Goal: Information Seeking & Learning: Learn about a topic

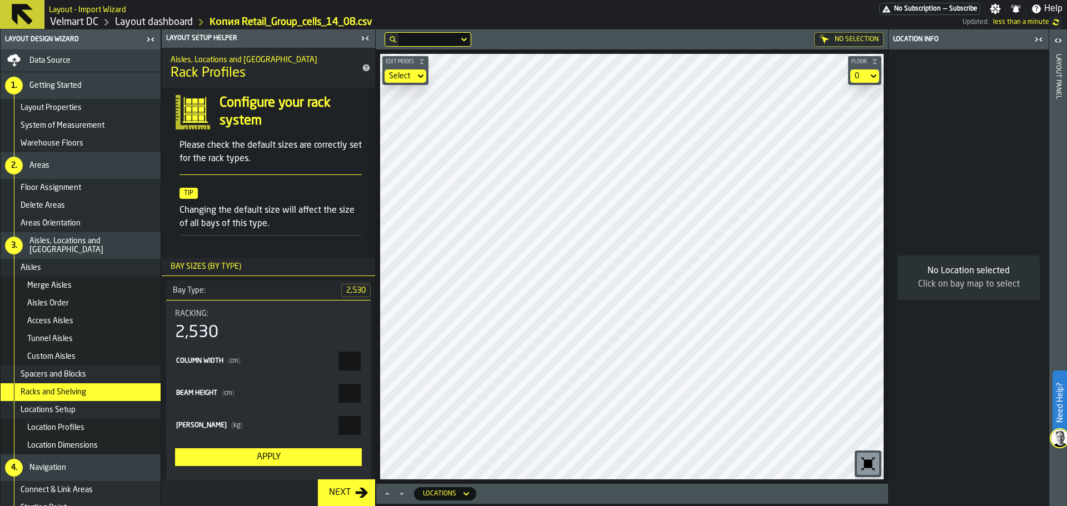
click at [81, 21] on link "Velmart DC" at bounding box center [74, 22] width 48 height 12
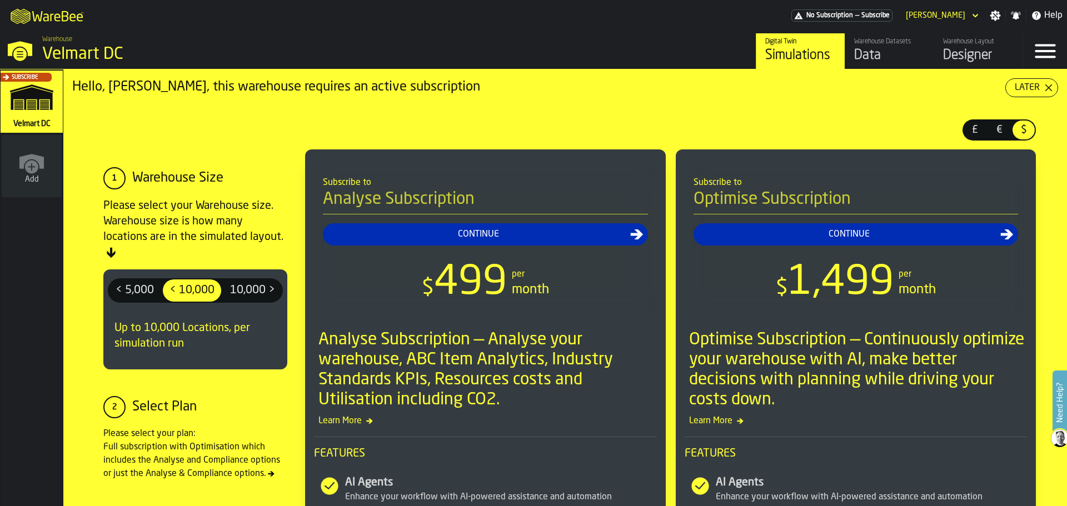
click at [965, 58] on div "Designer" at bounding box center [978, 56] width 71 height 18
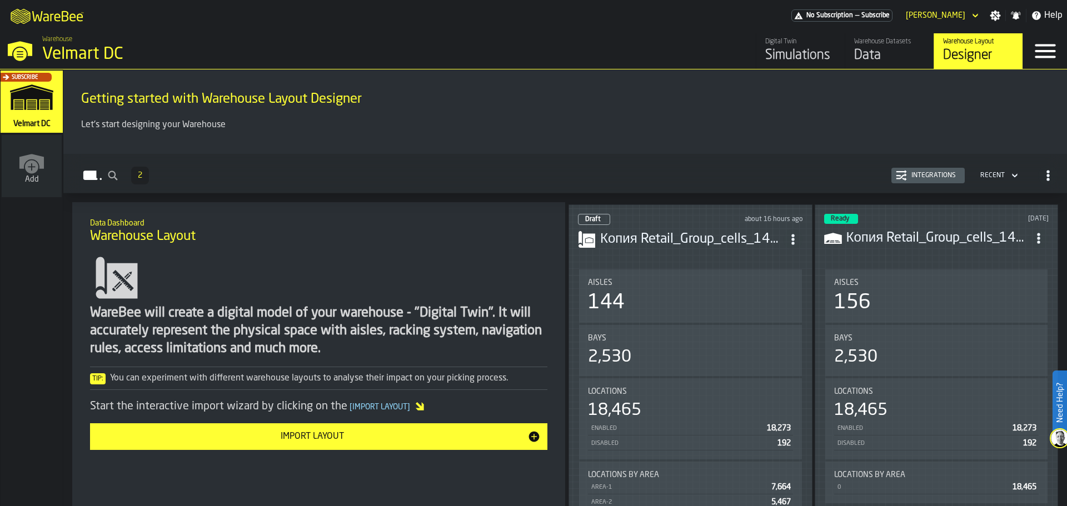
click at [793, 238] on circle "ItemListCard-DashboardItemContainer" at bounding box center [792, 239] width 3 height 3
click at [768, 288] on div "Delete" at bounding box center [768, 285] width 58 height 13
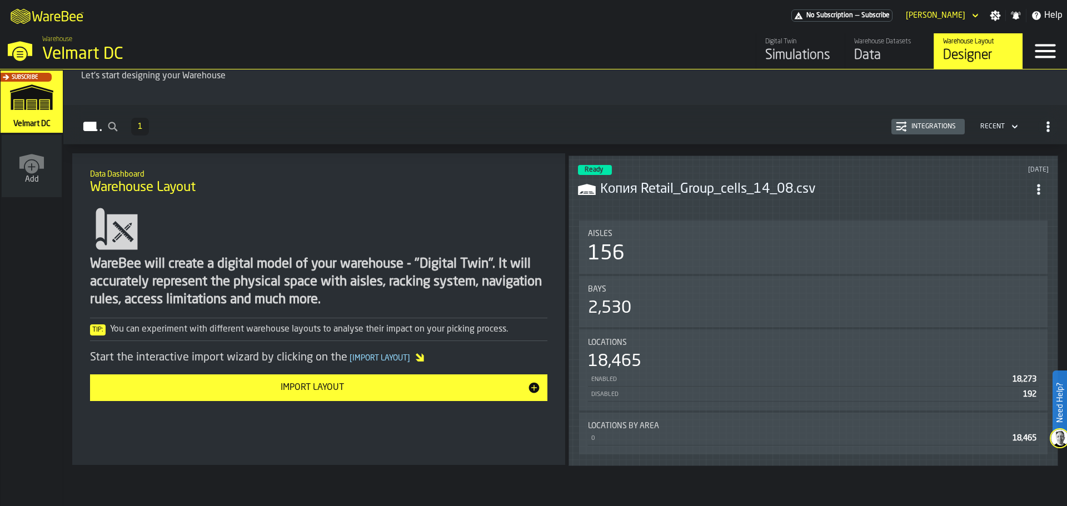
scroll to position [85, 0]
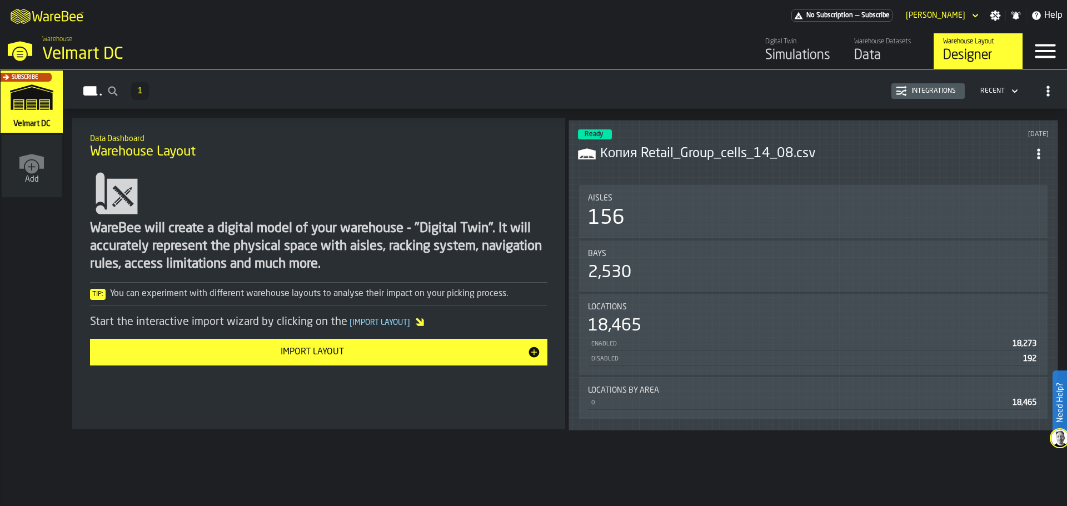
click at [887, 56] on div "Data" at bounding box center [889, 56] width 71 height 18
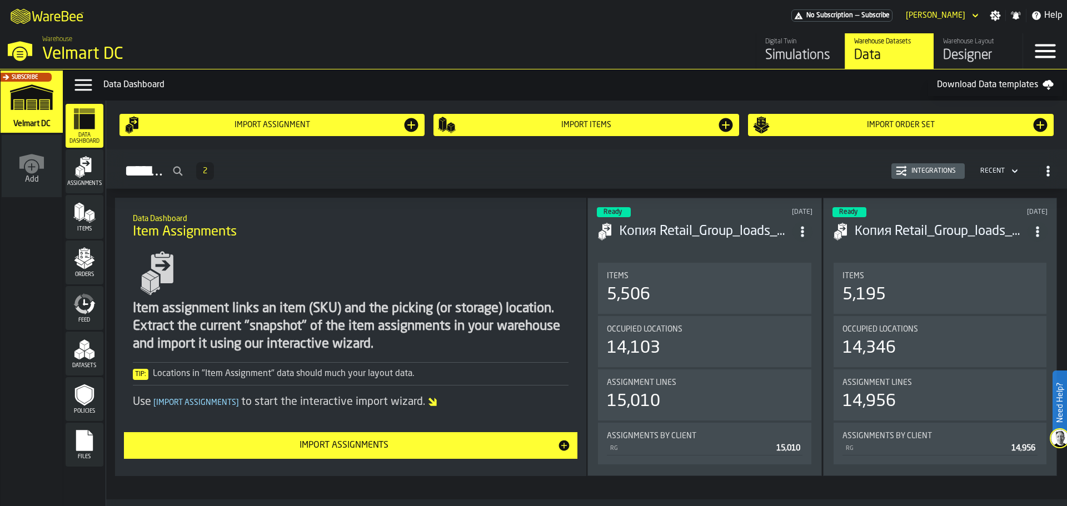
click at [86, 266] on polygon "menu Orders" at bounding box center [87, 266] width 7 height 7
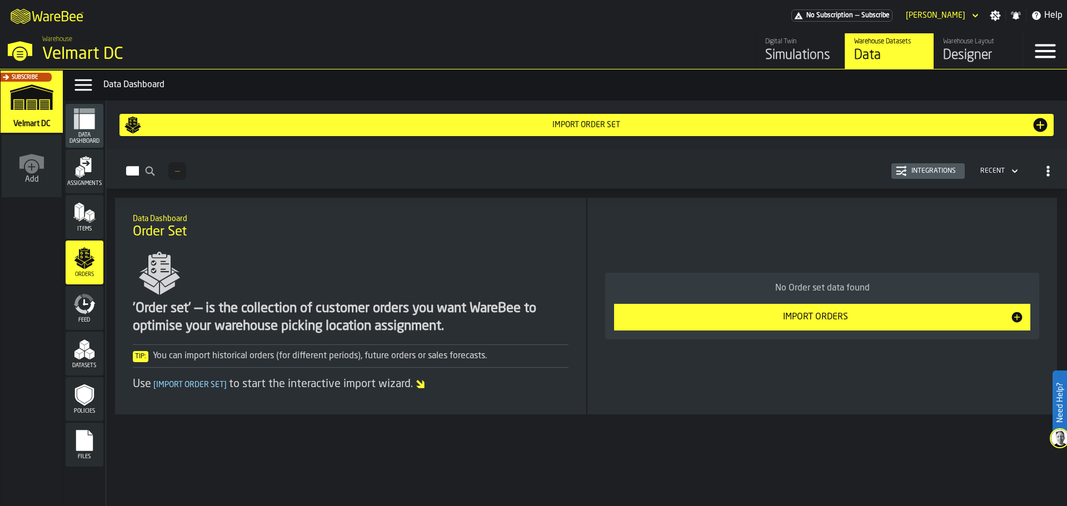
click at [675, 322] on div "Import Orders" at bounding box center [815, 317] width 389 height 13
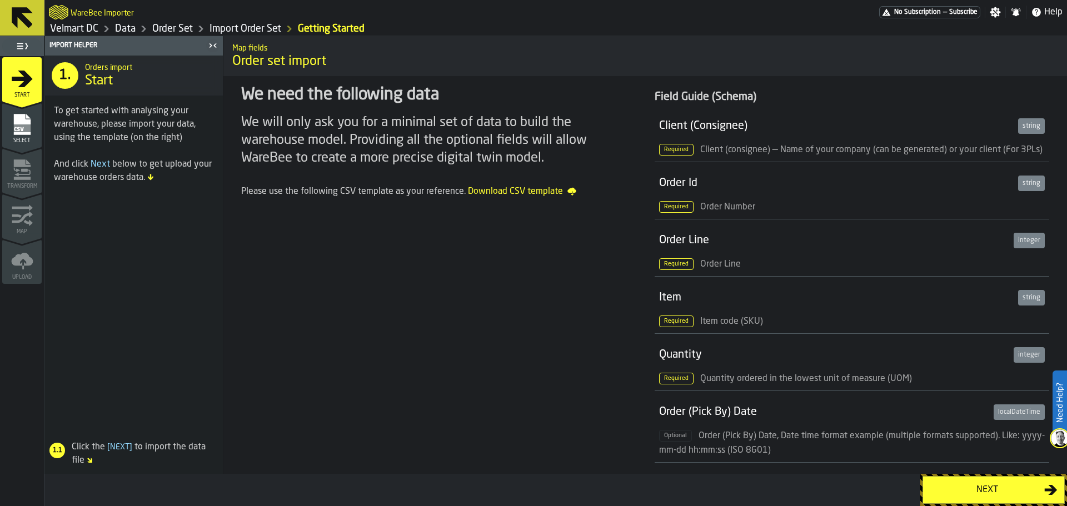
click at [250, 24] on link "Import Order Set" at bounding box center [245, 29] width 72 height 12
click at [231, 27] on link "Import Order Set" at bounding box center [245, 29] width 72 height 12
click at [249, 27] on link "Import Order Set" at bounding box center [245, 29] width 72 height 12
click at [79, 30] on link "Velmart DC" at bounding box center [74, 29] width 48 height 12
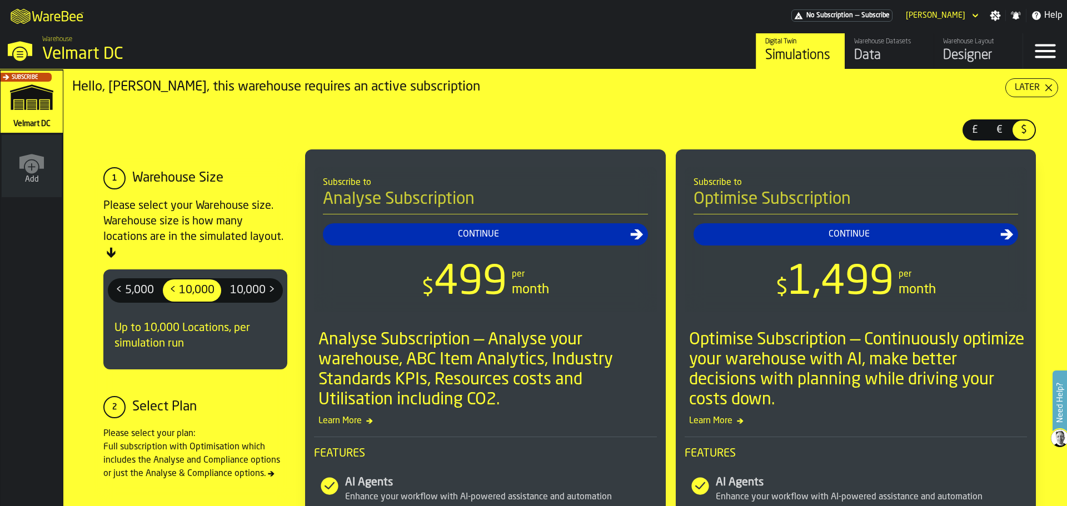
click at [865, 56] on div "Data" at bounding box center [889, 56] width 71 height 18
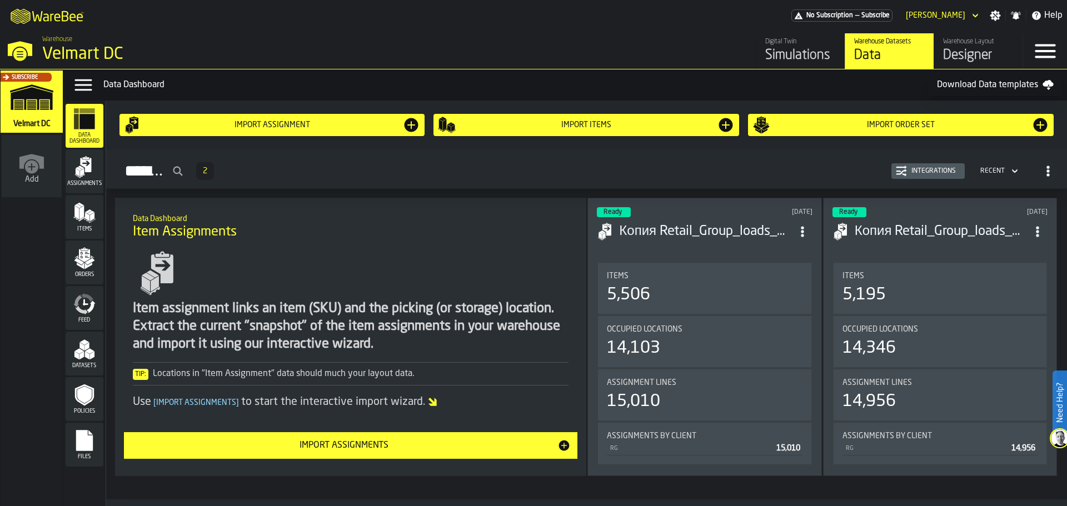
click at [87, 269] on icon "menu Orders" at bounding box center [84, 258] width 22 height 22
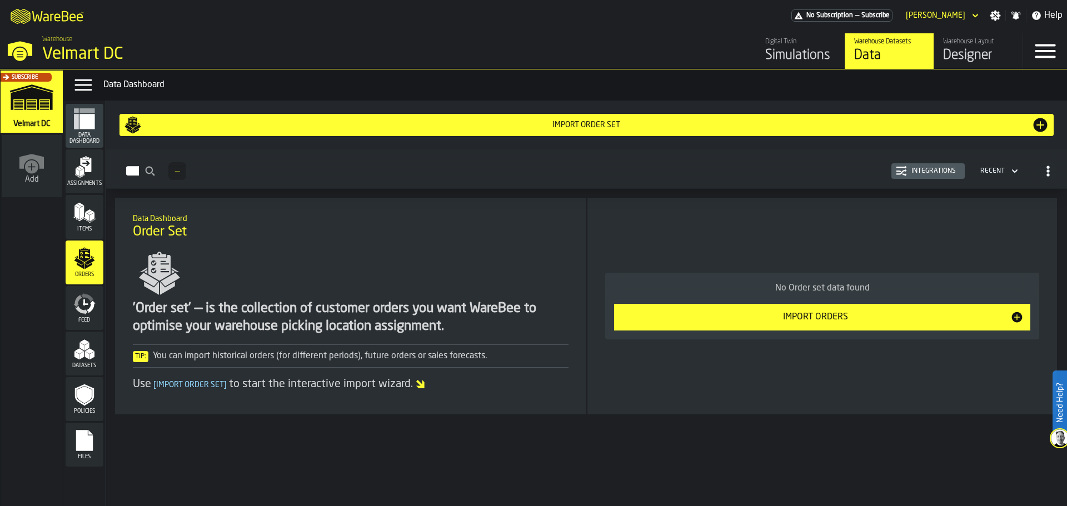
click at [88, 216] on polygon "menu Items" at bounding box center [87, 217] width 4 height 9
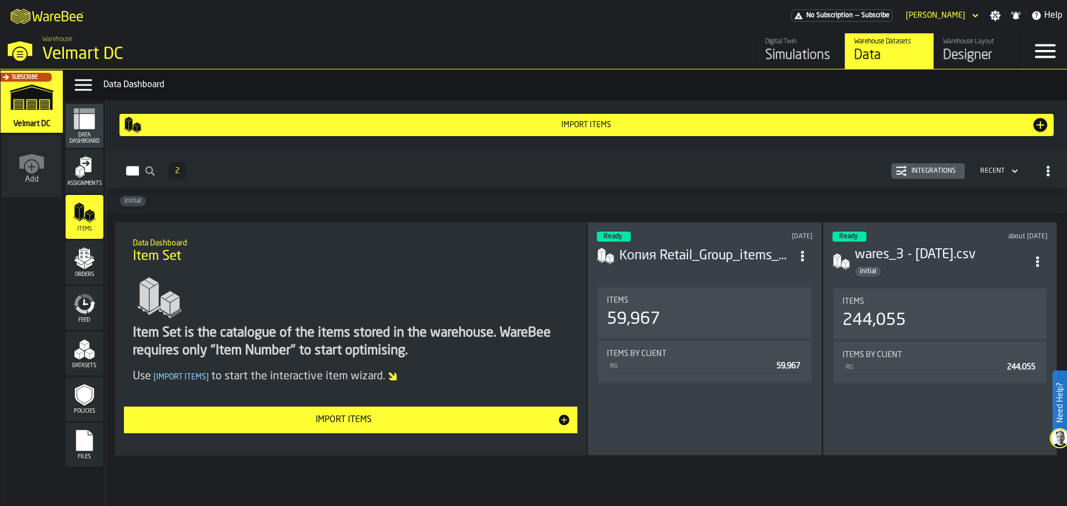
click at [77, 176] on icon "menu Assignments" at bounding box center [84, 167] width 22 height 22
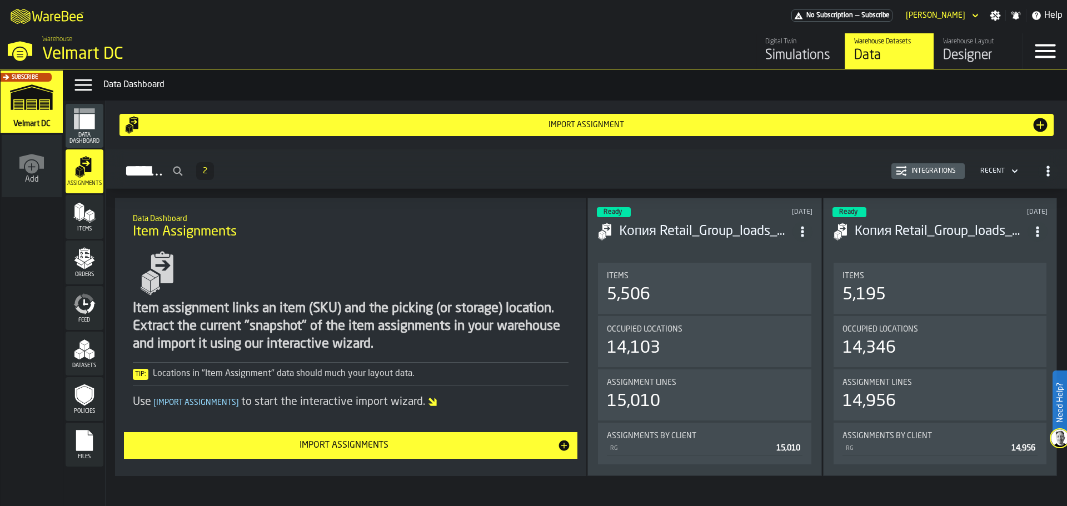
click at [89, 264] on polygon "menu Orders" at bounding box center [89, 261] width 9 height 7
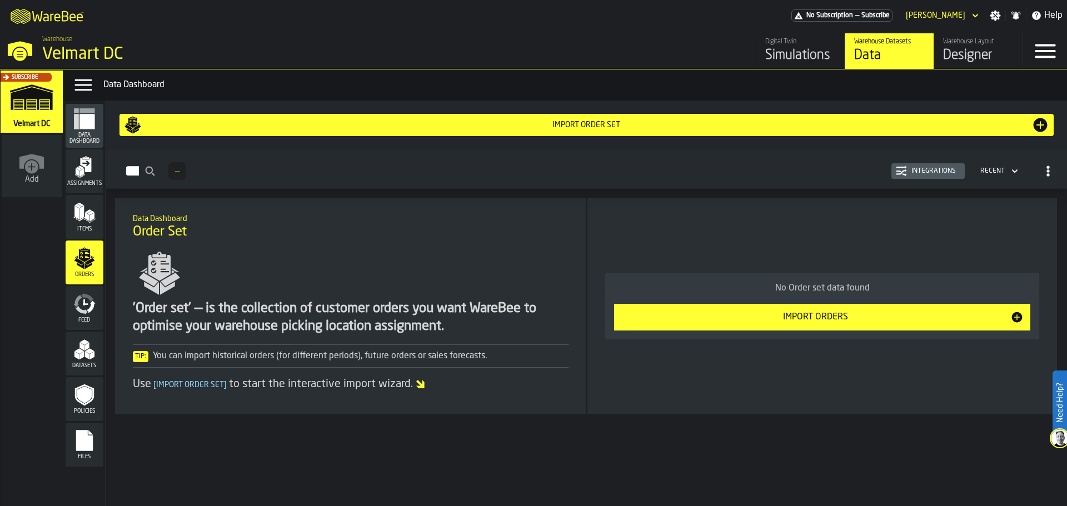
click at [706, 321] on div "Import Orders" at bounding box center [815, 317] width 389 height 13
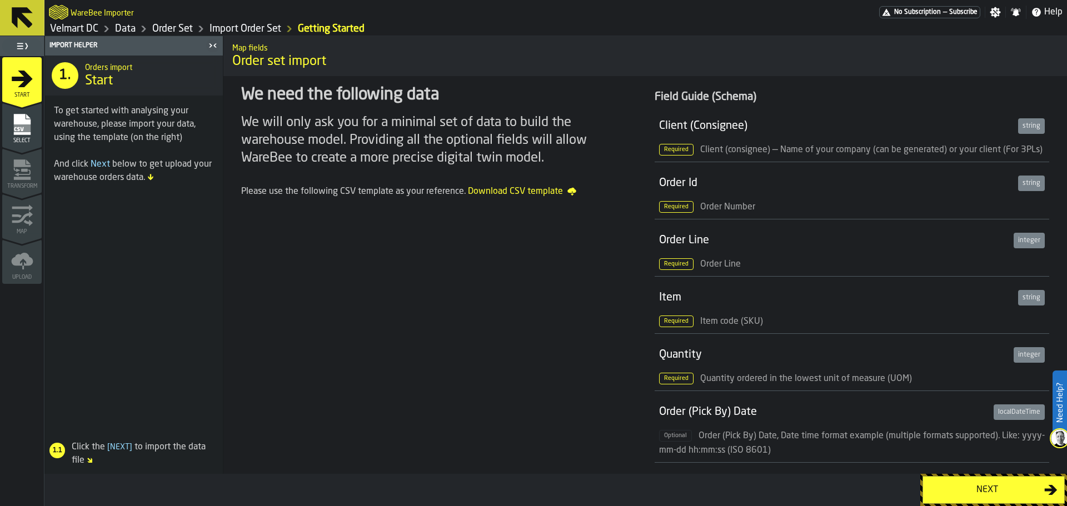
click at [25, 139] on span "Select" at bounding box center [21, 141] width 39 height 6
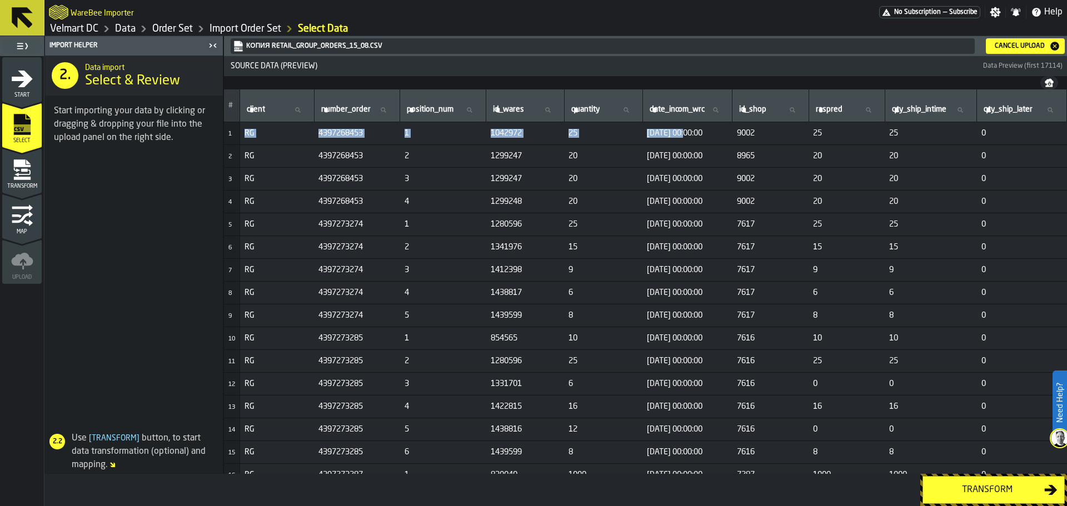
drag, startPoint x: 638, startPoint y: 134, endPoint x: 678, endPoint y: 134, distance: 40.0
click at [690, 139] on td "[DATE] 00:00:00" at bounding box center [687, 133] width 90 height 23
drag, startPoint x: 713, startPoint y: 134, endPoint x: 639, endPoint y: 134, distance: 73.9
click at [647, 134] on span "[DATE] 00:00:00" at bounding box center [687, 133] width 81 height 9
click at [683, 134] on span "[DATE] 00:00:00" at bounding box center [687, 133] width 81 height 9
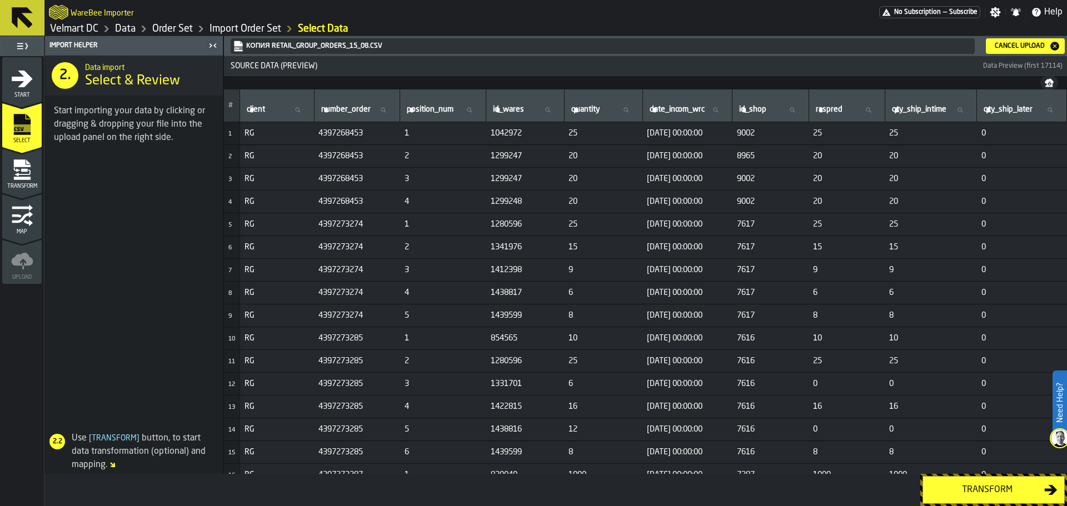
drag, startPoint x: 681, startPoint y: 136, endPoint x: 712, endPoint y: 134, distance: 31.7
click at [712, 134] on span "[DATE] 00:00:00" at bounding box center [687, 133] width 81 height 9
click at [965, 486] on div "Transform" at bounding box center [987, 489] width 114 height 13
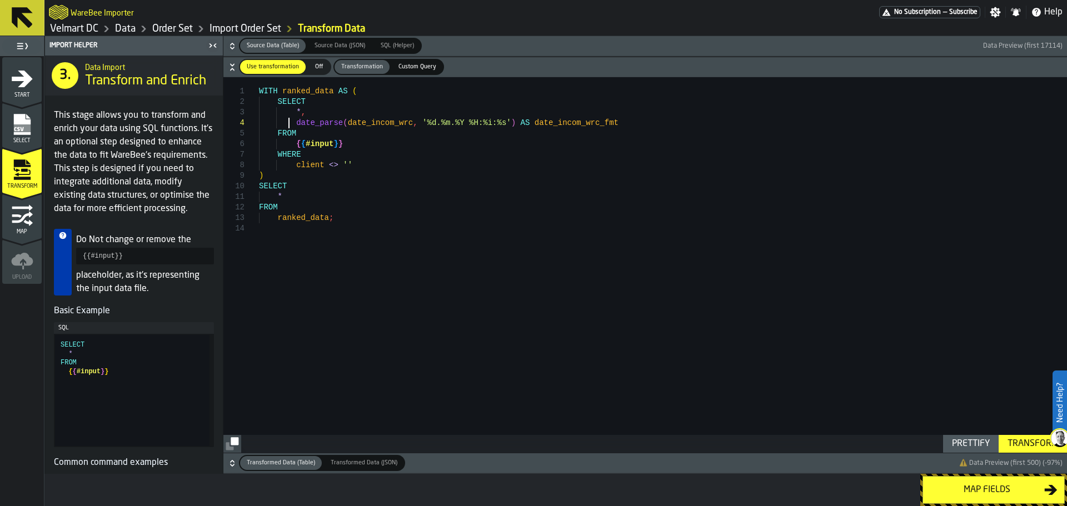
type textarea "**********"
drag, startPoint x: 288, startPoint y: 121, endPoint x: 506, endPoint y: 122, distance: 217.8
click at [506, 122] on div "WITH ranked_data AS ( SELECT * , date_parse ( date_incom_wrc , '%d.%m.%Y %H:%i:…" at bounding box center [663, 265] width 808 height 376
click at [564, 123] on div "WITH ranked_data AS ( SELECT * , date_parse ( date_incom_wrc , '%d.%m.%Y %H:%i:…" at bounding box center [663, 265] width 808 height 376
click at [567, 125] on div "WITH ranked_data AS ( SELECT * , date_parse ( date_incom_wrc , '%d.%m.%Y %H:%i:…" at bounding box center [663, 265] width 808 height 376
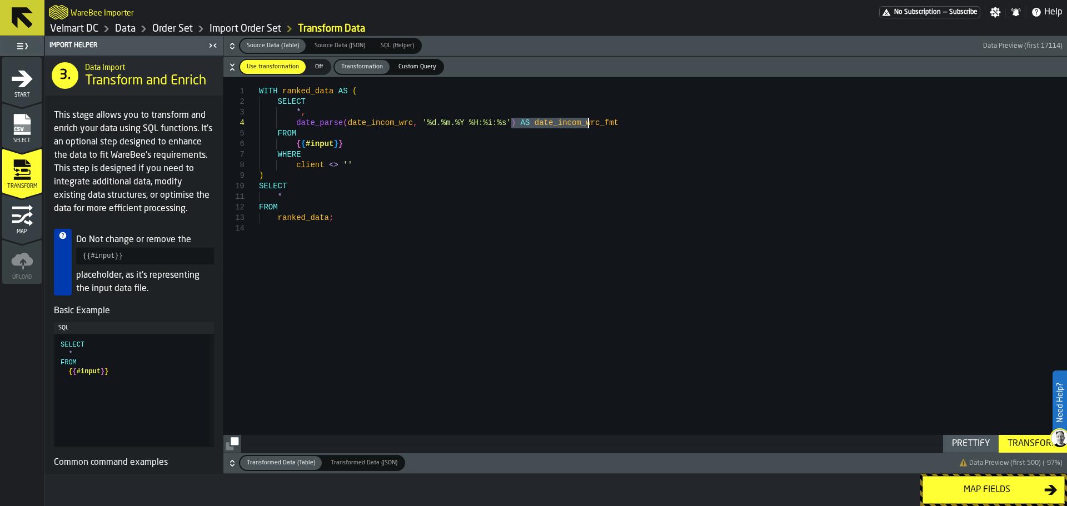
click at [567, 125] on div "WITH ranked_data AS ( SELECT * , date_parse ( date_incom_wrc , '%d.%m.%Y %H:%i:…" at bounding box center [663, 265] width 808 height 376
click at [327, 125] on div "WITH ranked_data AS ( SELECT * , date_parse ( date_incom_wrc , '%d.%m.%Y %H:%i:…" at bounding box center [663, 265] width 808 height 376
click at [326, 125] on div "WITH ranked_data AS ( SELECT * , date_parse ( date_incom_wrc , '%d.%m.%Y %H:%i:…" at bounding box center [663, 265] width 808 height 376
click at [970, 499] on button "Map fields" at bounding box center [993, 490] width 142 height 28
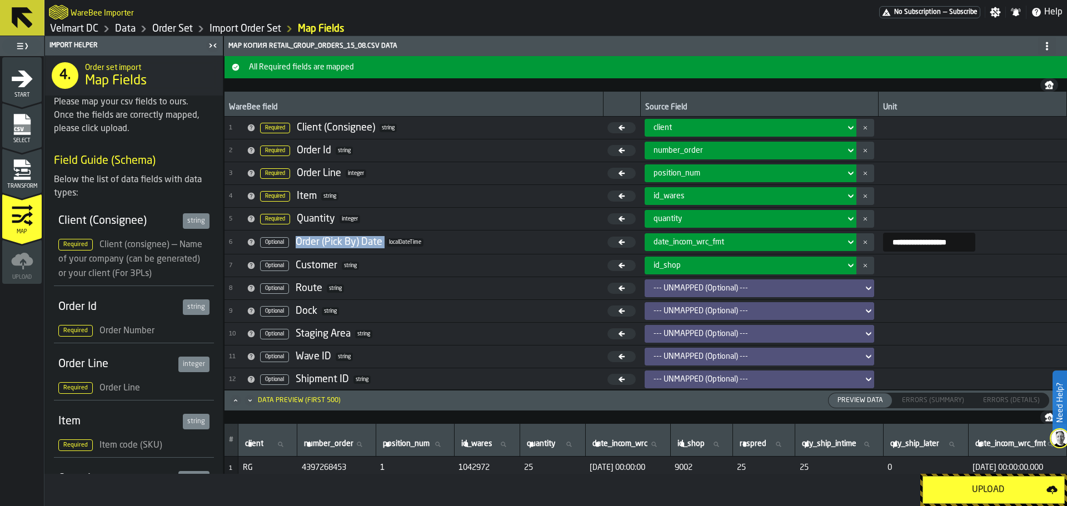
drag, startPoint x: 296, startPoint y: 241, endPoint x: 389, endPoint y: 251, distance: 93.3
click at [389, 251] on td "6 Optional Order (Pick By) Date localDateTime" at bounding box center [413, 243] width 378 height 24
click at [951, 485] on div "Upload" at bounding box center [988, 489] width 117 height 13
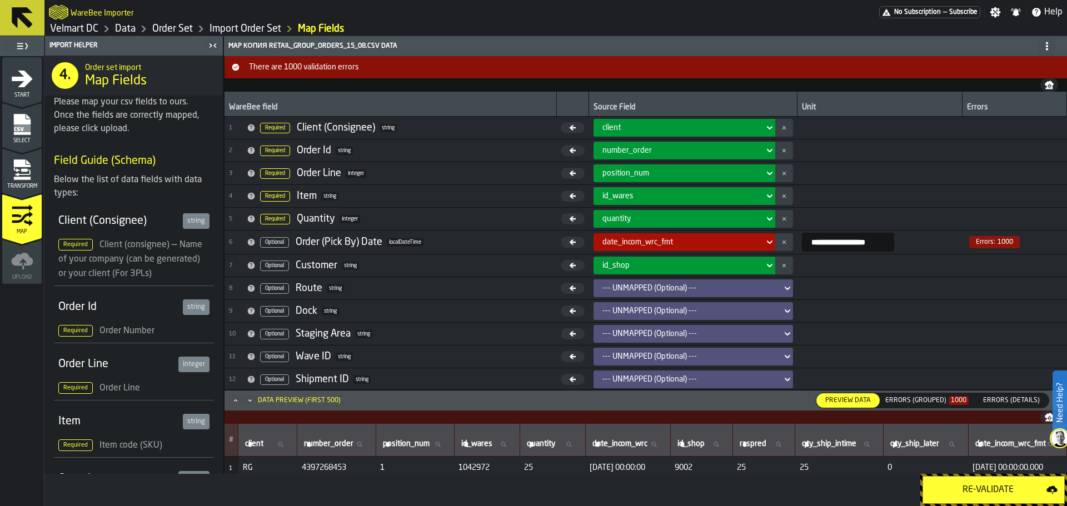
drag, startPoint x: 792, startPoint y: 244, endPoint x: 806, endPoint y: 245, distance: 14.5
click at [806, 245] on input "**********" at bounding box center [848, 242] width 92 height 19
drag, startPoint x: 833, startPoint y: 242, endPoint x: 826, endPoint y: 243, distance: 8.0
click at [826, 243] on input "**********" at bounding box center [848, 242] width 92 height 19
drag, startPoint x: 821, startPoint y: 243, endPoint x: 811, endPoint y: 245, distance: 10.1
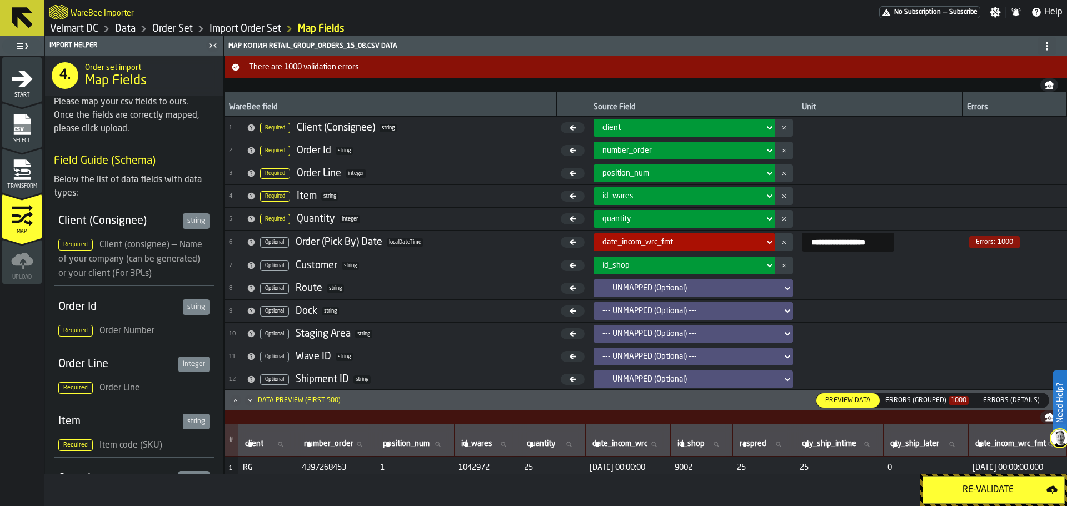
click at [814, 243] on input "**********" at bounding box center [848, 242] width 92 height 19
drag, startPoint x: 811, startPoint y: 245, endPoint x: 734, endPoint y: 231, distance: 78.0
click at [802, 247] on input "**********" at bounding box center [848, 242] width 92 height 19
click at [14, 140] on span "Select" at bounding box center [21, 141] width 39 height 6
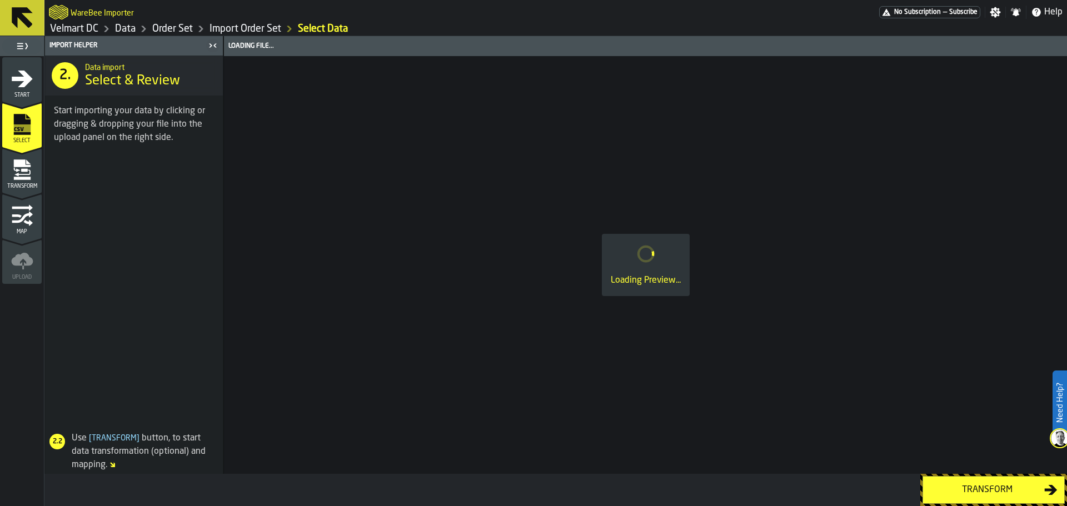
click at [16, 167] on icon "menu Transform" at bounding box center [22, 170] width 22 height 22
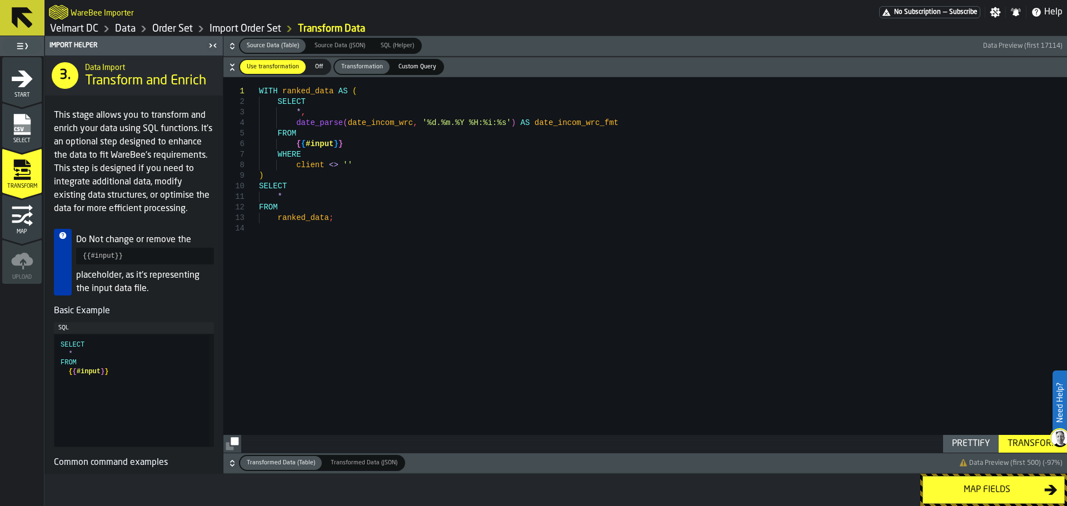
click at [611, 119] on div "WITH ranked_data AS ( SELECT * , date_parse ( date_incom_wrc , '%d.%m.%Y %H:%i:…" at bounding box center [663, 265] width 808 height 376
type textarea "**********"
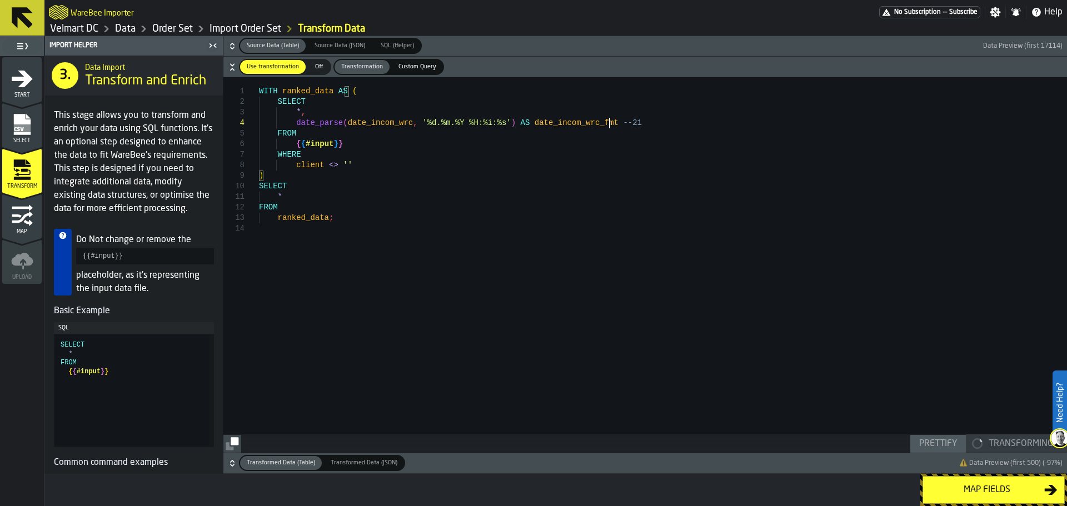
type textarea "**********"
drag, startPoint x: 601, startPoint y: 121, endPoint x: 700, endPoint y: 123, distance: 98.9
click at [700, 123] on div "WITH ranked_data AS ( SELECT * , date_parse ( date_incom_wrc , '%d.%m.%Y %H:%i:…" at bounding box center [663, 265] width 808 height 376
click at [616, 120] on div "WITH ranked_data AS ( SELECT * , date_parse ( date_incom_wrc , '%d.%m.%Y %H:%i:…" at bounding box center [663, 265] width 808 height 376
drag, startPoint x: 603, startPoint y: 126, endPoint x: 691, endPoint y: 126, distance: 87.8
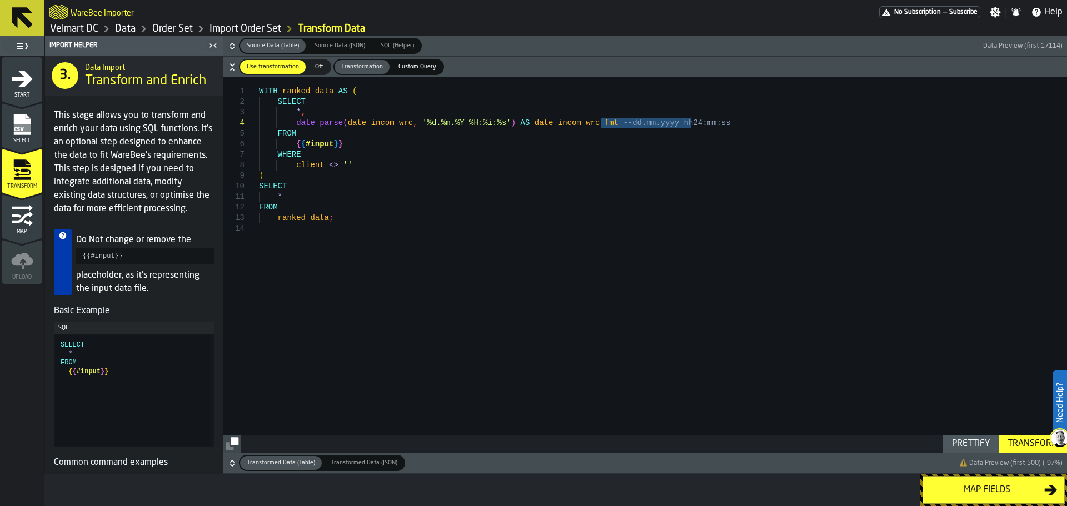
click at [691, 126] on div "WITH ranked_data AS ( SELECT * , date_parse ( date_incom_wrc , '%d.%m.%Y %H:%i:…" at bounding box center [663, 265] width 808 height 376
click at [419, 122] on div "WITH ranked_data AS ( SELECT * , date_parse ( date_incom_wrc , '%d.%m.%Y %H:%i:…" at bounding box center [663, 265] width 808 height 376
click at [600, 125] on div "WITH ranked_data AS ( SELECT * , date_parse ( date_incom_wrc , '%d.%m.%Y %H:%i:…" at bounding box center [663, 265] width 808 height 376
type textarea "**********"
click at [27, 127] on rect "menu Select" at bounding box center [21, 128] width 17 height 8
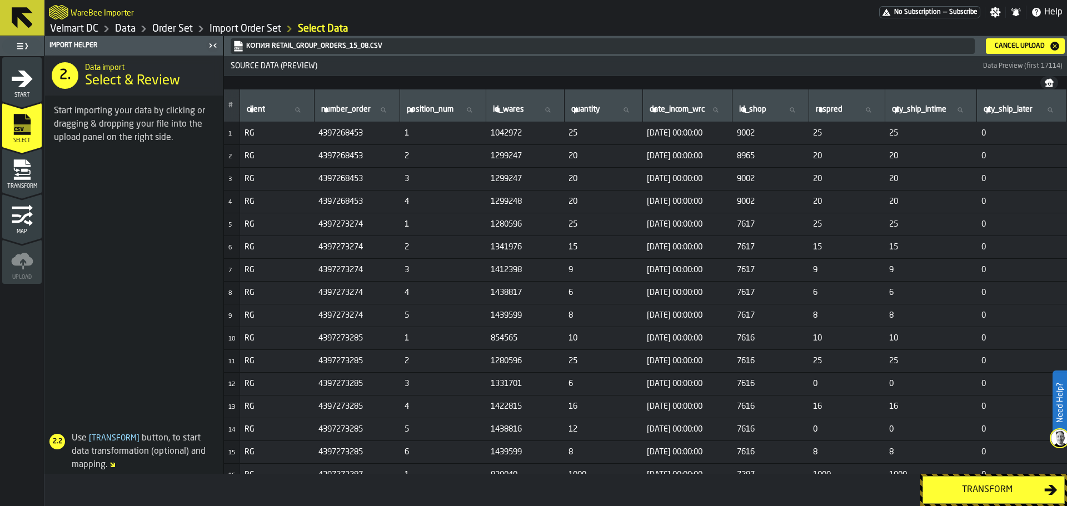
drag, startPoint x: 640, startPoint y: 134, endPoint x: 713, endPoint y: 136, distance: 73.4
click at [713, 136] on span "[DATE] 00:00:00" at bounding box center [687, 133] width 81 height 9
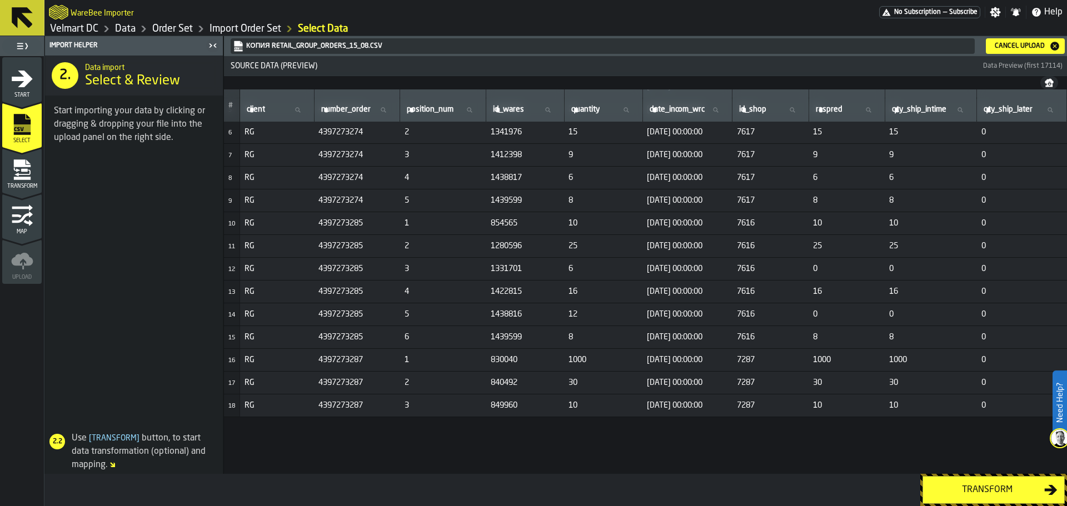
scroll to position [0, 0]
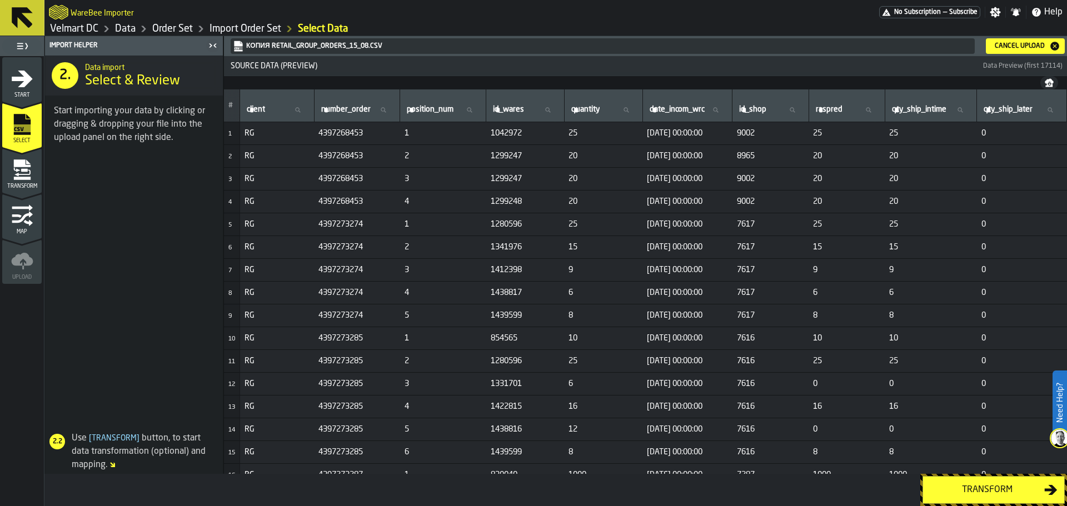
click at [648, 141] on td "[DATE] 00:00:00" at bounding box center [687, 133] width 90 height 23
drag, startPoint x: 640, startPoint y: 135, endPoint x: 647, endPoint y: 135, distance: 7.2
click at [647, 135] on span "[DATE] 00:00:00" at bounding box center [687, 133] width 81 height 9
drag, startPoint x: 651, startPoint y: 135, endPoint x: 665, endPoint y: 134, distance: 13.3
click at [665, 134] on span "[DATE] 00:00:00" at bounding box center [687, 133] width 81 height 9
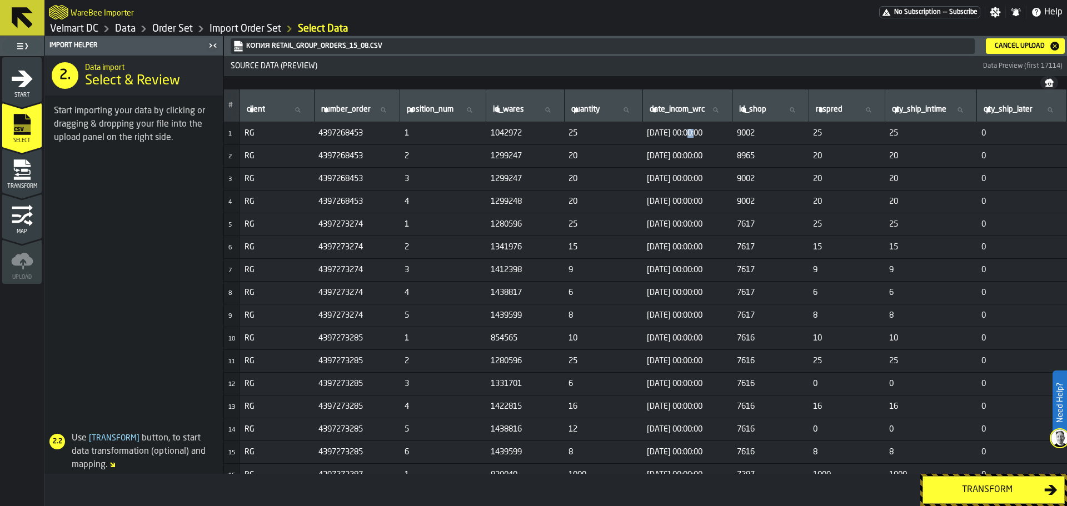
drag, startPoint x: 683, startPoint y: 132, endPoint x: 689, endPoint y: 132, distance: 6.1
click at [689, 132] on span "[DATE] 00:00:00" at bounding box center [687, 133] width 81 height 9
drag, startPoint x: 692, startPoint y: 134, endPoint x: 699, endPoint y: 134, distance: 7.2
click at [699, 134] on span "[DATE] 00:00:00" at bounding box center [687, 133] width 81 height 9
drag, startPoint x: 707, startPoint y: 134, endPoint x: 717, endPoint y: 134, distance: 10.0
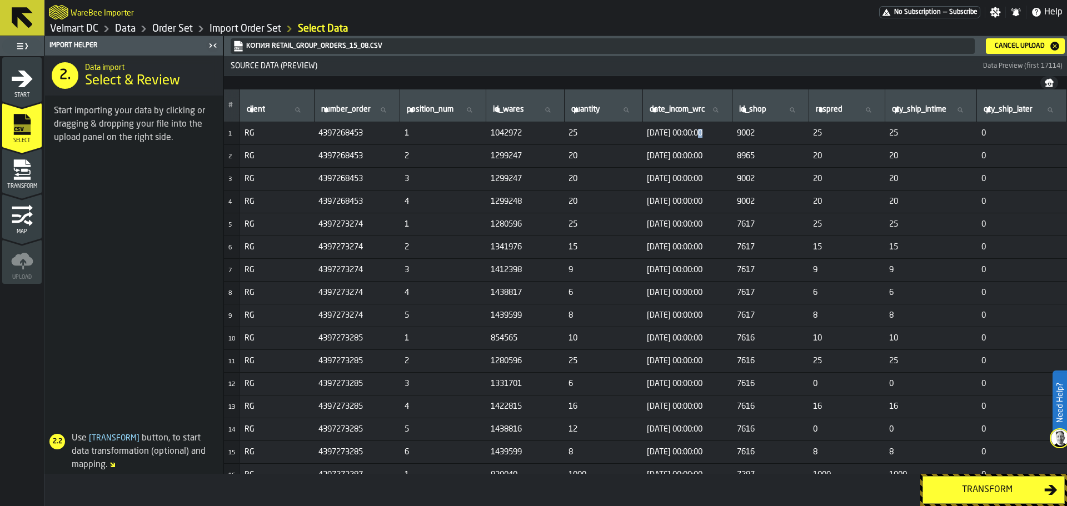
click at [717, 134] on span "[DATE] 00:00:00" at bounding box center [687, 133] width 81 height 9
click at [25, 173] on icon "menu Transform" at bounding box center [22, 170] width 22 height 22
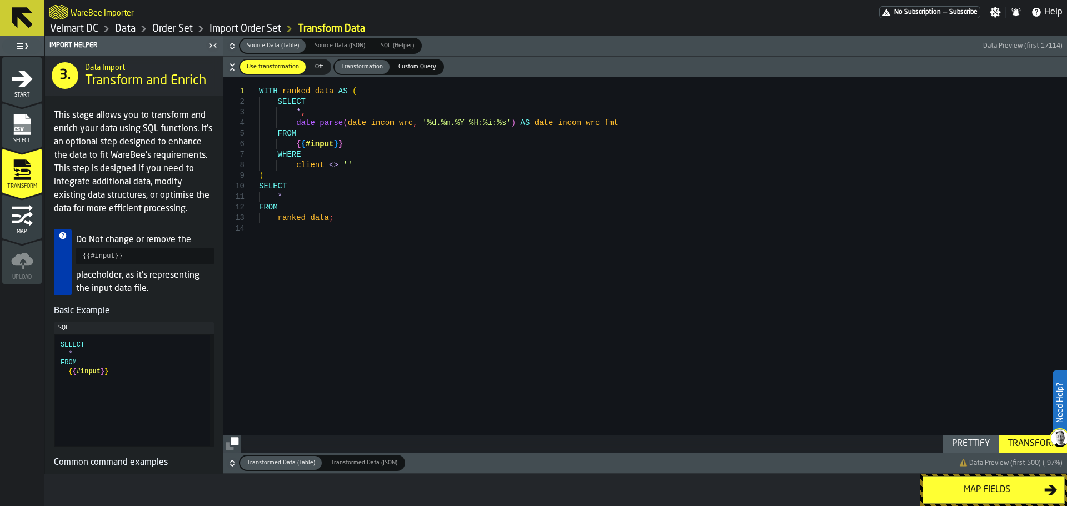
type textarea "**********"
drag, startPoint x: 292, startPoint y: 123, endPoint x: 500, endPoint y: 124, distance: 207.8
click at [500, 124] on div "WITH ranked_data AS ( SELECT * , date_parse ( date_incom_wrc , '%d.%m.%Y %H:%i:…" at bounding box center [663, 265] width 808 height 376
click at [996, 497] on button "Map fields" at bounding box center [993, 490] width 142 height 28
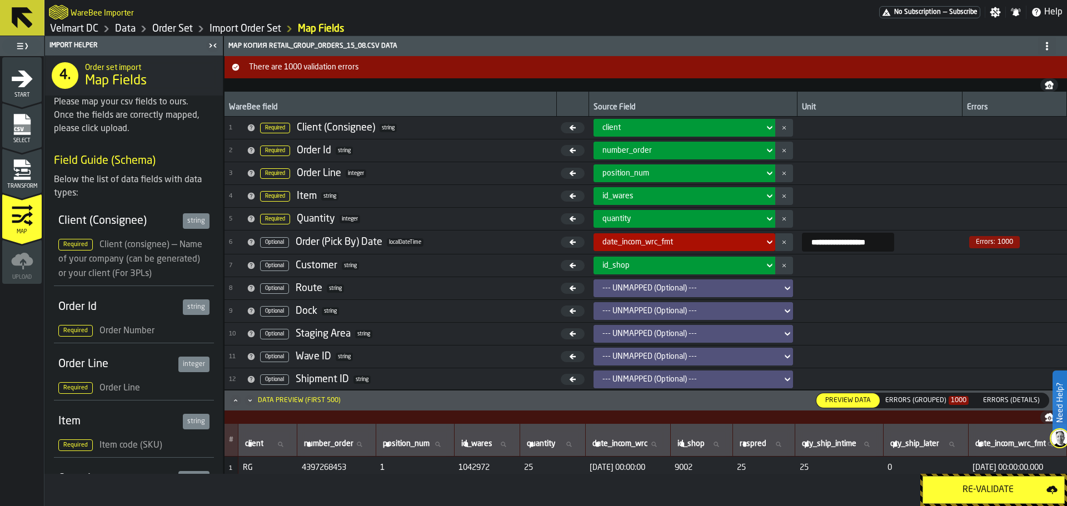
click at [805, 244] on input "**********" at bounding box center [848, 242] width 92 height 19
drag, startPoint x: 871, startPoint y: 243, endPoint x: 792, endPoint y: 245, distance: 78.4
click at [802, 245] on input "**********" at bounding box center [848, 242] width 92 height 19
paste input "input-value-"
click at [802, 242] on input "**********" at bounding box center [848, 242] width 92 height 19
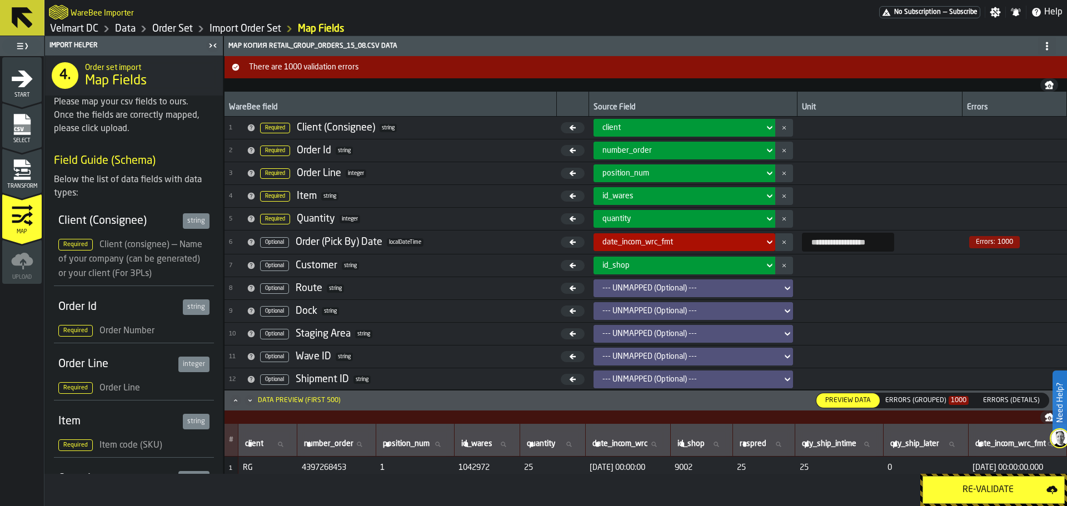
click at [811, 244] on input "**********" at bounding box center [848, 242] width 92 height 19
type input "**********"
click at [811, 244] on input "**********" at bounding box center [848, 242] width 92 height 19
type input "**********"
click at [812, 243] on input "**********" at bounding box center [848, 242] width 92 height 19
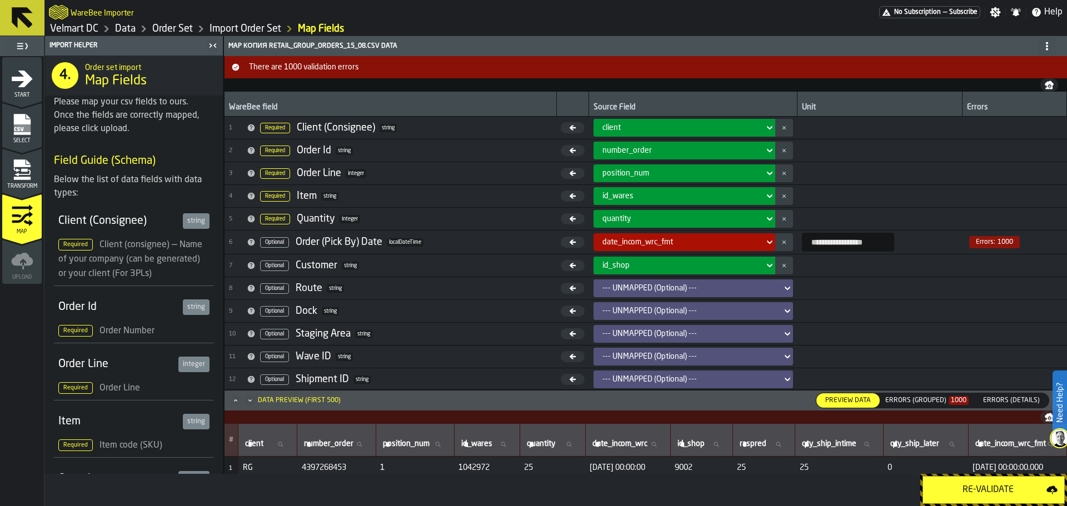
type input "**********"
click at [764, 242] on icon at bounding box center [769, 242] width 11 height 13
click at [743, 244] on div "date_incom_wrc_fmt" at bounding box center [681, 242] width 166 height 13
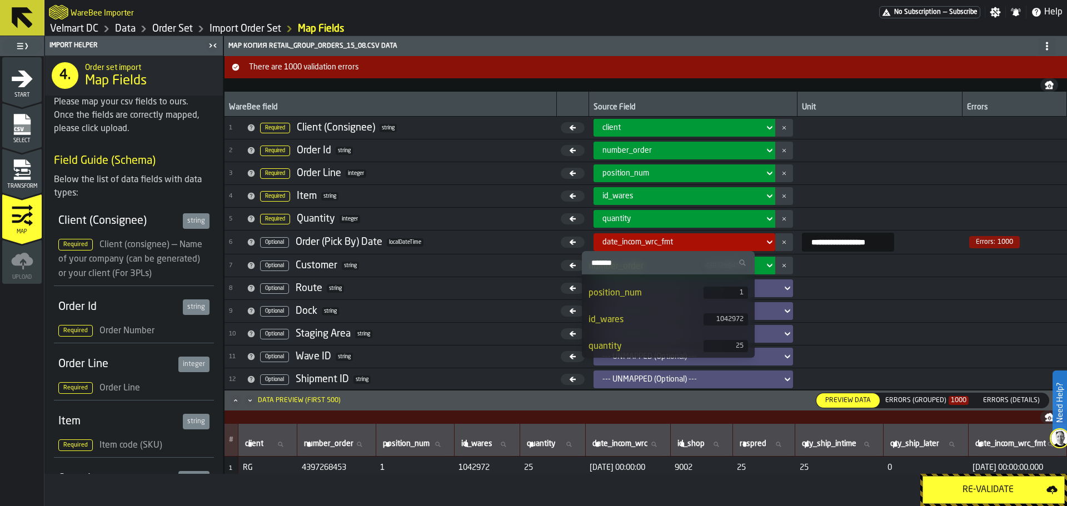
scroll to position [111, 0]
click at [647, 314] on div "date_incom_wrc" at bounding box center [639, 309] width 102 height 13
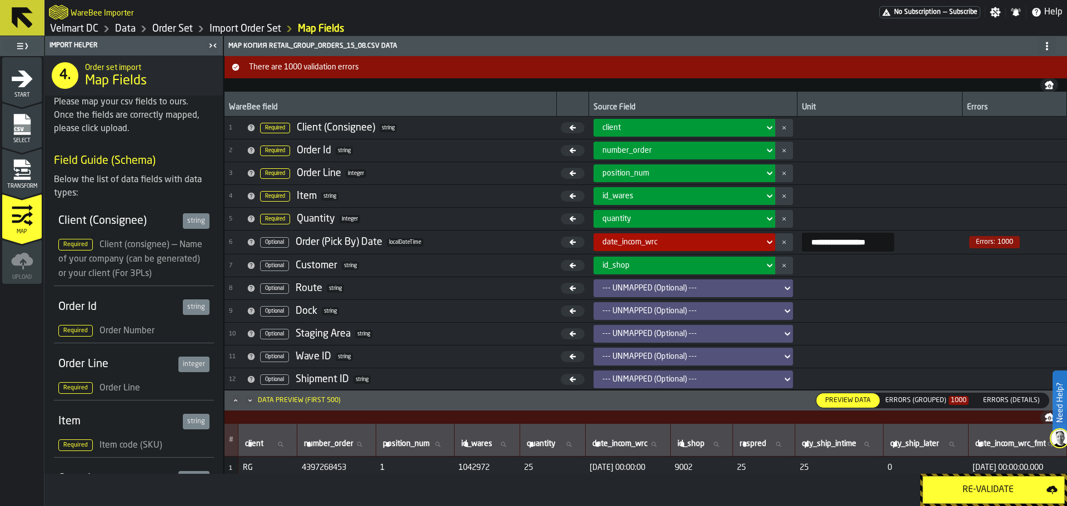
click at [989, 492] on div "Re-Validate" at bounding box center [988, 489] width 117 height 13
click at [917, 404] on div "Errors (Grouped) 1000" at bounding box center [926, 401] width 83 height 8
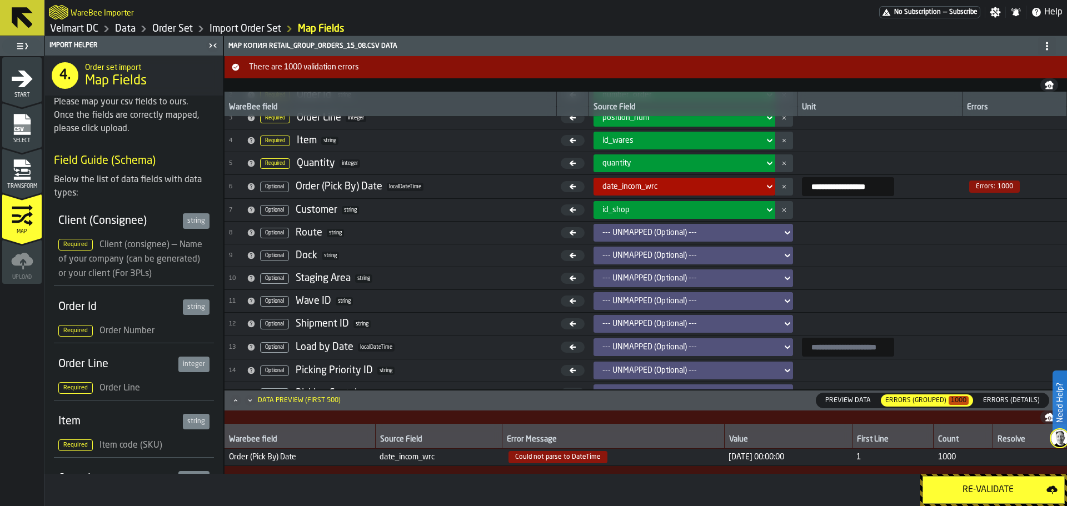
scroll to position [0, 0]
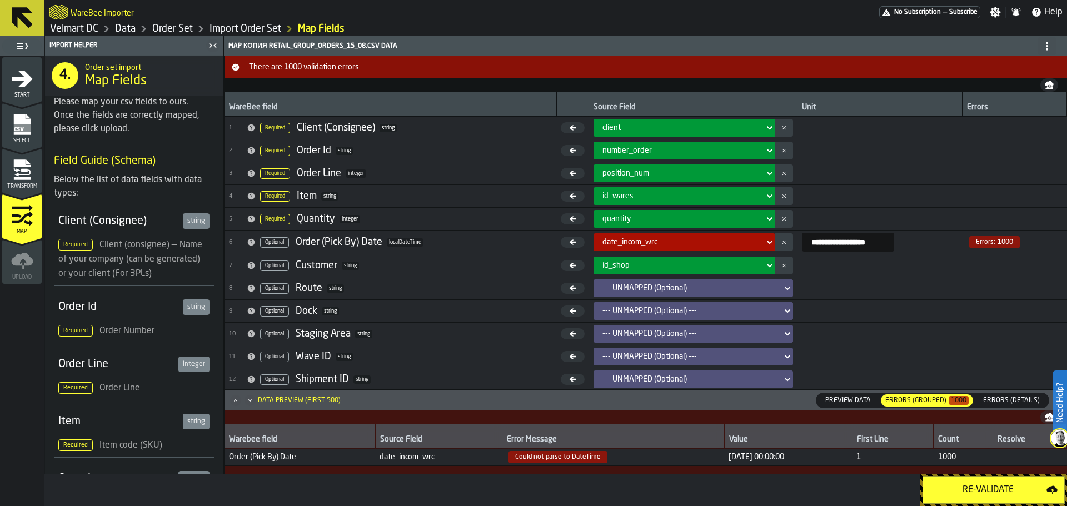
drag, startPoint x: 707, startPoint y: 460, endPoint x: 784, endPoint y: 461, distance: 77.2
click at [784, 461] on span "[DATE] 00:00:00" at bounding box center [787, 457] width 119 height 9
click at [802, 246] on input "**********" at bounding box center [848, 242] width 92 height 19
click at [843, 246] on input "**********" at bounding box center [848, 242] width 92 height 19
click at [770, 462] on span "[DATE] 00:00:00" at bounding box center [787, 457] width 119 height 9
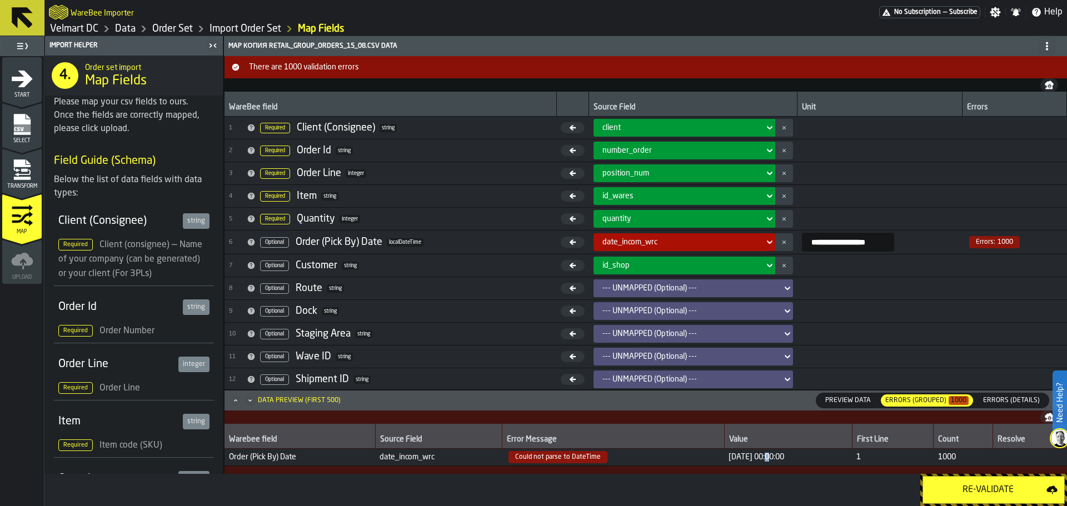
click at [751, 461] on span "[DATE] 00:00:00" at bounding box center [787, 457] width 119 height 9
drag, startPoint x: 781, startPoint y: 458, endPoint x: 788, endPoint y: 461, distance: 7.0
click at [788, 461] on span "[DATE] 00:00:00" at bounding box center [787, 457] width 119 height 9
click at [781, 460] on span "[DATE] 00:00:00" at bounding box center [787, 457] width 119 height 9
click at [783, 460] on span "[DATE] 00:00:00" at bounding box center [787, 457] width 119 height 9
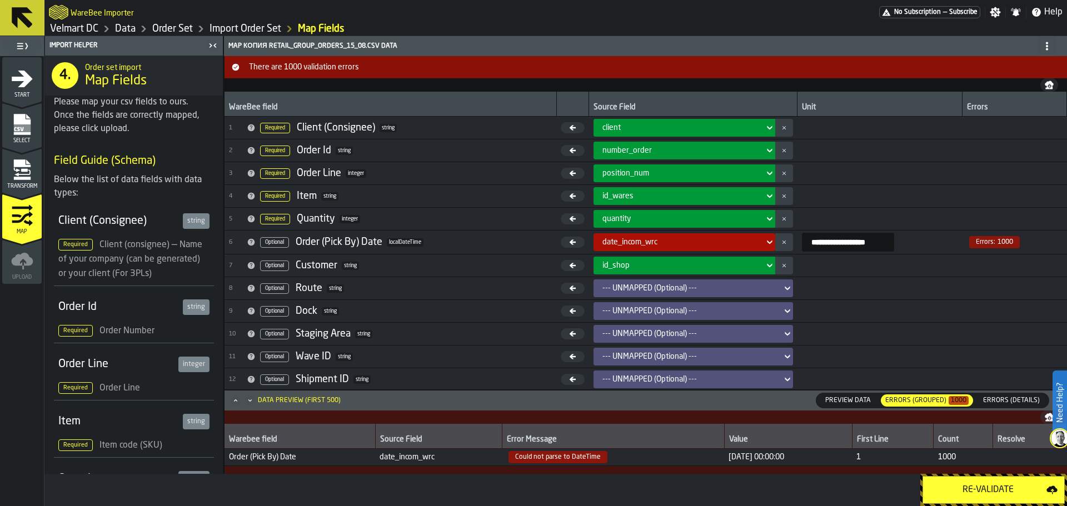
click at [785, 460] on span "[DATE] 00:00:00" at bounding box center [787, 457] width 119 height 9
drag, startPoint x: 781, startPoint y: 461, endPoint x: 756, endPoint y: 461, distance: 25.0
click at [756, 461] on span "[DATE] 00:00:00" at bounding box center [787, 457] width 119 height 9
click at [728, 462] on span "[DATE] 00:00:00" at bounding box center [787, 457] width 119 height 9
drag, startPoint x: 707, startPoint y: 461, endPoint x: 886, endPoint y: 461, distance: 178.9
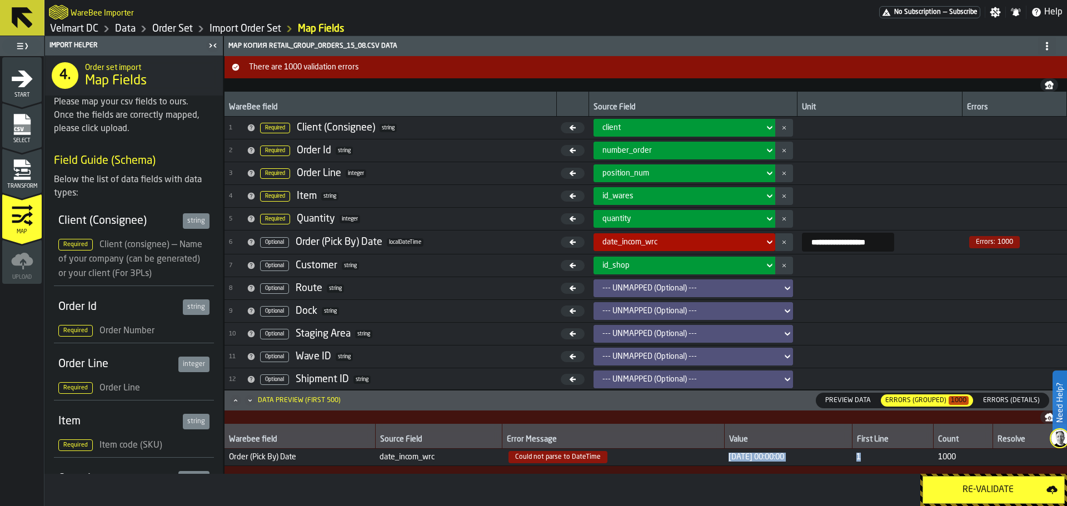
click at [886, 461] on tr "Order (Pick By) Date date_incom_wrc Could not parse to DateTime [DATE] 00:00:00…" at bounding box center [645, 457] width 842 height 17
click at [787, 461] on span "[DATE] 00:00:00" at bounding box center [787, 457] width 119 height 9
drag, startPoint x: 707, startPoint y: 459, endPoint x: 798, endPoint y: 459, distance: 91.1
click at [798, 459] on span "[DATE] 00:00:00" at bounding box center [787, 457] width 119 height 9
click at [764, 240] on icon at bounding box center [769, 242] width 11 height 13
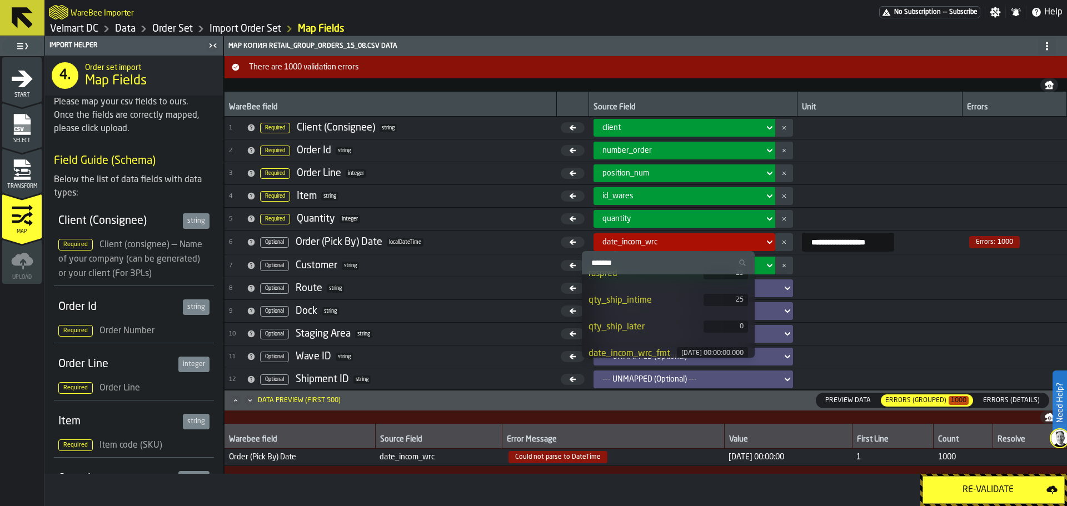
scroll to position [218, 0]
click at [657, 338] on div "date_incom_wrc_fmt" at bounding box center [632, 344] width 88 height 13
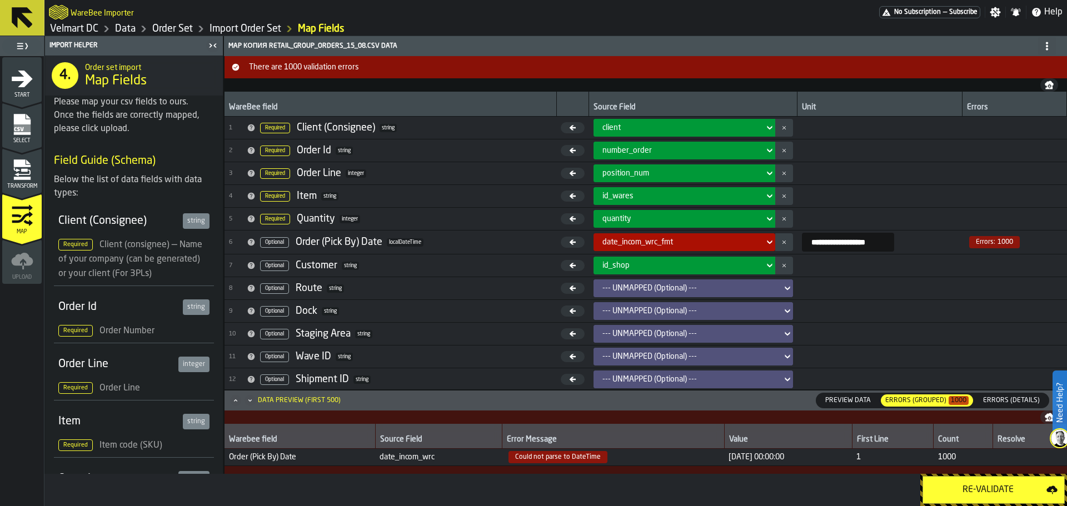
click at [37, 174] on div "Transform" at bounding box center [21, 174] width 39 height 31
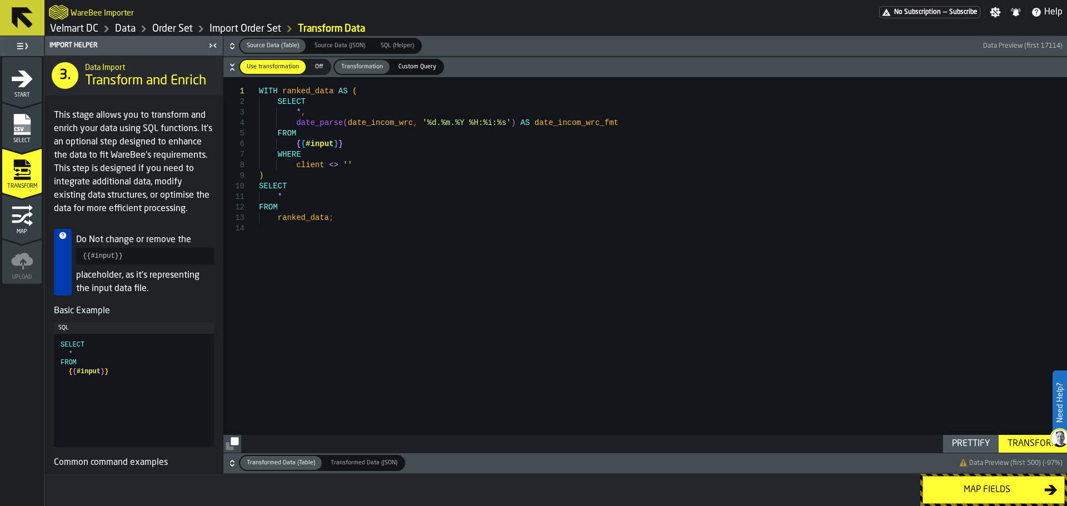
click at [294, 124] on div "WITH ranked_data AS ( SELECT * , date_parse ( date_incom_wrc , '%d.%m.%Y %H:%i:…" at bounding box center [663, 265] width 808 height 376
click at [516, 126] on div "WITH ranked_data AS ( SELECT * , trim ( date_parse ( date_incom_wrc , '%d.%m.%Y…" at bounding box center [663, 265] width 808 height 376
click at [1021, 445] on div "Transform" at bounding box center [1032, 443] width 59 height 13
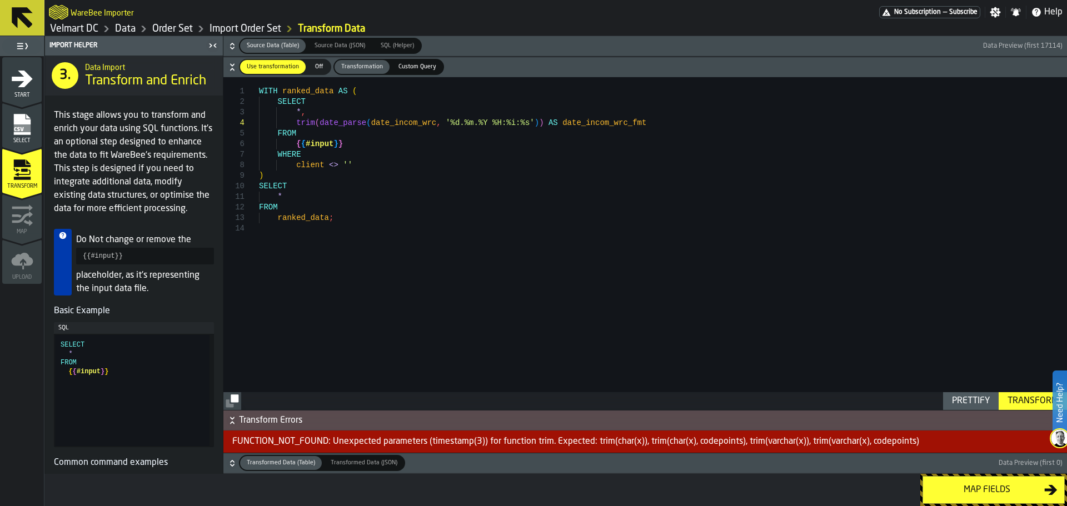
click at [314, 125] on div "WITH ranked_data AS ( SELECT * , trim ( date_parse ( date_incom_wrc , '%d.%m.%Y…" at bounding box center [663, 243] width 808 height 333
click at [499, 126] on div "WITH ranked_data AS ( SELECT * , date_parse ( date_incom_wrc , '%d.%m.%Y %H:%i:…" at bounding box center [663, 243] width 808 height 333
click at [343, 126] on div "WITH ranked_data AS ( SELECT * , date_parse ( date_incom_wrc , '%d.%m.%Y %H:%i:…" at bounding box center [663, 243] width 808 height 333
click at [339, 123] on div "WITH ranked_data AS ( SELECT * , date_parse ( date_incom_wrc , '%d.%m.%Y %H:%i:…" at bounding box center [663, 243] width 808 height 333
click at [420, 122] on div "WITH ranked_data AS ( SELECT * , date_parse ( trim ( date_incom_wrc , '%d.%m.%Y…" at bounding box center [663, 243] width 808 height 333
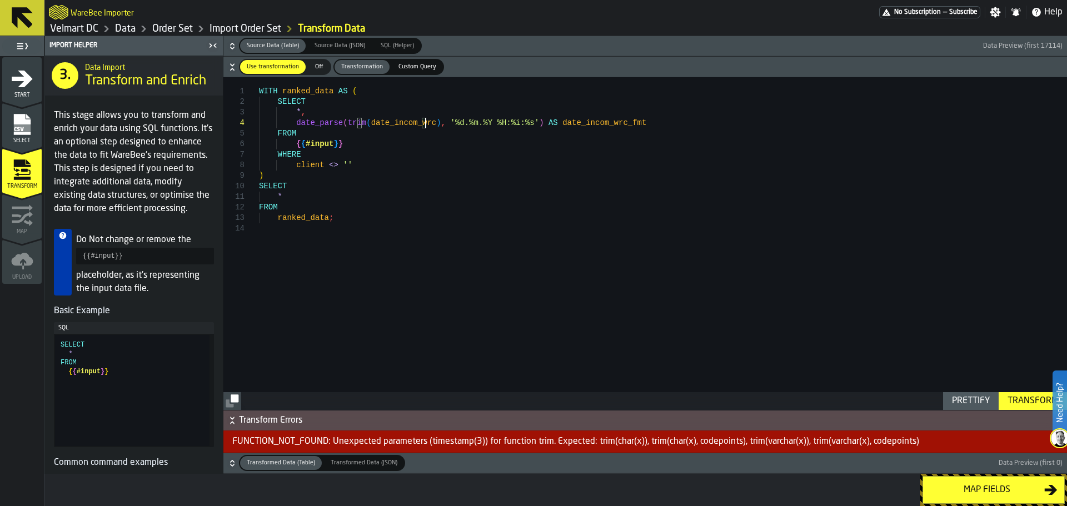
type textarea "**********"
click at [1011, 404] on div "Transform" at bounding box center [1032, 400] width 59 height 13
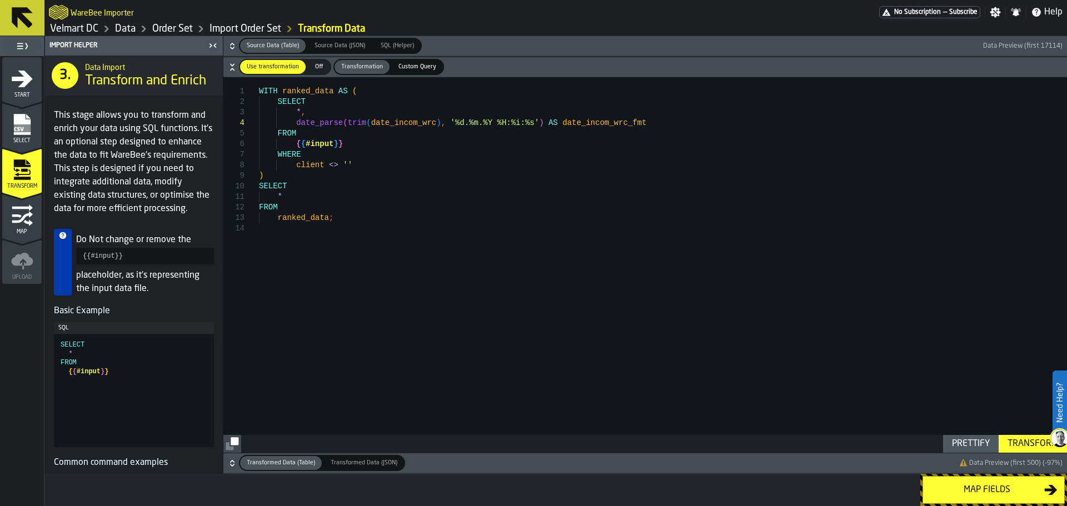
click at [951, 491] on div "Map fields" at bounding box center [987, 489] width 114 height 13
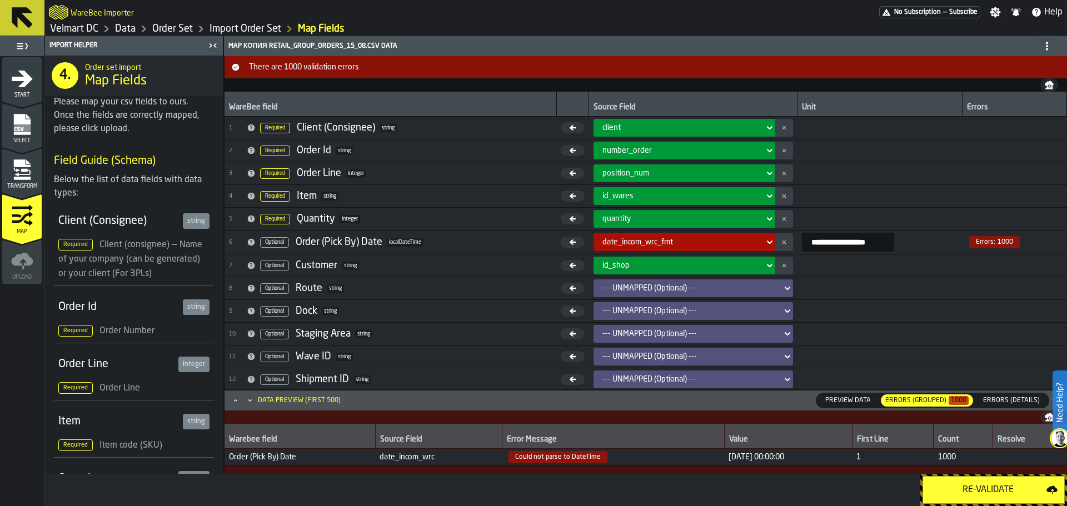
click at [984, 488] on div "Re-Validate" at bounding box center [988, 489] width 117 height 13
click at [724, 460] on span "[DATE] 00:00:00.000" at bounding box center [793, 457] width 138 height 9
click at [736, 460] on span "[DATE] 00:00:00.000" at bounding box center [793, 457] width 138 height 9
click at [724, 463] on td "[DATE] 00:00:00.000" at bounding box center [793, 457] width 147 height 17
drag, startPoint x: 732, startPoint y: 460, endPoint x: 738, endPoint y: 461, distance: 6.1
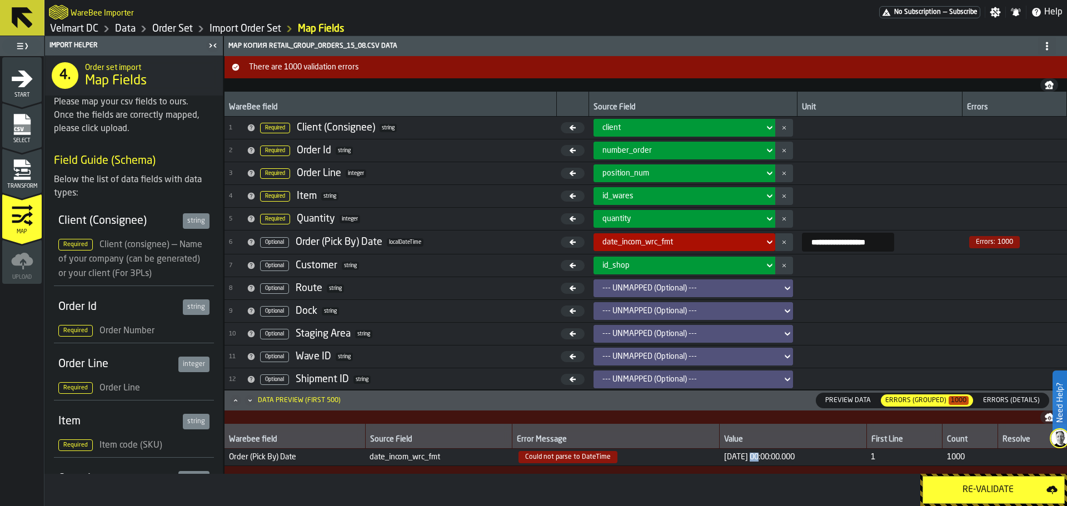
click at [738, 461] on span "[DATE] 00:00:00.000" at bounding box center [793, 457] width 138 height 9
click at [734, 463] on td "[DATE] 00:00:00.000" at bounding box center [793, 457] width 147 height 17
click at [802, 243] on input "**********" at bounding box center [848, 242] width 92 height 19
drag, startPoint x: 816, startPoint y: 244, endPoint x: 820, endPoint y: 250, distance: 7.0
click at [816, 243] on input "**********" at bounding box center [848, 242] width 92 height 19
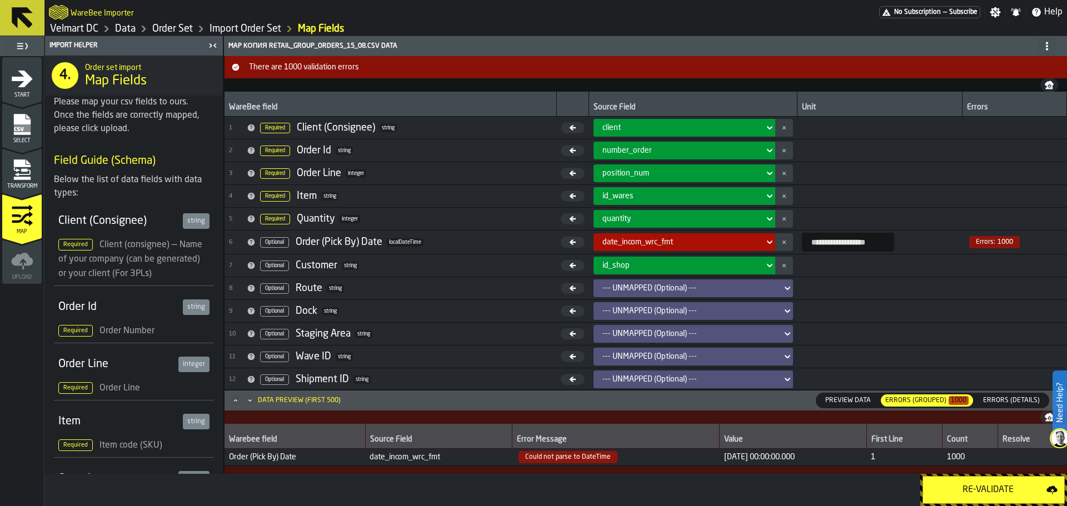
click at [867, 243] on input "**********" at bounding box center [848, 242] width 92 height 19
type input "**********"
click at [802, 239] on input "**********" at bounding box center [848, 242] width 92 height 19
drag, startPoint x: 788, startPoint y: 243, endPoint x: 882, endPoint y: 243, distance: 93.3
click at [882, 243] on input "**********" at bounding box center [848, 242] width 92 height 19
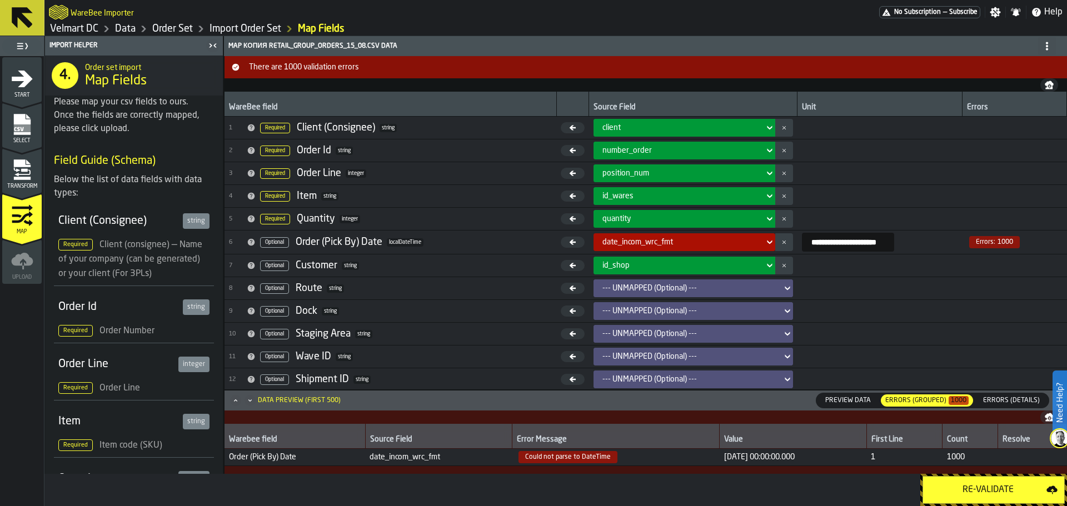
paste input "input-value-"
type input "**********"
click at [802, 243] on input "**********" at bounding box center [848, 242] width 92 height 19
click at [971, 490] on div "Re-Validate" at bounding box center [988, 489] width 117 height 13
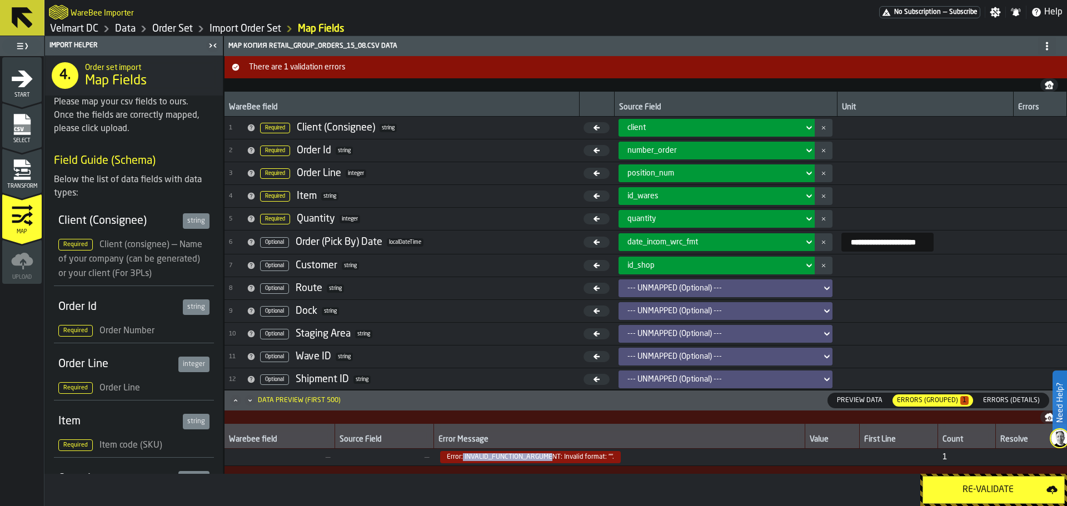
drag, startPoint x: 462, startPoint y: 460, endPoint x: 561, endPoint y: 461, distance: 98.9
click at [552, 461] on span "Error: INVALID_FUNCTION_ARGUMENT: Invalid format: ""." at bounding box center [530, 457] width 181 height 12
drag, startPoint x: 564, startPoint y: 460, endPoint x: 592, endPoint y: 460, distance: 27.8
click at [592, 460] on span "Error: INVALID_FUNCTION_ARGUMENT: Invalid format: ""." at bounding box center [530, 457] width 181 height 12
click at [247, 403] on icon "Minimize" at bounding box center [249, 400] width 11 height 11
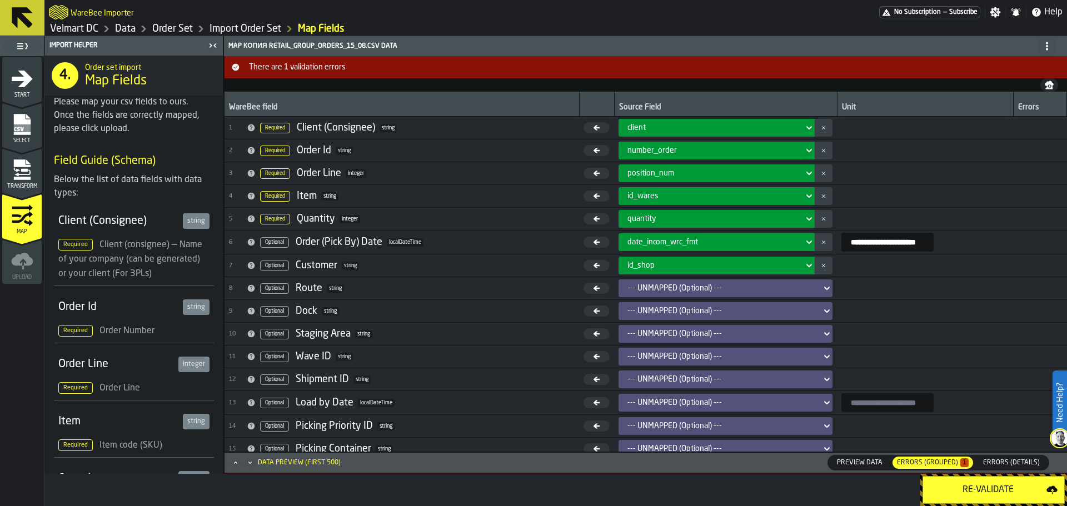
click at [249, 468] on icon "Minimize" at bounding box center [249, 462] width 11 height 11
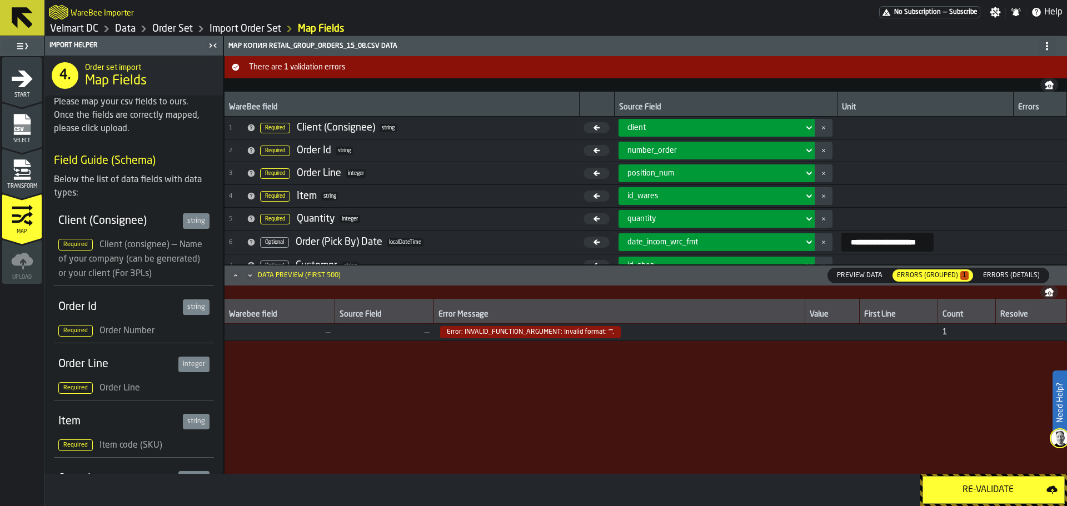
click at [248, 279] on icon "Minimize" at bounding box center [249, 275] width 11 height 11
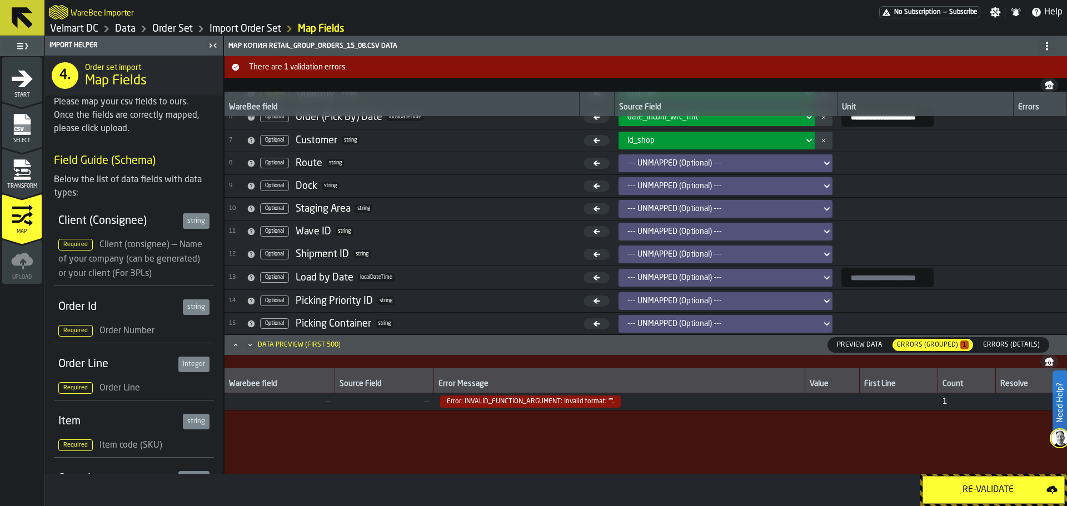
scroll to position [127, 0]
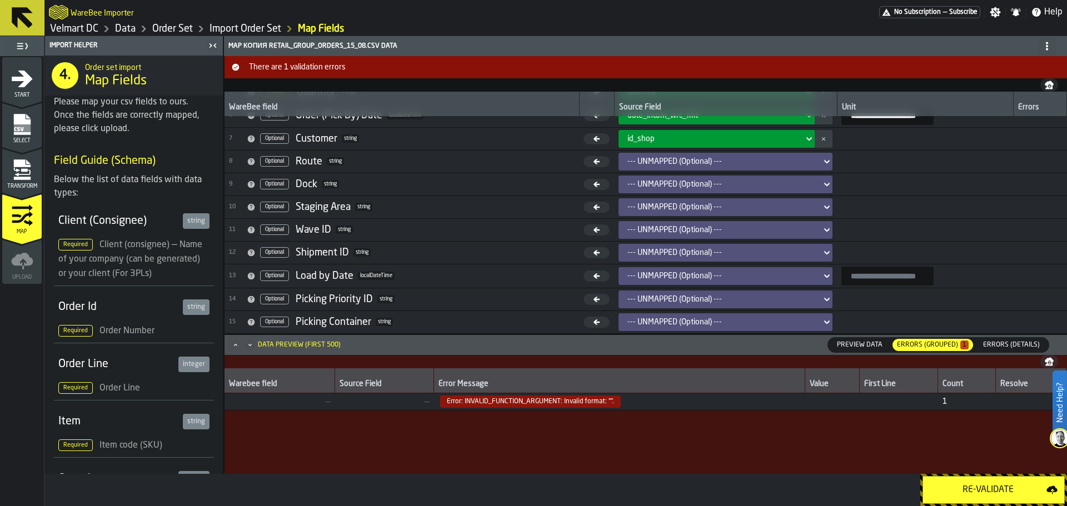
click at [1015, 343] on span "Errors (Details)" at bounding box center [1011, 345] width 66 height 10
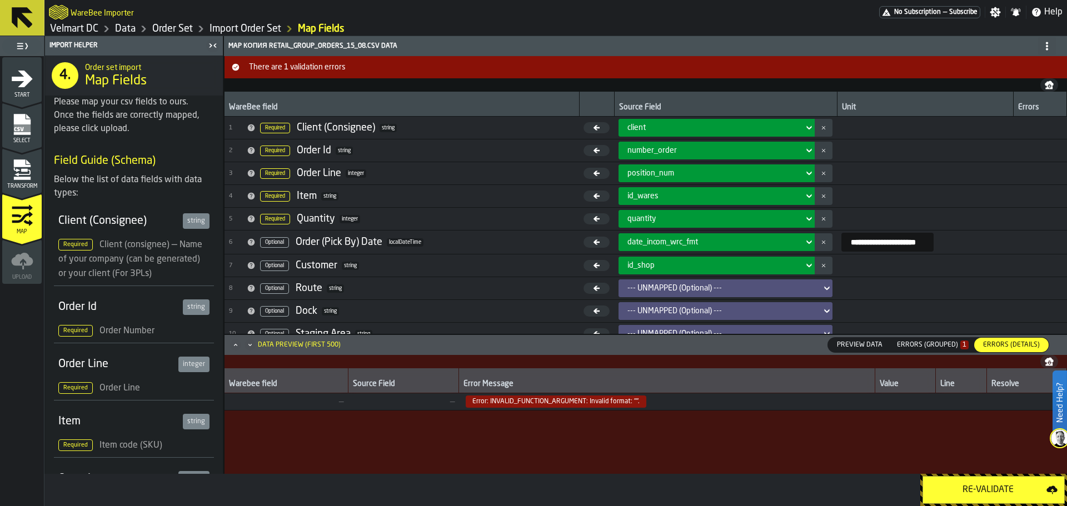
scroll to position [56, 0]
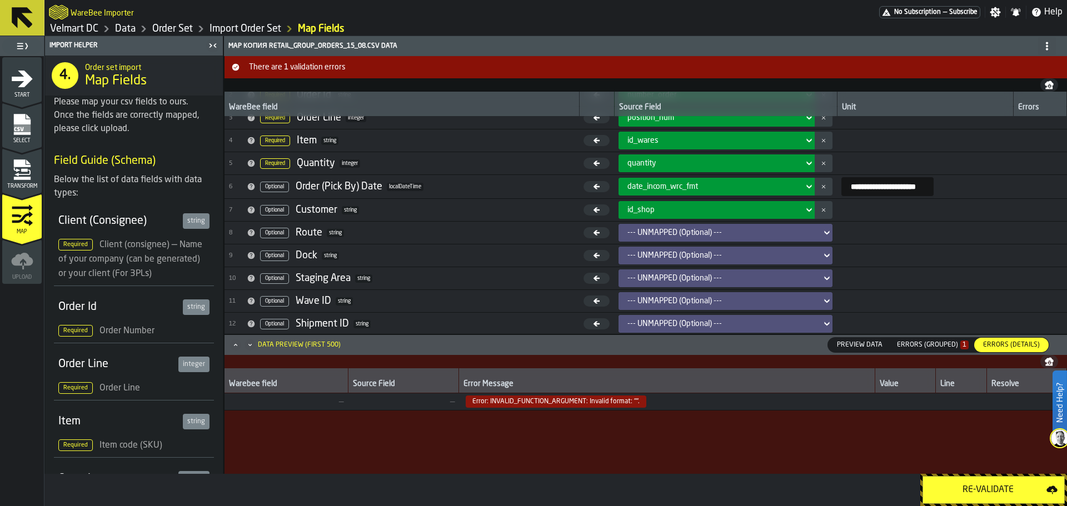
click at [30, 172] on icon "menu Transform" at bounding box center [22, 172] width 16 height 7
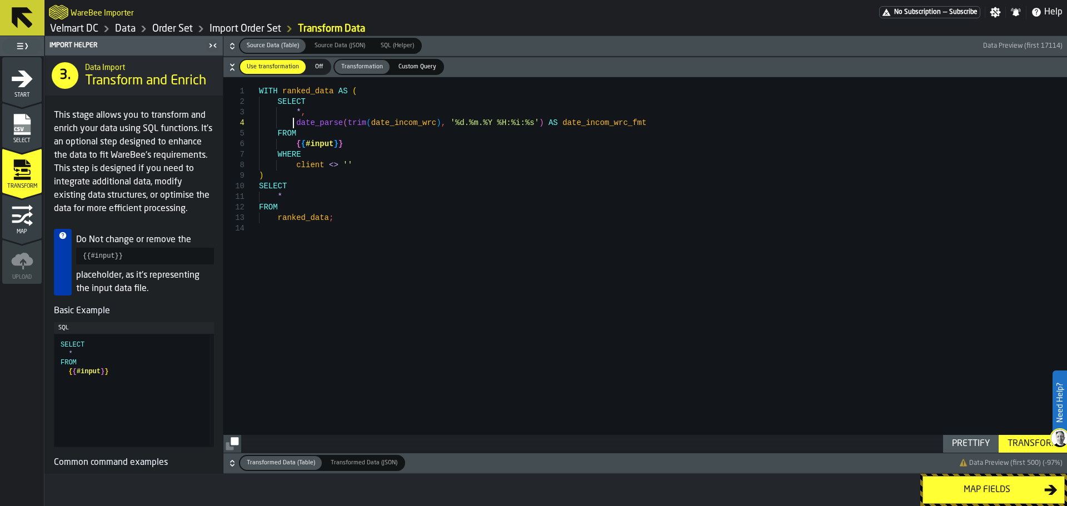
click at [294, 125] on div "WITH ranked_data AS ( SELECT * , date_parse ( trim ( date_incom_wrc ) , '%d.%m.…" at bounding box center [663, 265] width 808 height 376
click at [363, 124] on div "WITH ranked_data AS ( SELECT * , date_parse ( trim ( date_incom_wrc ) , '%d.%m.…" at bounding box center [663, 265] width 808 height 376
click at [628, 126] on div "WITH ranked_data AS ( SELECT * , date_parse ( trim ( date_incom_wrc ) , '%d.%m.…" at bounding box center [663, 265] width 808 height 376
click at [305, 171] on div "WITH ranked_data AS ( SELECT * , date_parse ( trim ( date_incom_wrc ) , '%d.%m.…" at bounding box center [663, 265] width 808 height 376
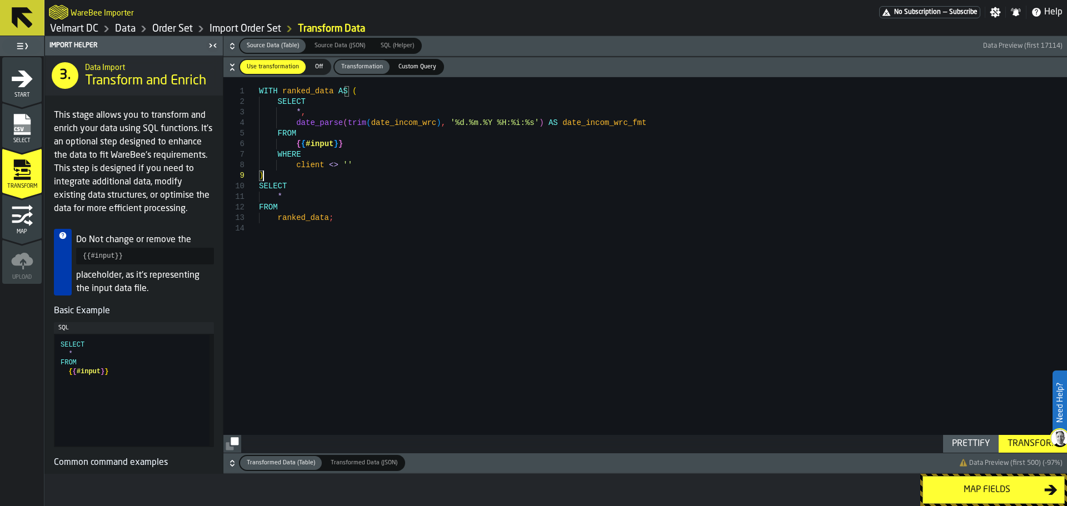
click at [347, 168] on div "WITH ranked_data AS ( SELECT * , date_parse ( trim ( date_incom_wrc ) , '%d.%m.…" at bounding box center [663, 265] width 808 height 376
click at [386, 124] on div "WITH ranked_data AS ( SELECT * , date_parse ( trim ( date_incom_wrc ) , '%d.%m.…" at bounding box center [663, 265] width 808 height 376
click at [316, 182] on div "WITH ranked_data AS ( SELECT * , date_parse ( trim ( date_incom_wrc ) , '%d.%m.…" at bounding box center [663, 265] width 808 height 376
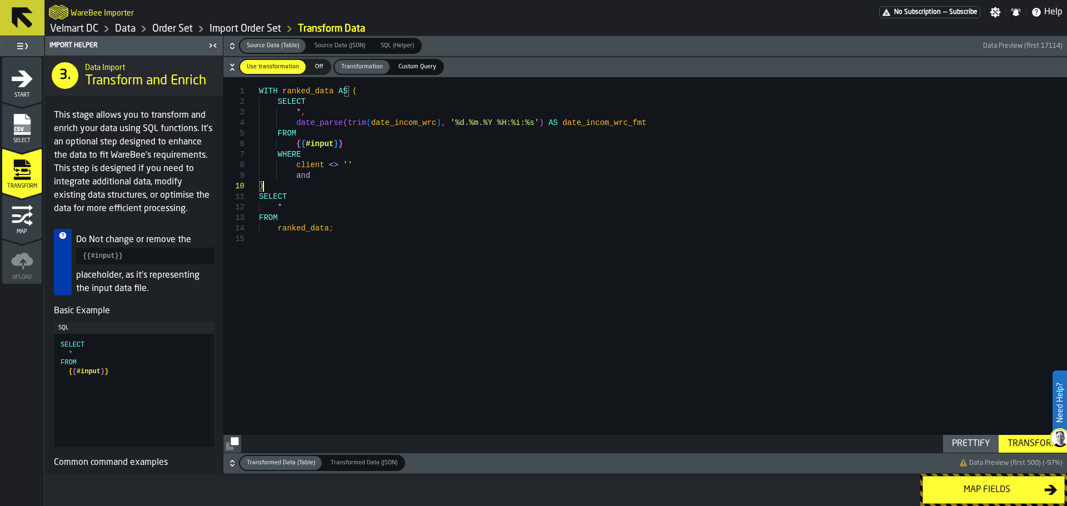
click at [317, 175] on div "WITH ranked_data AS ( SELECT * , date_parse ( trim ( date_incom_wrc ) , '%d.%m.…" at bounding box center [663, 265] width 808 height 376
click at [382, 216] on div "WITH ranked_data AS ( SELECT * , date_parse ( trim ( date_incom_wrc ) , '%d.%m.…" at bounding box center [663, 265] width 808 height 376
type textarea "**********"
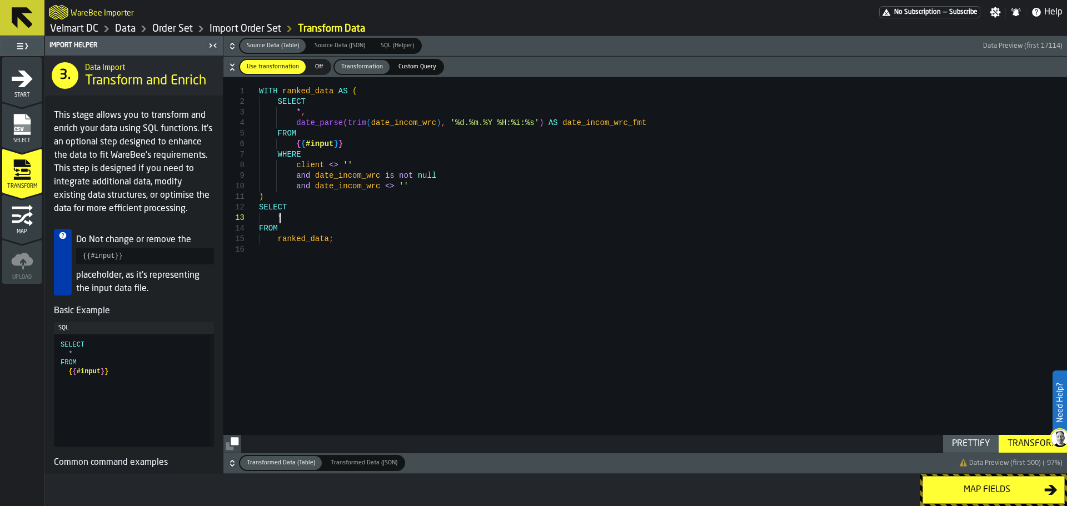
click at [1014, 444] on div "Transform" at bounding box center [1032, 443] width 59 height 13
click at [947, 487] on div "Map fields" at bounding box center [987, 489] width 114 height 13
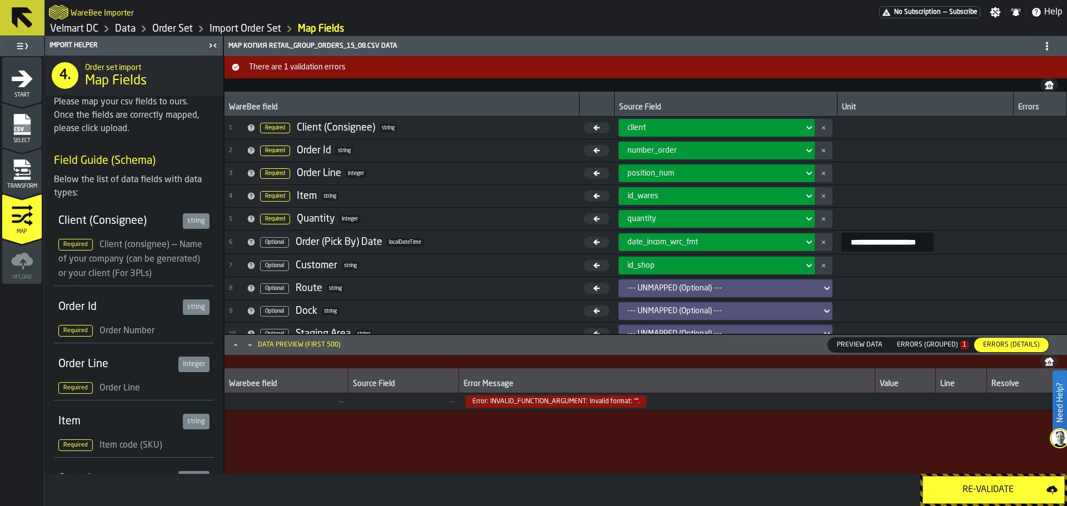
click at [971, 491] on div "Re-Validate" at bounding box center [988, 489] width 117 height 13
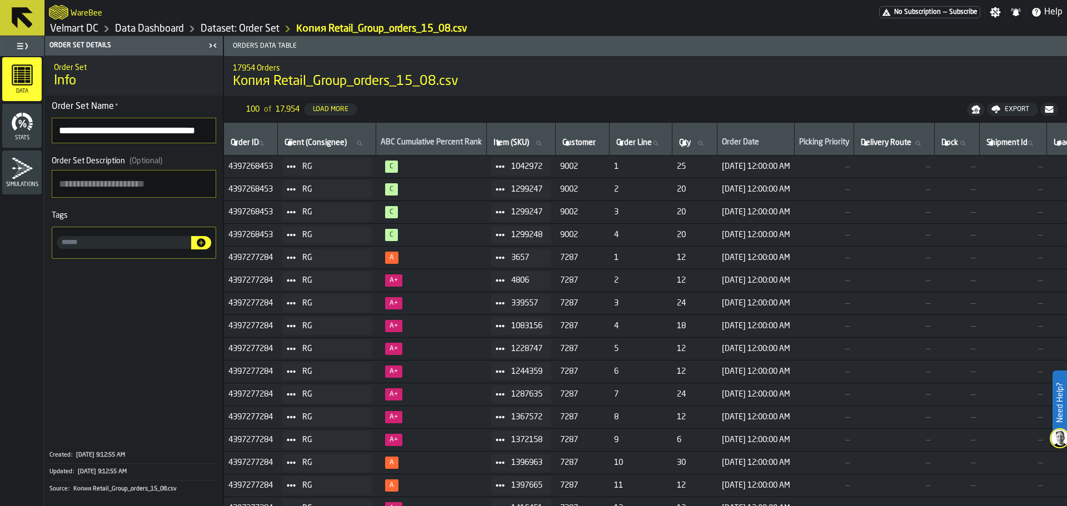
click at [114, 389] on span at bounding box center [134, 352] width 178 height 179
click at [72, 26] on link "Velmart DC" at bounding box center [74, 29] width 48 height 12
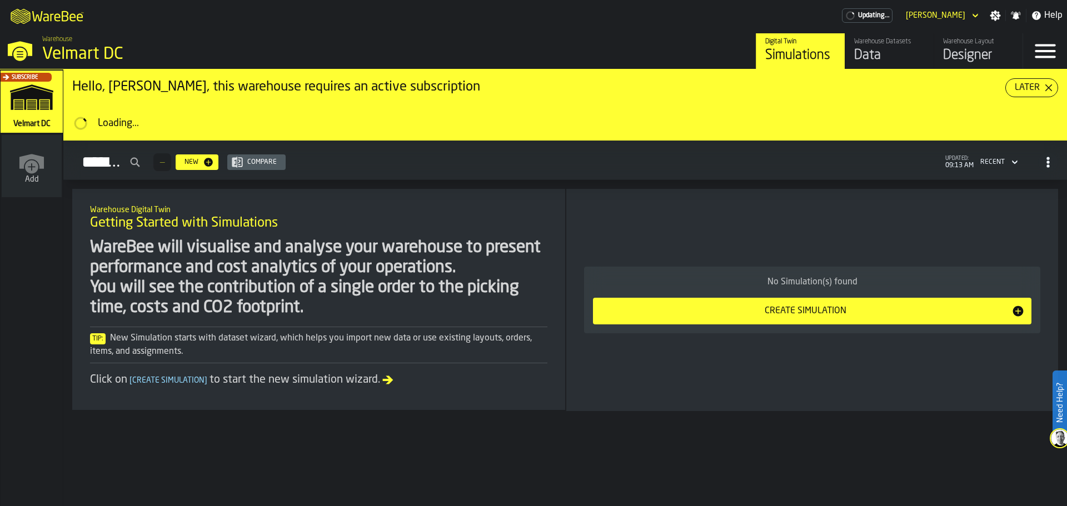
click at [884, 52] on div "Data" at bounding box center [889, 56] width 71 height 18
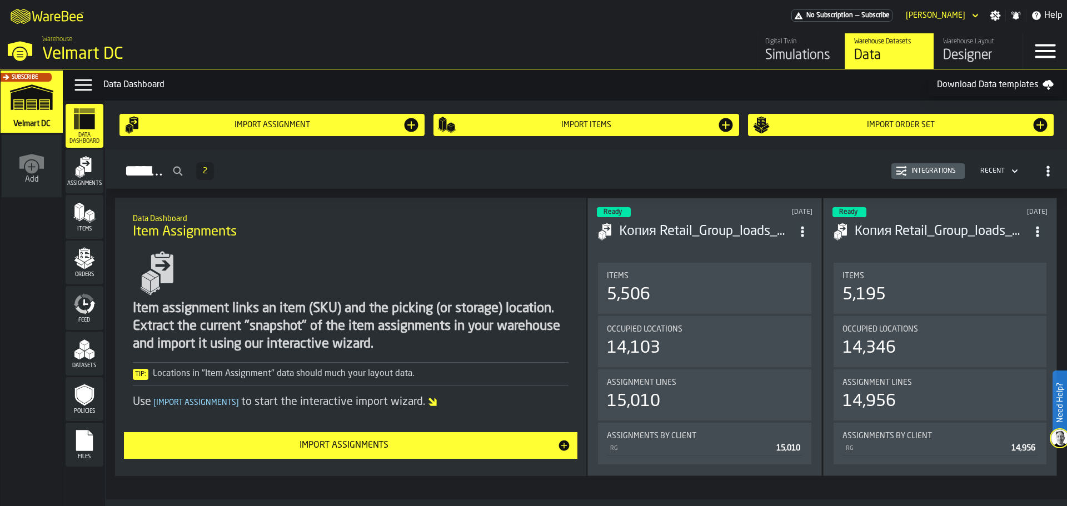
click at [83, 264] on polygon "menu Orders" at bounding box center [78, 261] width 9 height 7
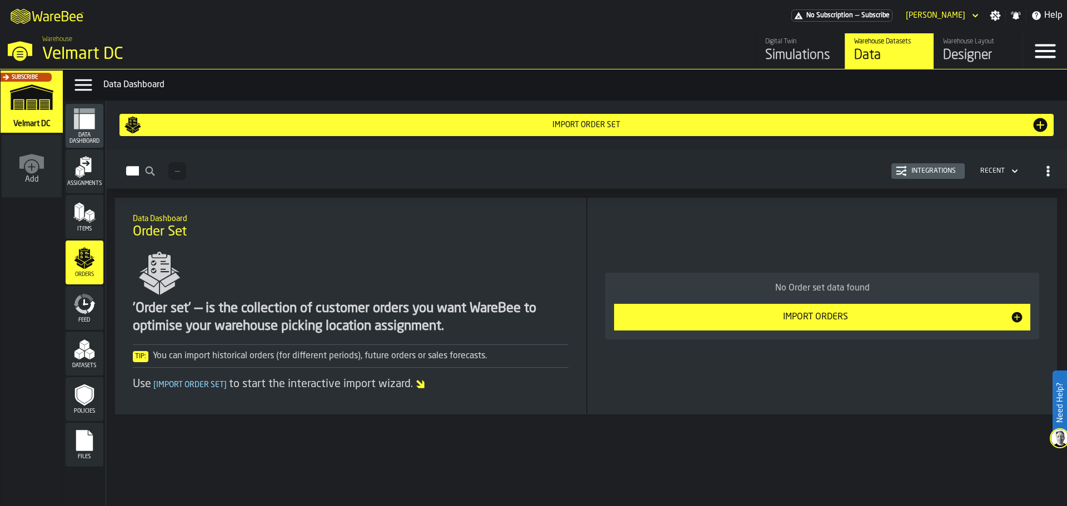
click at [86, 217] on polygon "menu Items" at bounding box center [87, 217] width 4 height 9
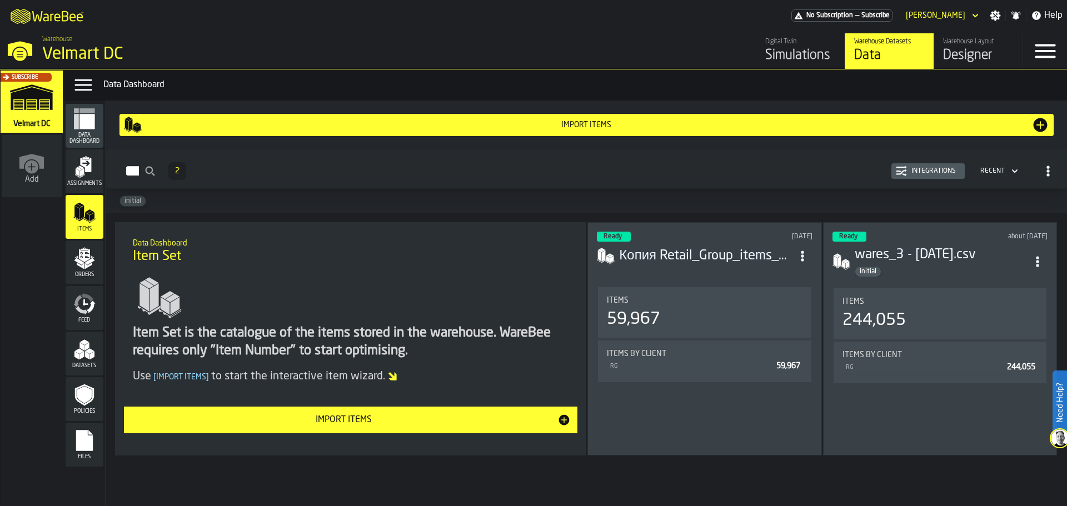
click at [88, 179] on div "Assignments" at bounding box center [85, 171] width 38 height 31
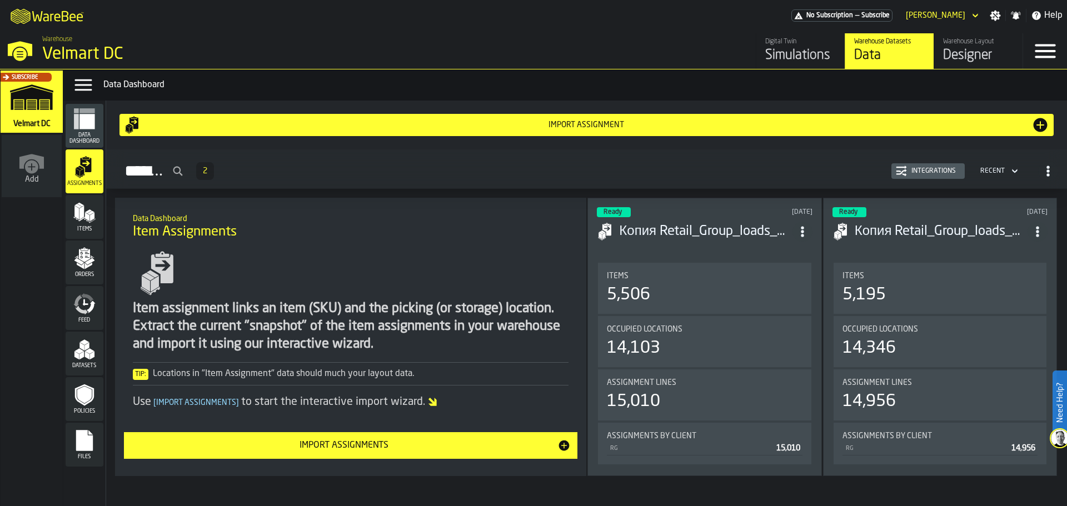
click at [87, 140] on span "Data Dashboard" at bounding box center [85, 138] width 38 height 12
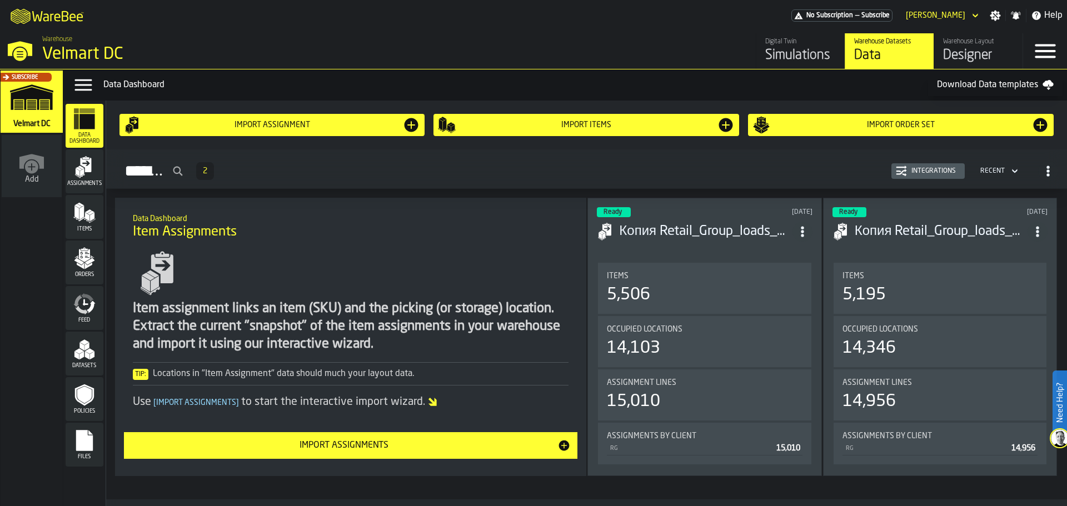
click at [88, 312] on icon "menu Feed" at bounding box center [90, 307] width 9 height 13
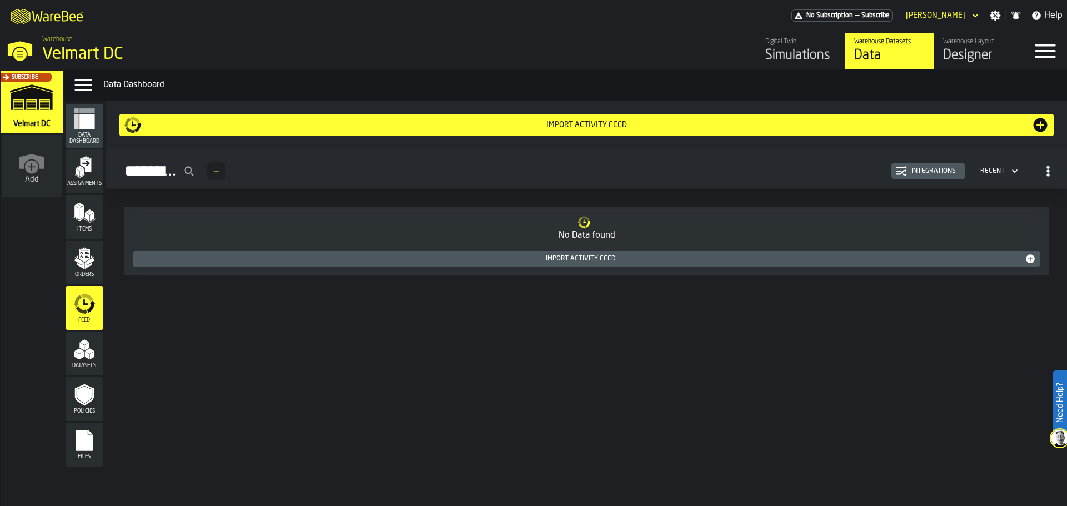
click at [92, 139] on span "Data Dashboard" at bounding box center [85, 138] width 38 height 12
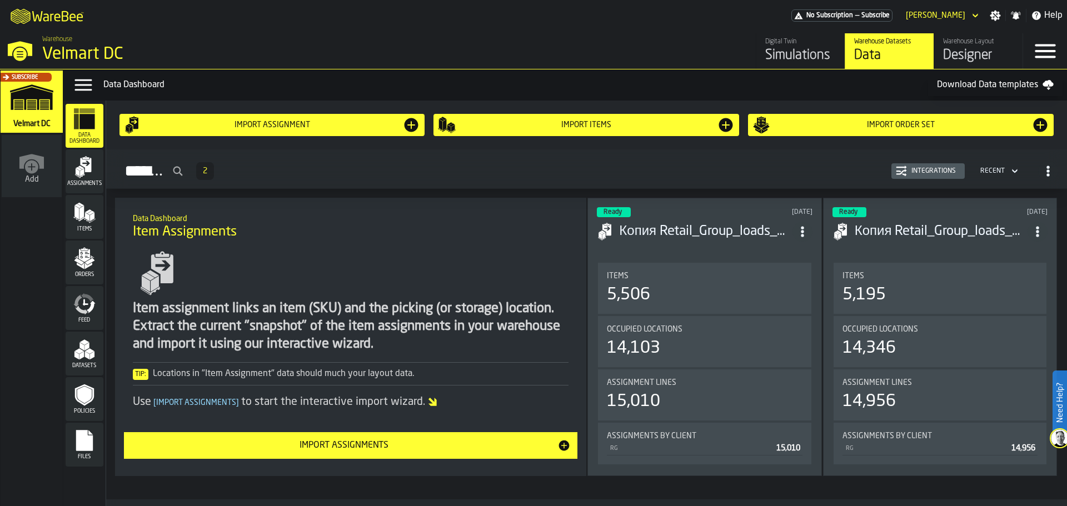
click at [86, 309] on icon "menu Feed" at bounding box center [84, 304] width 22 height 22
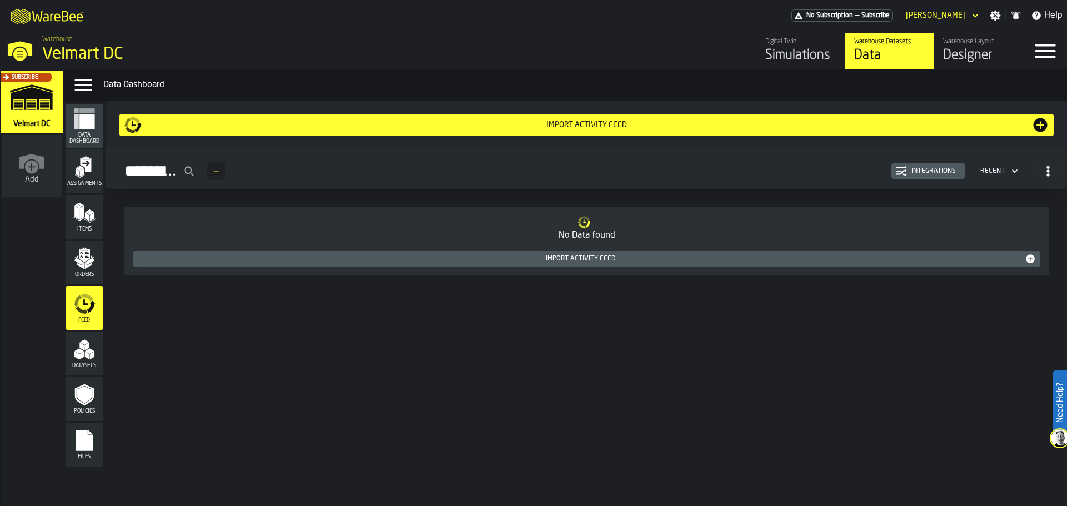
click at [975, 48] on div "Designer" at bounding box center [978, 56] width 71 height 18
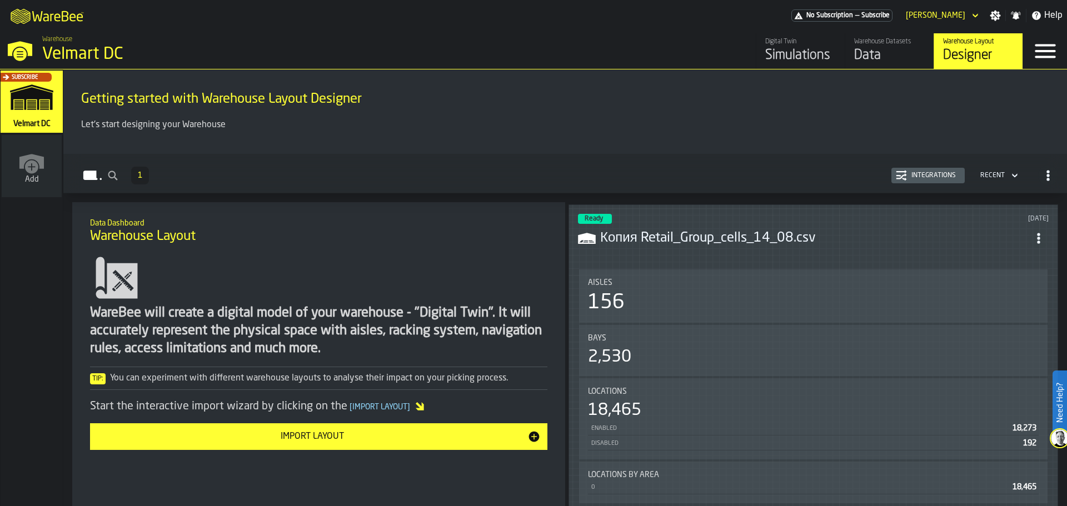
click at [867, 248] on header "Ready [DATE] Копия Retail_Group_cells_14_08.csv" at bounding box center [813, 236] width 471 height 44
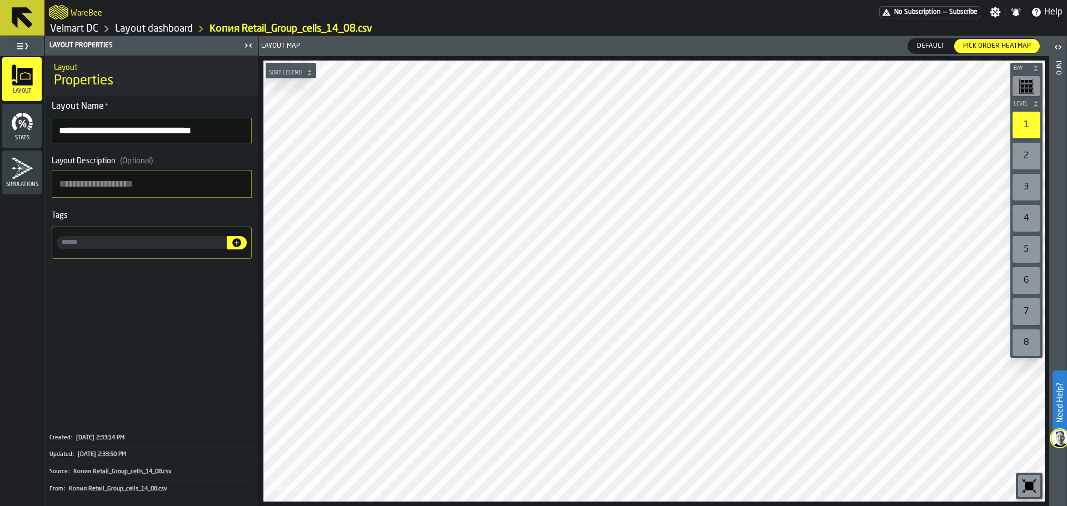
click at [940, 44] on span "Default" at bounding box center [930, 46] width 36 height 10
click at [239, 305] on main "**********" at bounding box center [533, 271] width 1067 height 470
click at [711, 506] on html "**********" at bounding box center [533, 253] width 1067 height 506
click at [981, 48] on span "Pick Order heatmap" at bounding box center [996, 46] width 77 height 10
click at [239, 506] on html "**********" at bounding box center [533, 253] width 1067 height 506
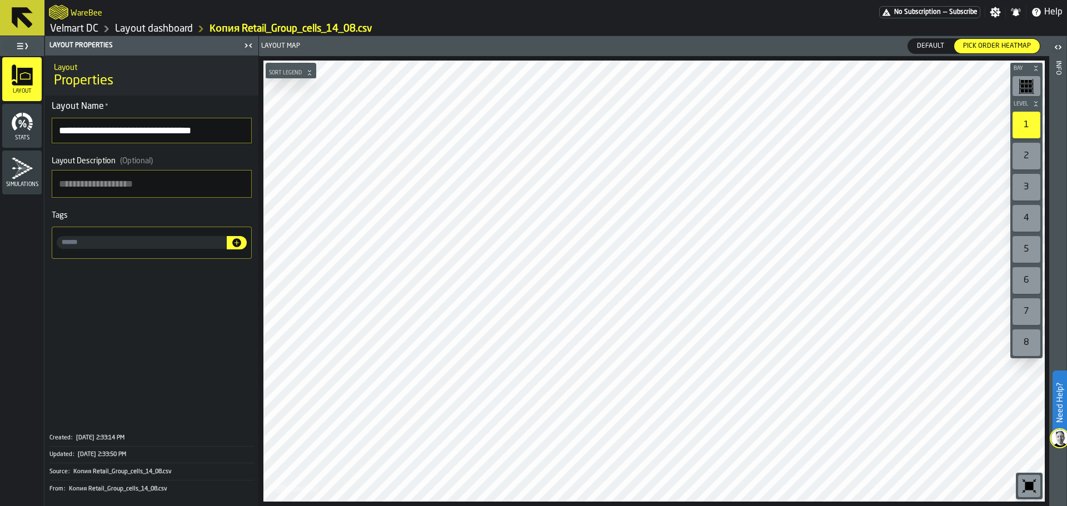
click at [261, 250] on div "Bay Level 1 2 3 4 5 6 7 8 M A K I N G W A R E H O U S E S M O R E EF F I C I E …" at bounding box center [654, 281] width 790 height 450
click at [682, 506] on html "**********" at bounding box center [533, 253] width 1067 height 506
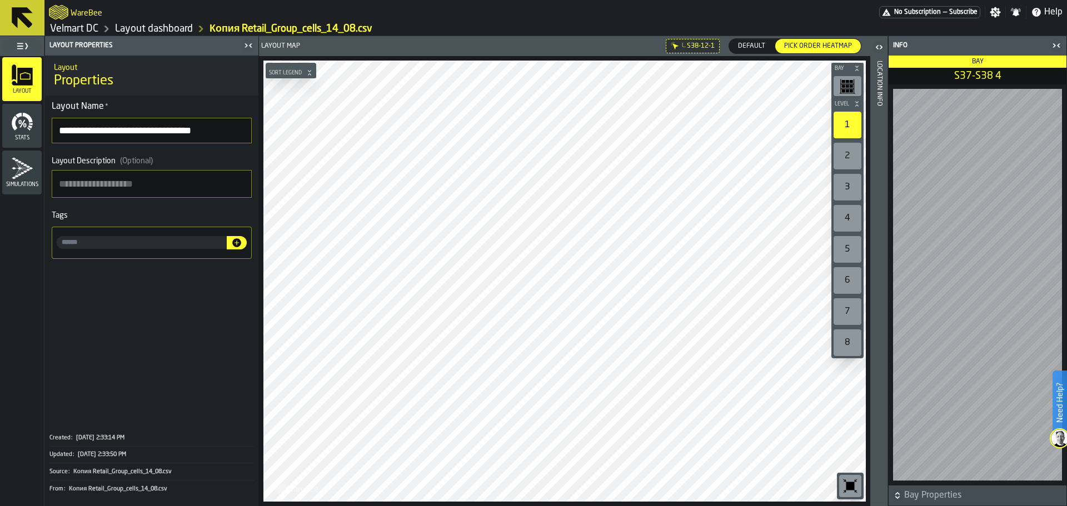
click at [877, 48] on icon "button-toggle-Open" at bounding box center [876, 47] width 3 height 4
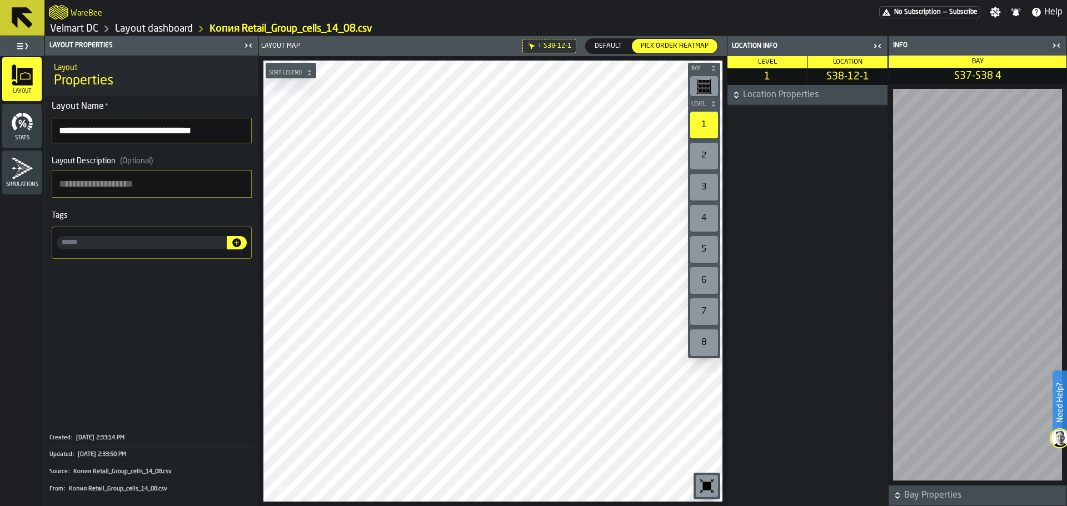
click at [1059, 44] on icon "button-toggle-Close me" at bounding box center [1058, 45] width 3 height 4
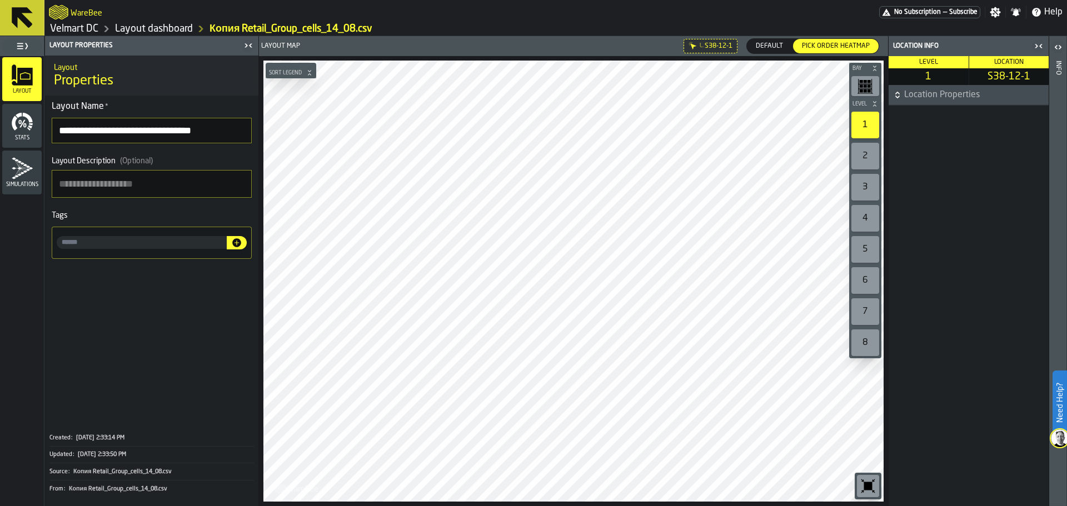
click at [900, 97] on icon "button-" at bounding box center [897, 94] width 11 height 11
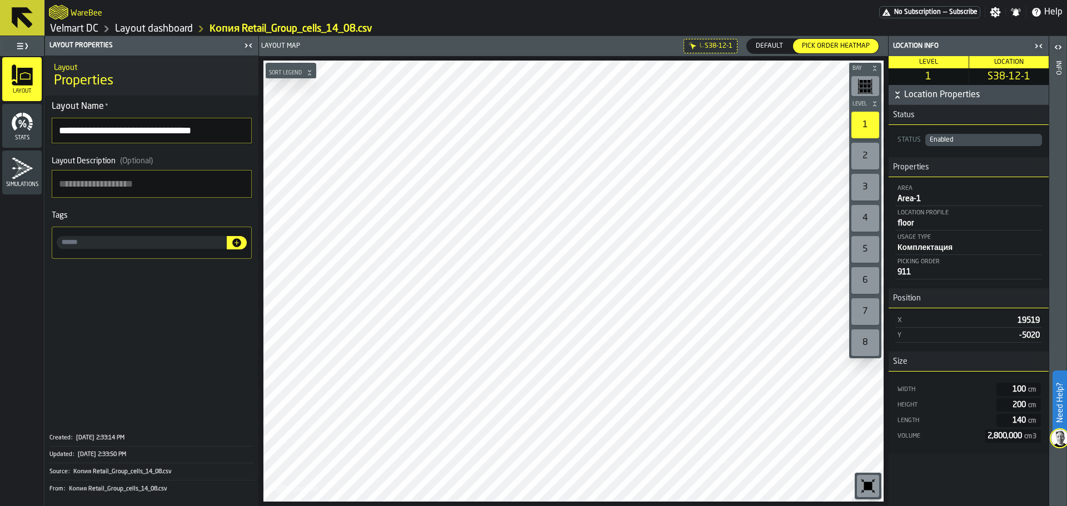
drag, startPoint x: 917, startPoint y: 273, endPoint x: 899, endPoint y: 273, distance: 17.8
click at [900, 273] on div "911" at bounding box center [968, 272] width 142 height 9
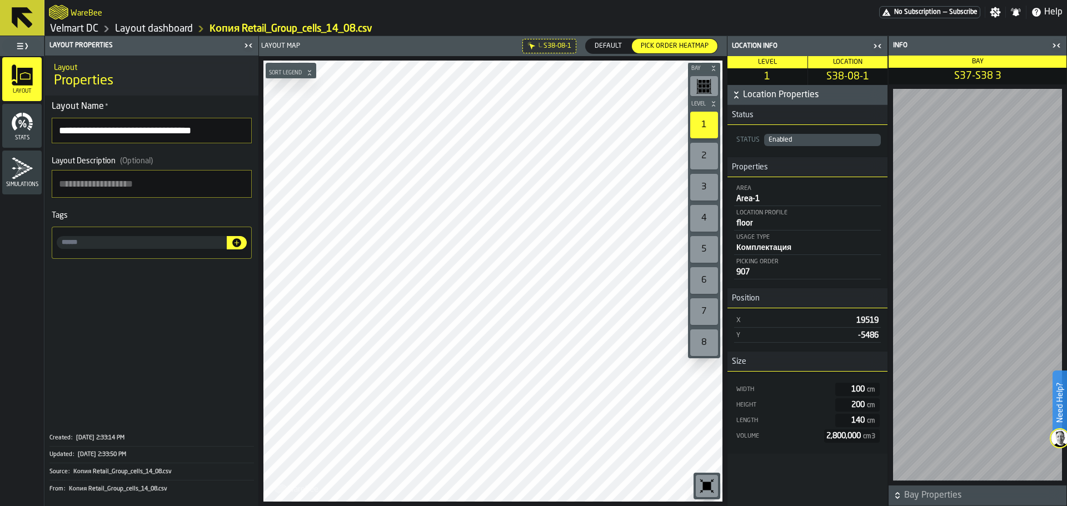
click at [880, 46] on icon "button-toggle-Close me" at bounding box center [877, 45] width 13 height 13
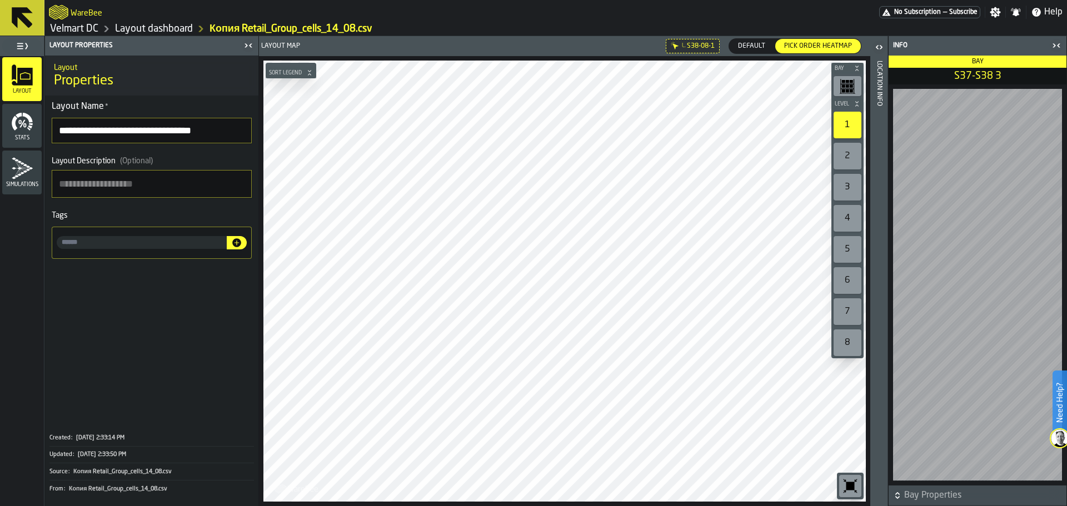
click at [1054, 47] on icon "button-toggle-Close me" at bounding box center [1053, 45] width 3 height 4
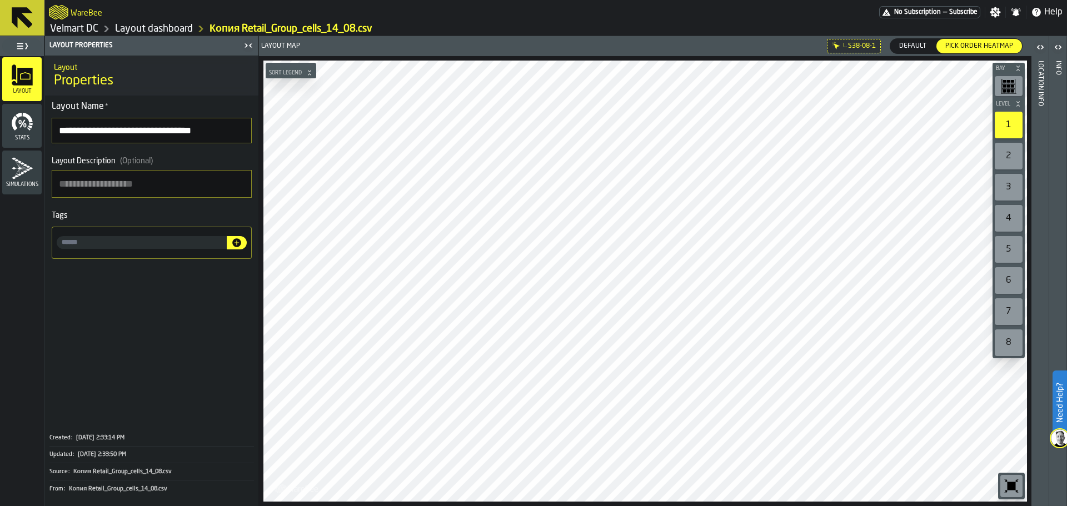
click at [997, 217] on div "Bay Level 1 2 3 4 5 6 7 8 M A K I N G W A R E H O U S E S M O R E EF F I C I E …" at bounding box center [645, 281] width 772 height 450
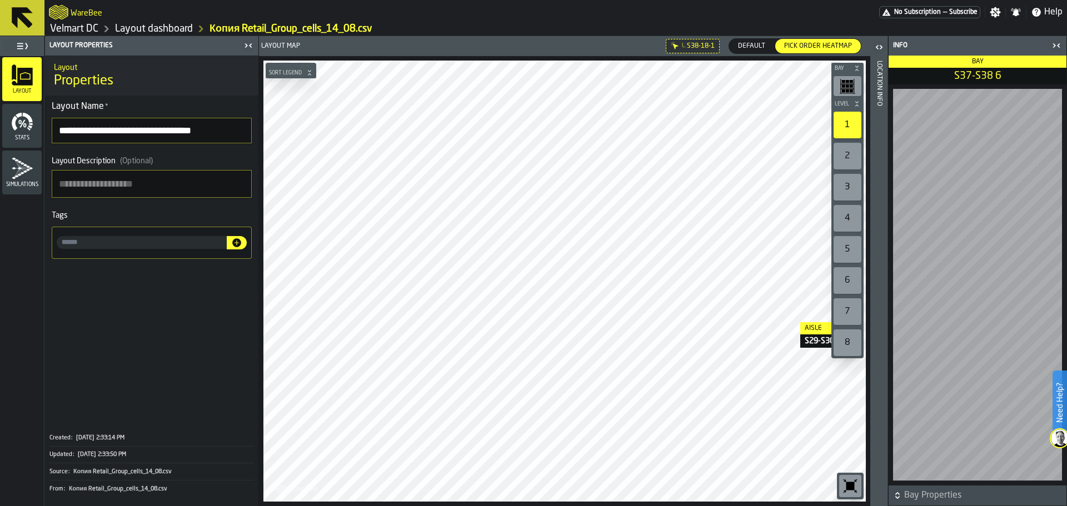
click at [880, 83] on div "Location Info" at bounding box center [879, 280] width 8 height 445
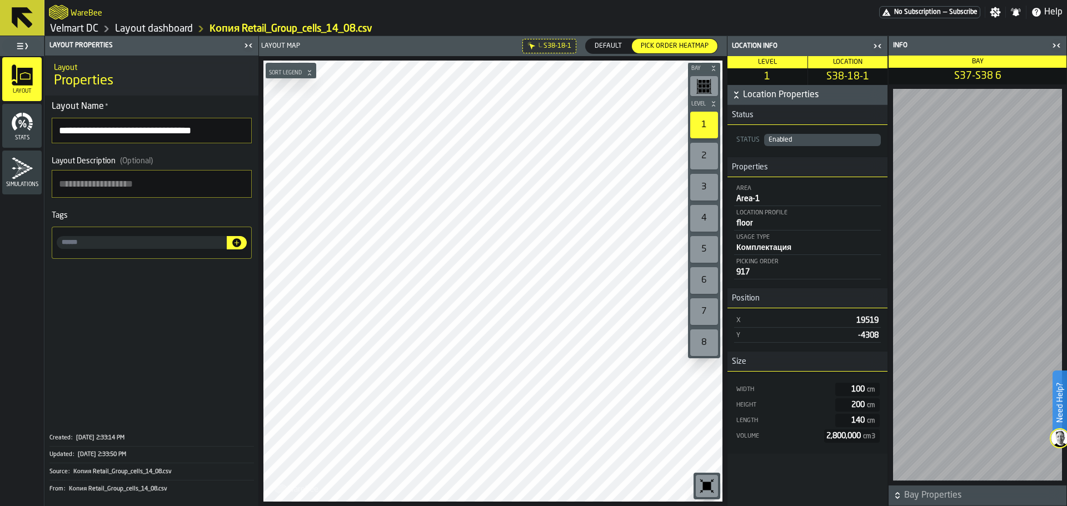
click at [727, 255] on main "**********" at bounding box center [533, 271] width 1067 height 470
click at [877, 45] on icon "button-toggle-Close me" at bounding box center [877, 45] width 13 height 13
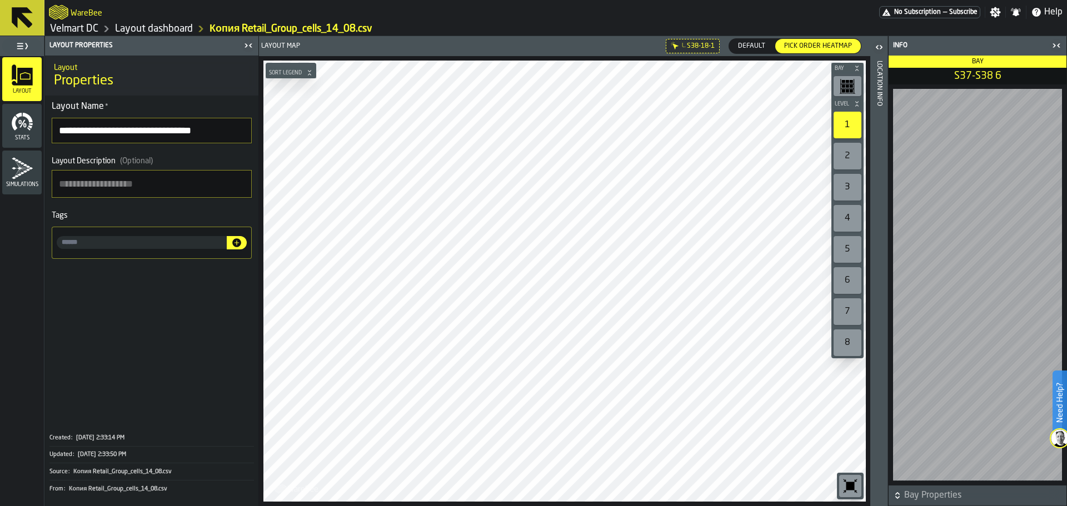
click at [1059, 42] on icon "button-toggle-Close me" at bounding box center [1056, 45] width 13 height 13
click at [492, 506] on html "**********" at bounding box center [533, 253] width 1067 height 506
click at [1054, 44] on icon "button-toggle-Close me" at bounding box center [1053, 45] width 3 height 4
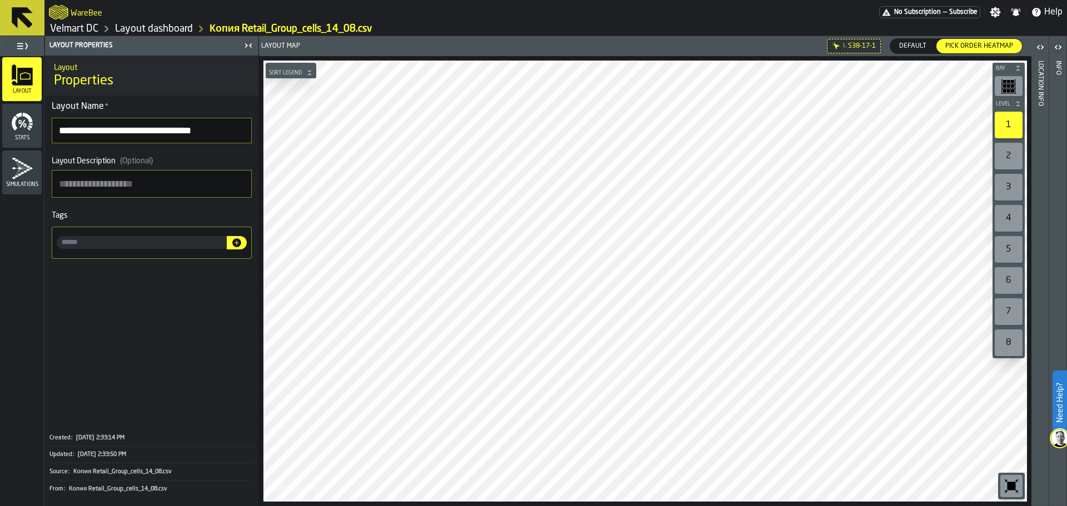
click at [505, 48] on div "Layout Map L. S38-17-1 Default Default Pick Order heatmap Pick Order heatmap Ba…" at bounding box center [645, 271] width 772 height 470
click at [401, 307] on div at bounding box center [644, 281] width 763 height 441
drag, startPoint x: 86, startPoint y: 24, endPoint x: 259, endPoint y: 165, distance: 222.8
click at [86, 24] on link "Velmart DC" at bounding box center [74, 29] width 48 height 12
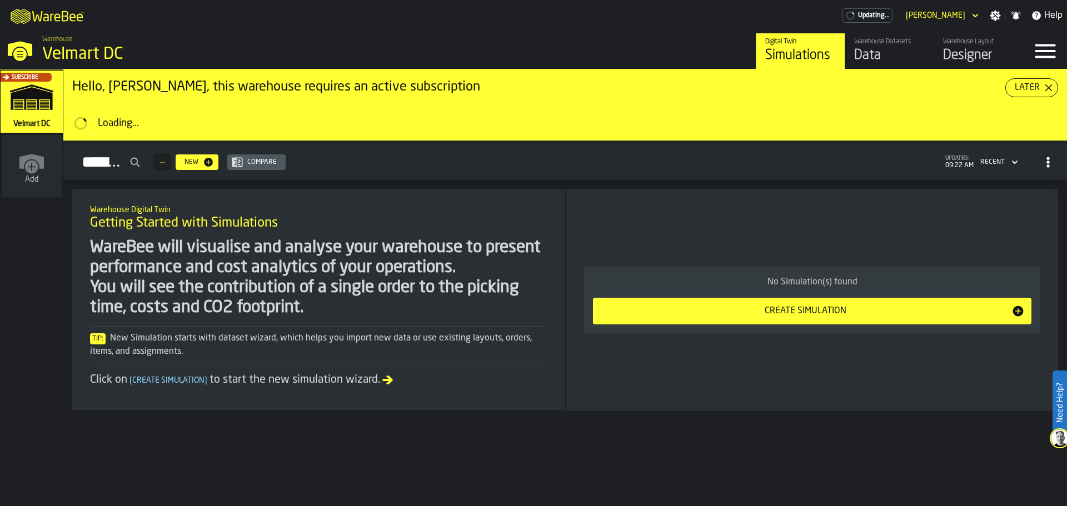
click at [858, 51] on div "Data" at bounding box center [889, 56] width 71 height 18
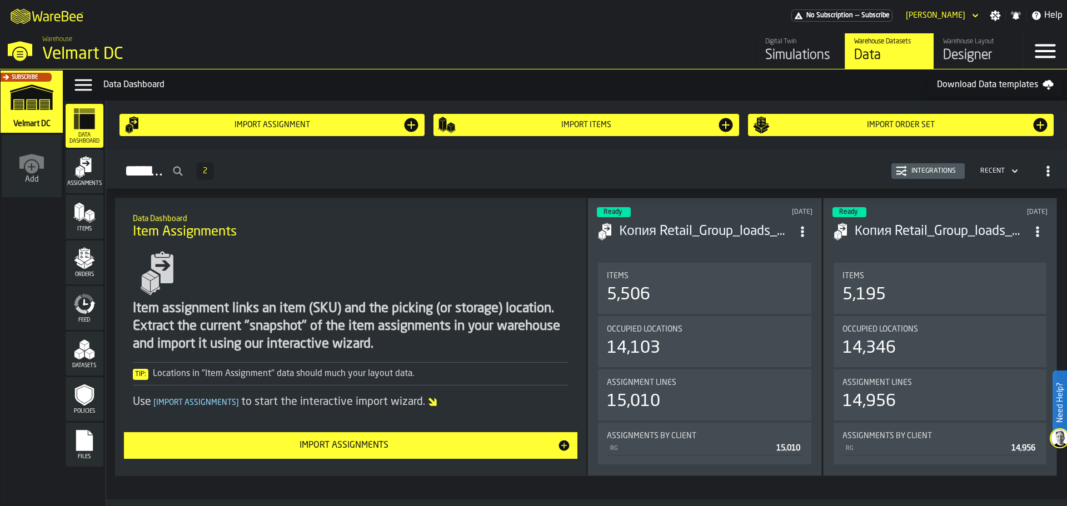
click at [83, 366] on span "Datasets" at bounding box center [85, 366] width 38 height 6
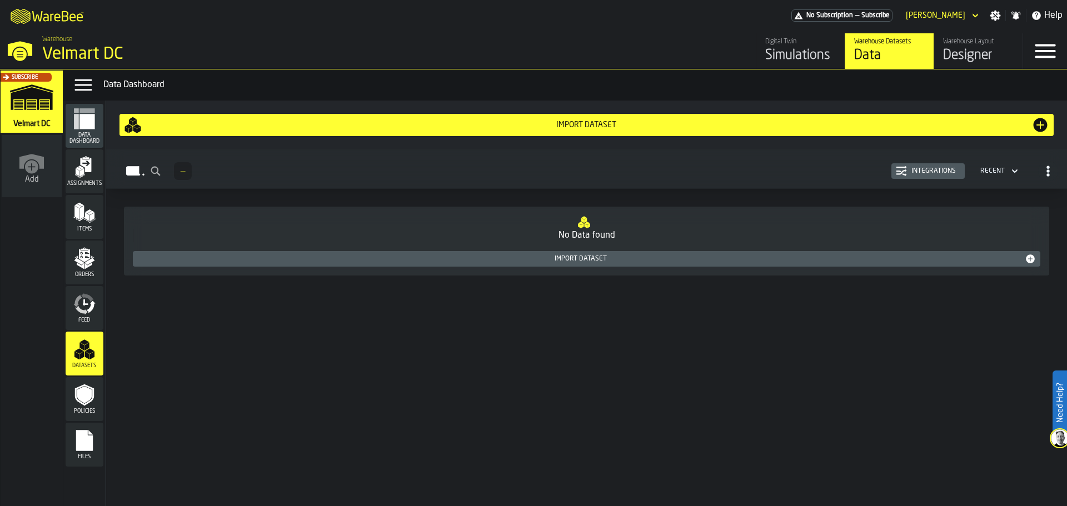
click at [77, 394] on icon "menu Policies" at bounding box center [84, 395] width 22 height 22
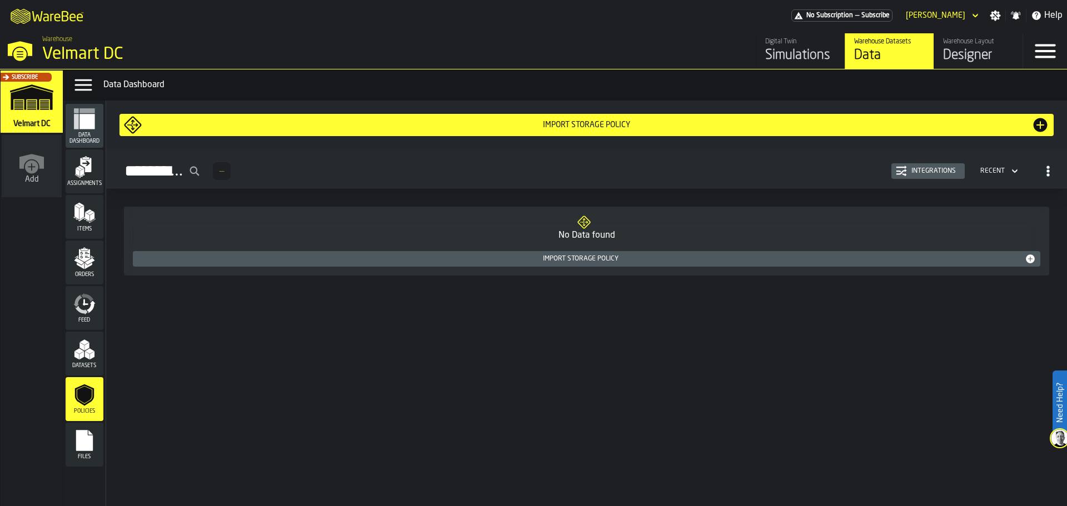
click at [78, 436] on icon "menu Files" at bounding box center [84, 440] width 17 height 21
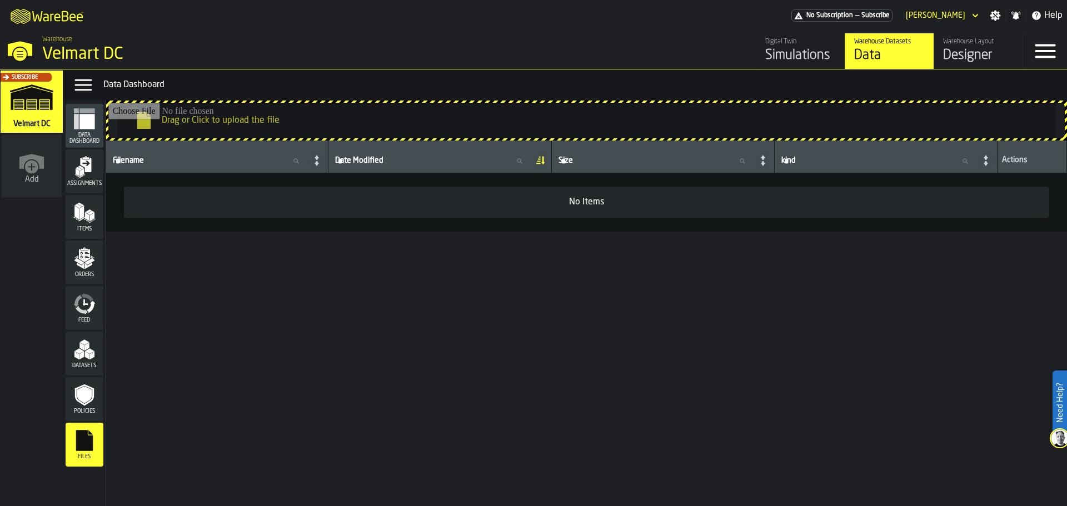
click at [81, 401] on icon "menu Policies" at bounding box center [84, 395] width 14 height 17
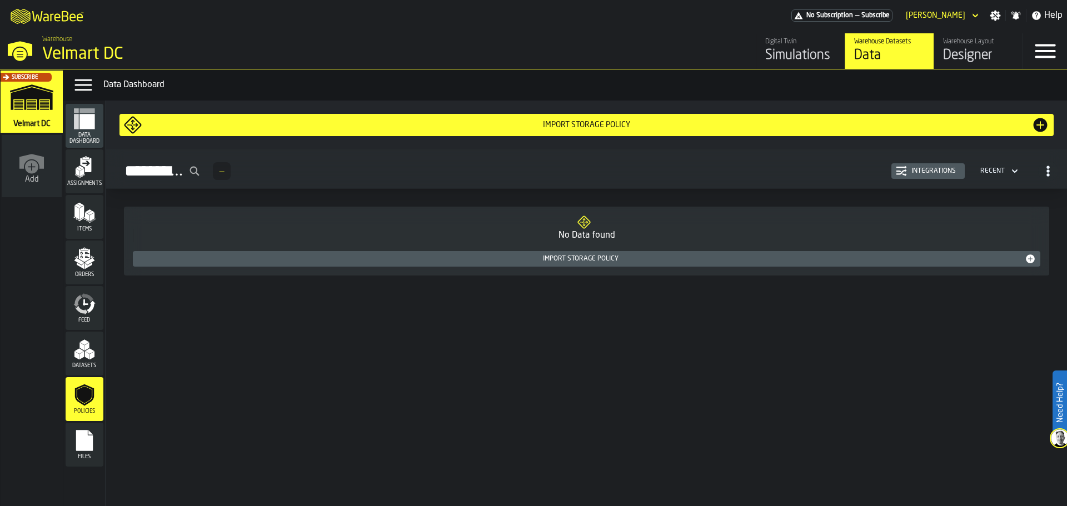
click at [88, 361] on div "Datasets" at bounding box center [85, 353] width 38 height 31
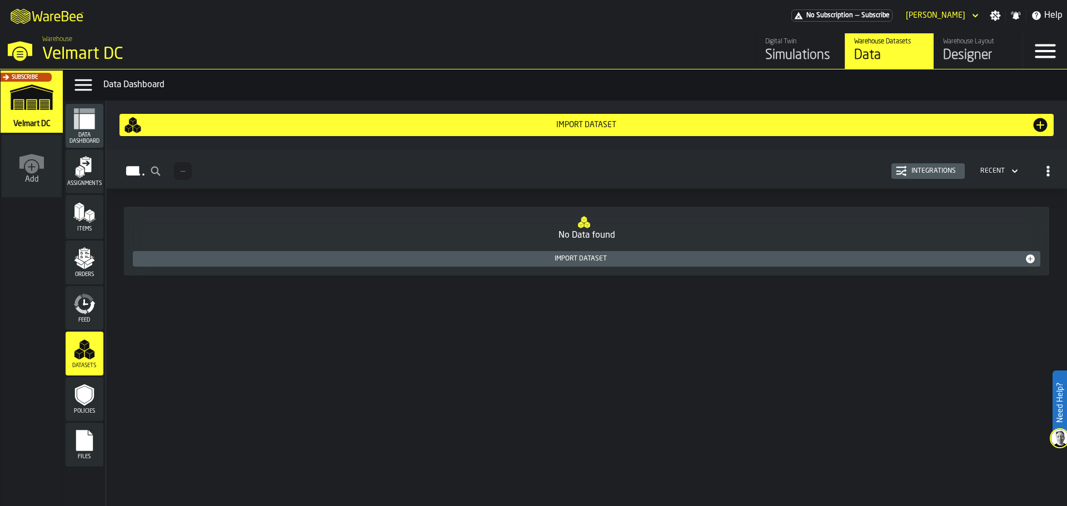
click at [86, 319] on span "Feed" at bounding box center [85, 320] width 38 height 6
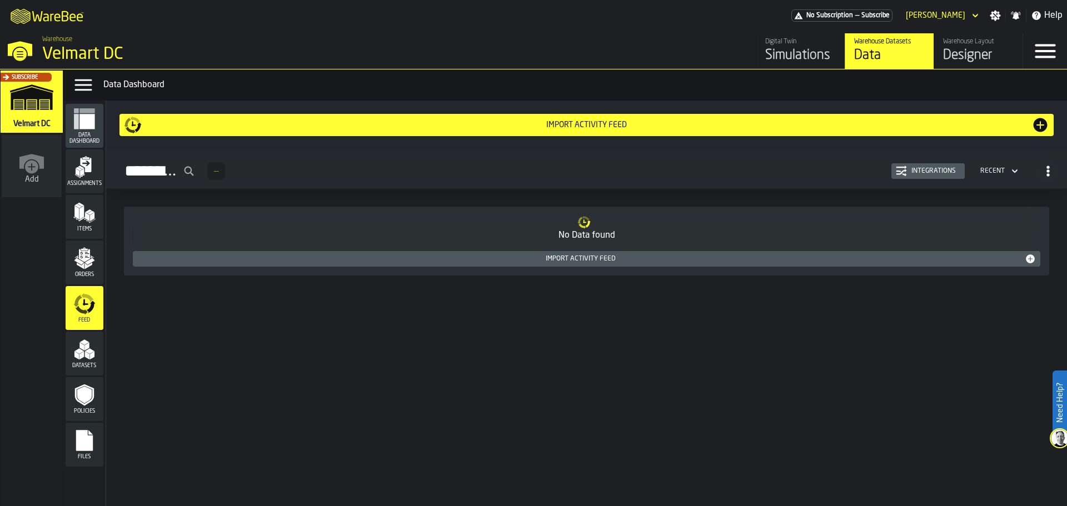
click at [959, 61] on div "Designer" at bounding box center [978, 56] width 71 height 18
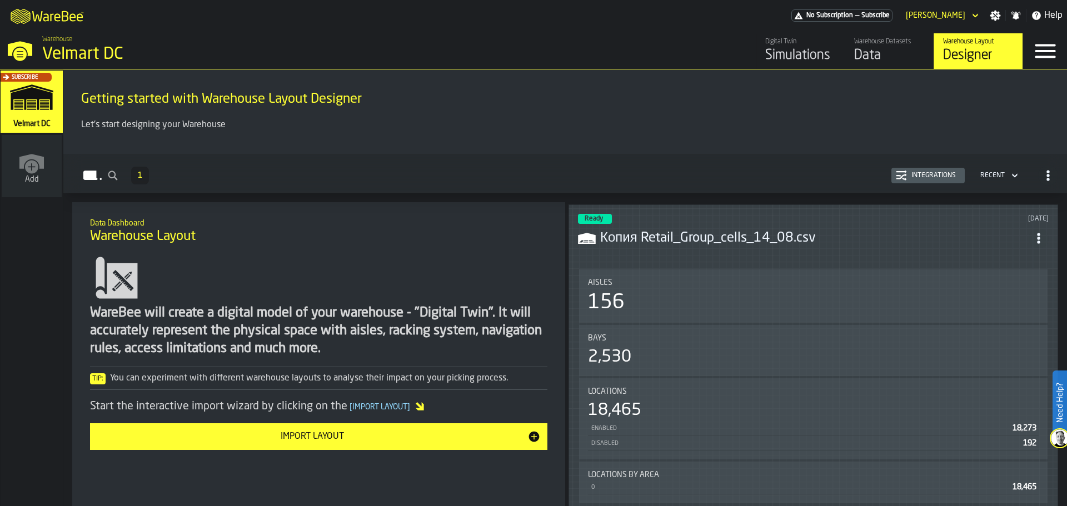
click at [867, 61] on div "Data" at bounding box center [889, 56] width 71 height 18
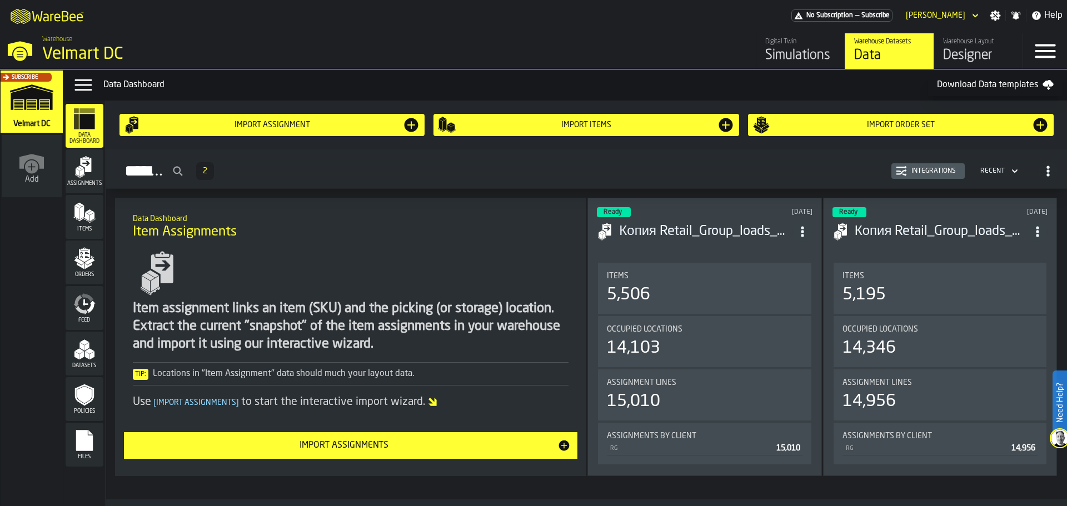
click at [86, 307] on icon "menu Feed" at bounding box center [84, 304] width 22 height 22
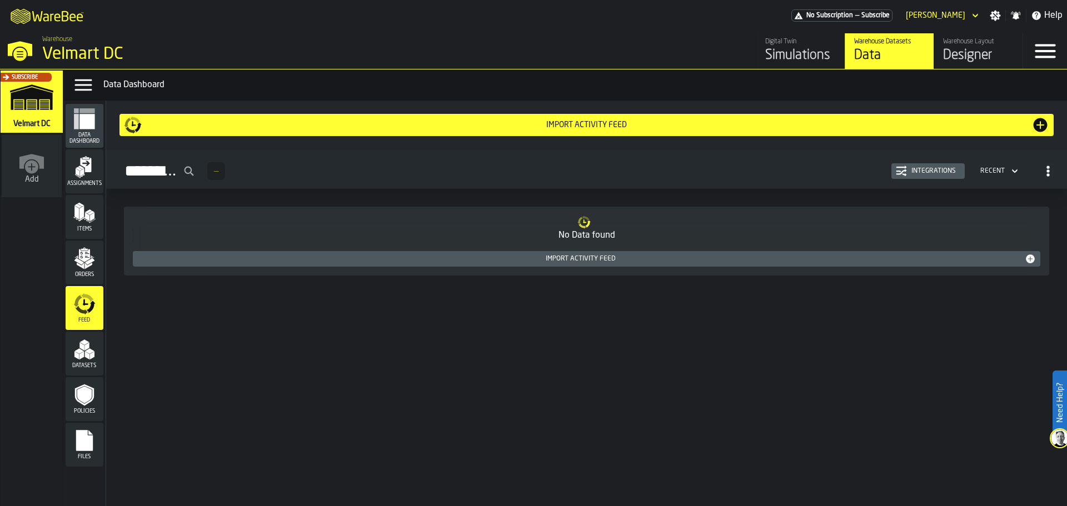
click at [604, 263] on div "Import Activity Feed" at bounding box center [580, 259] width 887 height 8
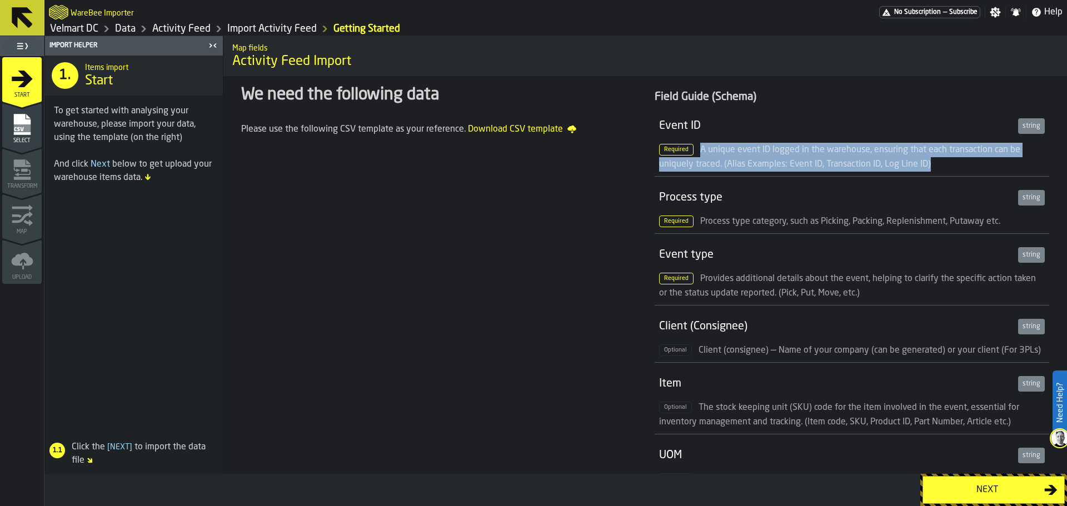
drag, startPoint x: 695, startPoint y: 146, endPoint x: 939, endPoint y: 159, distance: 244.3
click at [939, 159] on div "Required A unique event ID logged in the warehouse, ensuring that each transact…" at bounding box center [852, 157] width 386 height 29
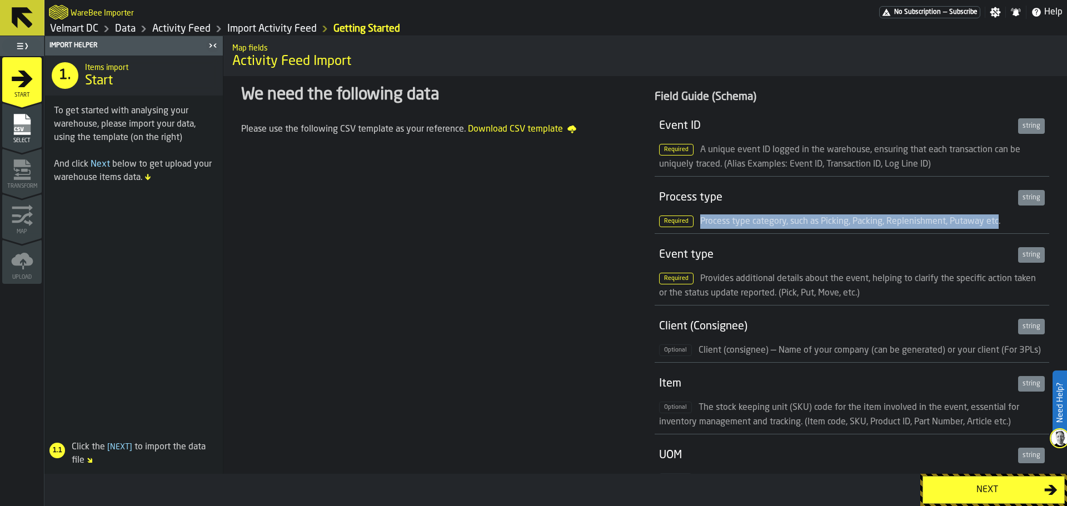
drag, startPoint x: 697, startPoint y: 223, endPoint x: 996, endPoint y: 223, distance: 298.9
click at [996, 223] on span "Process type category, such as Picking, Packing, Replenishment, Putaway etc." at bounding box center [850, 221] width 300 height 9
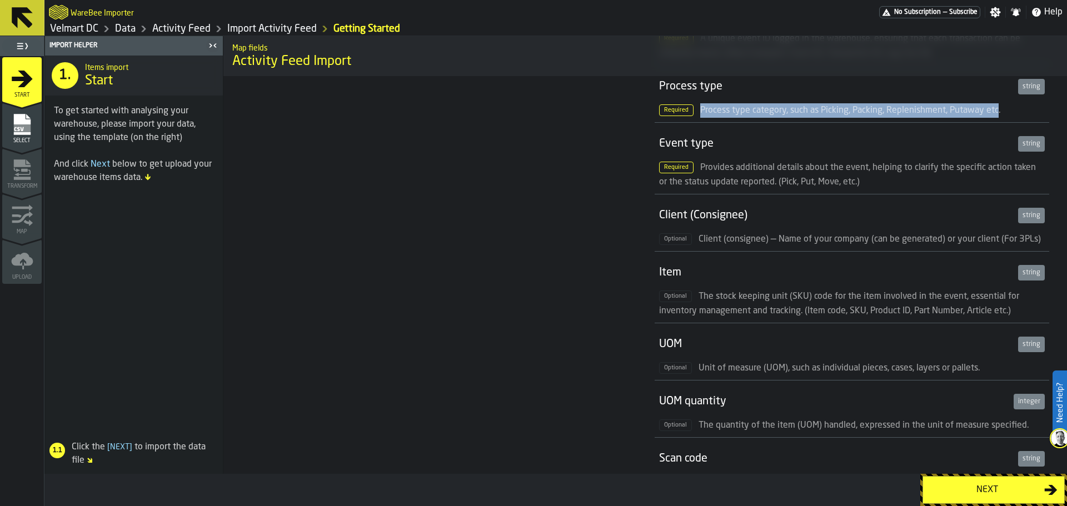
scroll to position [56, 0]
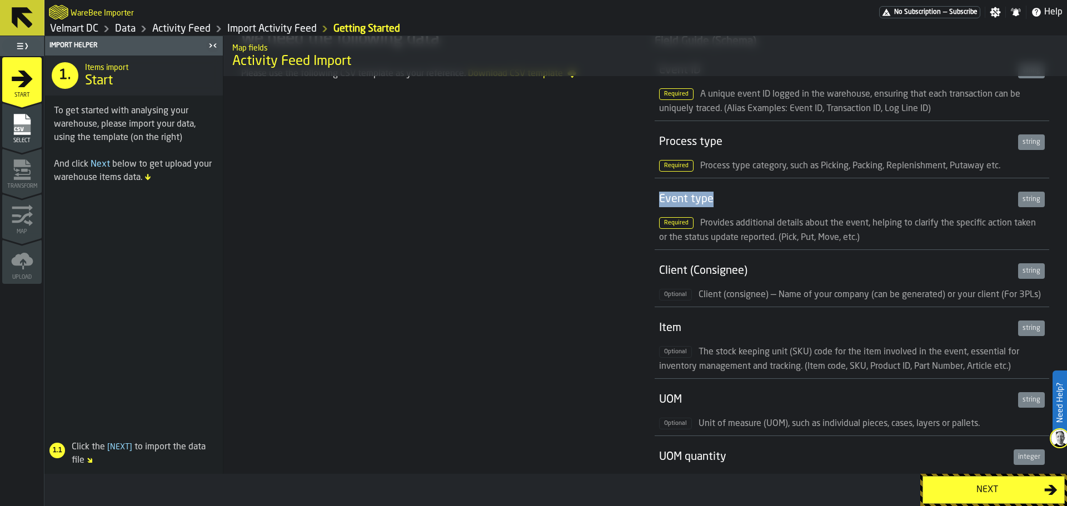
drag, startPoint x: 657, startPoint y: 200, endPoint x: 723, endPoint y: 206, distance: 66.4
click at [723, 206] on li "Event type string Required Provides additional details about the event, helping…" at bounding box center [852, 214] width 394 height 72
drag, startPoint x: 779, startPoint y: 239, endPoint x: 794, endPoint y: 241, distance: 15.1
click at [794, 241] on span "Provides additional details about the event, helping to clarify the specific ac…" at bounding box center [847, 230] width 377 height 23
drag, startPoint x: 821, startPoint y: 242, endPoint x: 831, endPoint y: 241, distance: 9.5
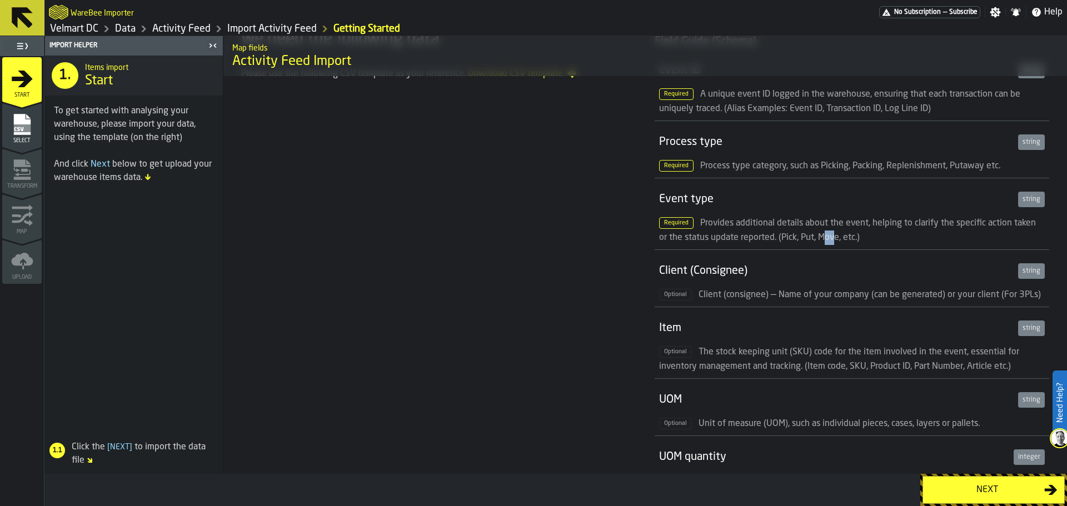
click at [831, 241] on span "Provides additional details about the event, helping to clarify the specific ac…" at bounding box center [847, 230] width 377 height 23
drag, startPoint x: 819, startPoint y: 240, endPoint x: 837, endPoint y: 241, distance: 17.8
click at [837, 241] on span "Provides additional details about the event, helping to clarify the specific ac…" at bounding box center [847, 230] width 377 height 23
drag, startPoint x: 780, startPoint y: 239, endPoint x: 793, endPoint y: 241, distance: 12.9
click at [793, 241] on span "Provides additional details about the event, helping to clarify the specific ac…" at bounding box center [847, 230] width 377 height 23
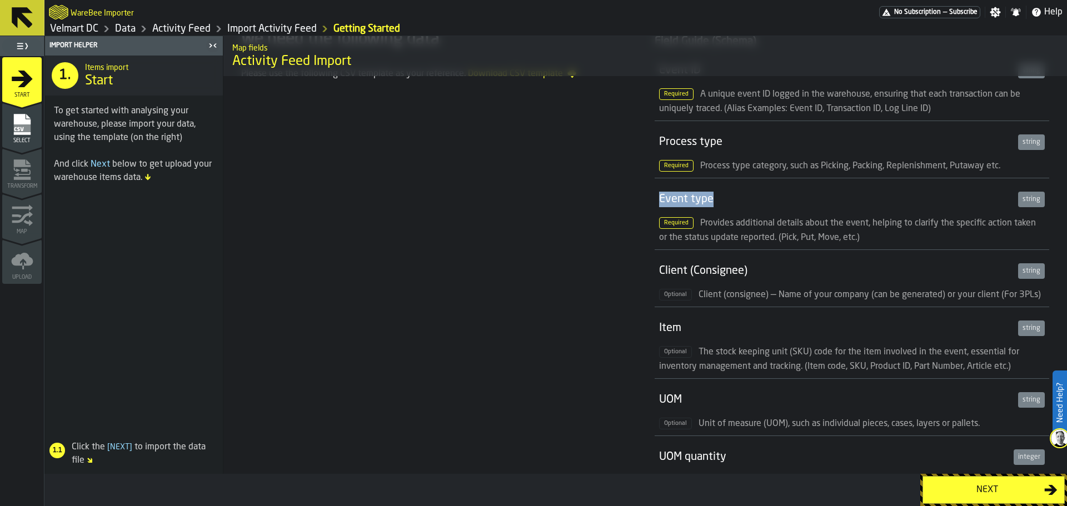
drag, startPoint x: 655, startPoint y: 200, endPoint x: 709, endPoint y: 203, distance: 54.5
click at [709, 203] on li "Event type string Required Provides additional details about the event, helping…" at bounding box center [852, 214] width 394 height 72
click at [785, 238] on span "Provides additional details about the event, helping to clarify the specific ac…" at bounding box center [847, 230] width 377 height 23
click at [824, 238] on span "Provides additional details about the event, helping to clarify the specific ac…" at bounding box center [847, 230] width 377 height 23
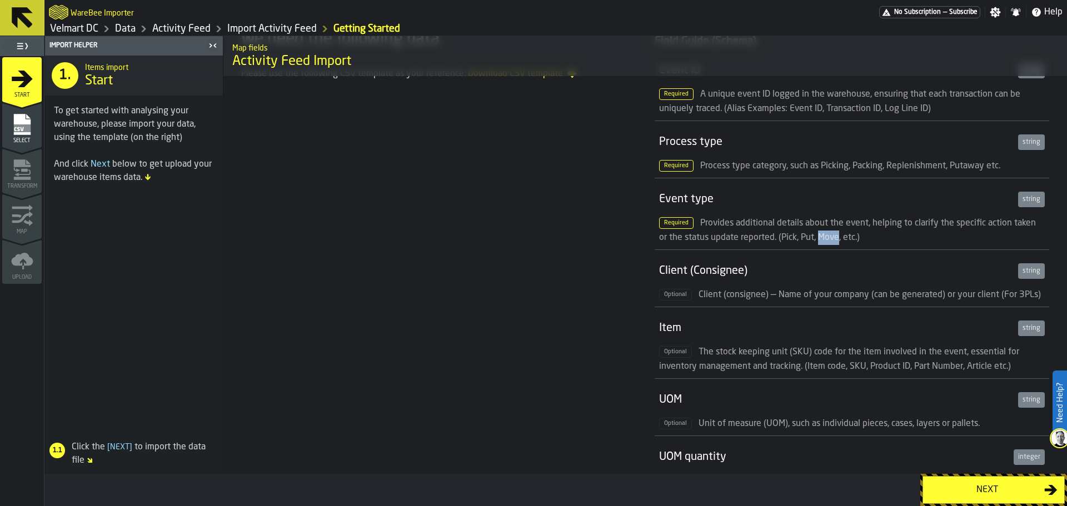
click at [824, 238] on span "Provides additional details about the event, helping to clarify the specific ac…" at bounding box center [847, 230] width 377 height 23
click at [782, 241] on span "Provides additional details about the event, helping to clarify the specific ac…" at bounding box center [847, 230] width 377 height 23
click at [833, 237] on span "Provides additional details about the event, helping to clarify the specific ac…" at bounding box center [847, 230] width 377 height 23
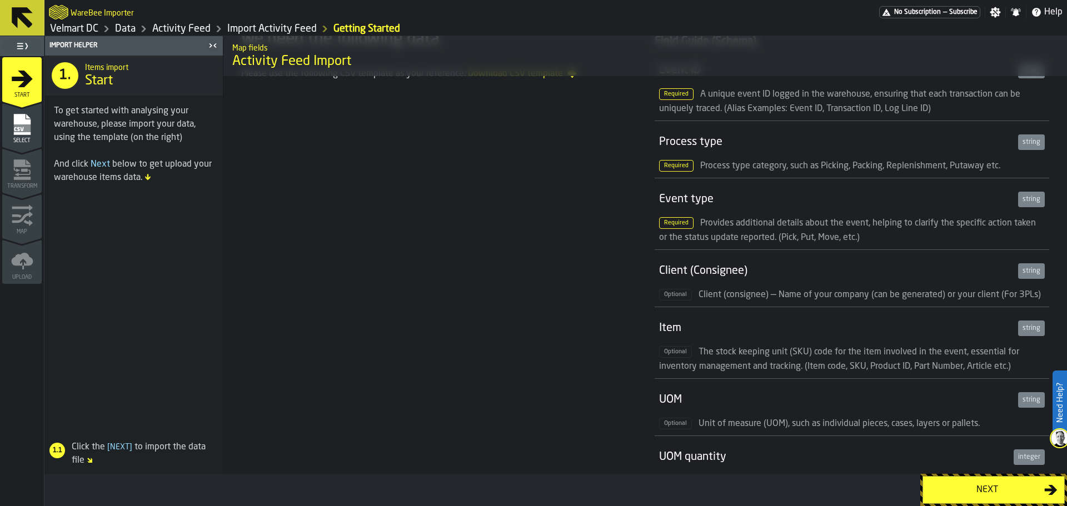
click at [785, 237] on span "Provides additional details about the event, helping to clarify the specific ac…" at bounding box center [847, 230] width 377 height 23
click at [828, 236] on span "Provides additional details about the event, helping to clarify the specific ac…" at bounding box center [847, 230] width 377 height 23
click at [781, 237] on span "Provides additional details about the event, helping to clarify the specific ac…" at bounding box center [847, 230] width 377 height 23
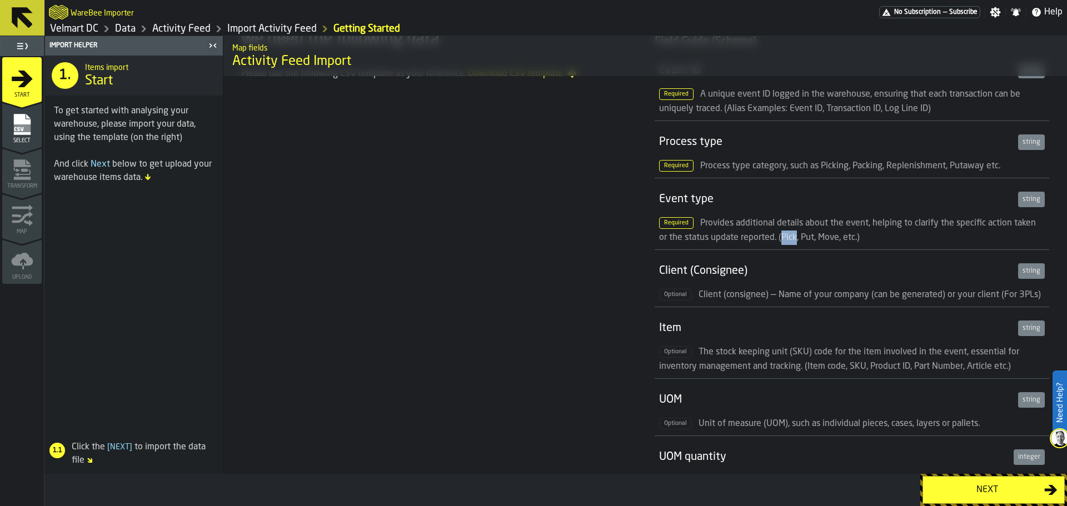
click at [781, 237] on span "Provides additional details about the event, helping to clarify the specific ac…" at bounding box center [847, 230] width 377 height 23
drag, startPoint x: 656, startPoint y: 197, endPoint x: 710, endPoint y: 200, distance: 54.0
click at [710, 200] on li "Event type string Required Provides additional details about the event, helping…" at bounding box center [852, 214] width 394 height 72
click at [783, 239] on span "Provides additional details about the event, helping to clarify the specific ac…" at bounding box center [847, 230] width 377 height 23
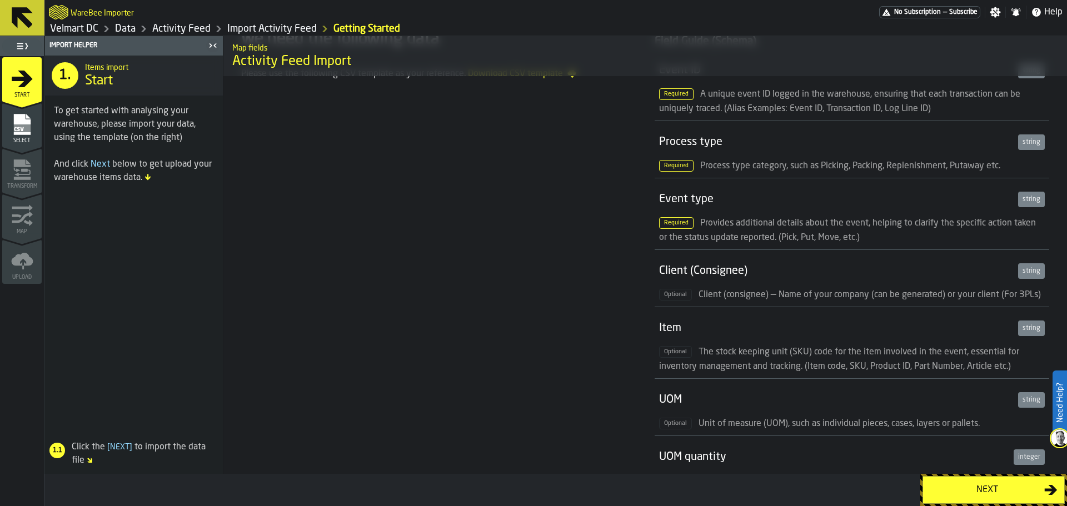
click at [833, 237] on span "Provides additional details about the event, helping to clarify the specific ac…" at bounding box center [847, 230] width 377 height 23
click at [785, 235] on span "Provides additional details about the event, helping to clarify the specific ac…" at bounding box center [847, 230] width 377 height 23
click at [822, 239] on span "Provides additional details about the event, helping to clarify the specific ac…" at bounding box center [847, 230] width 377 height 23
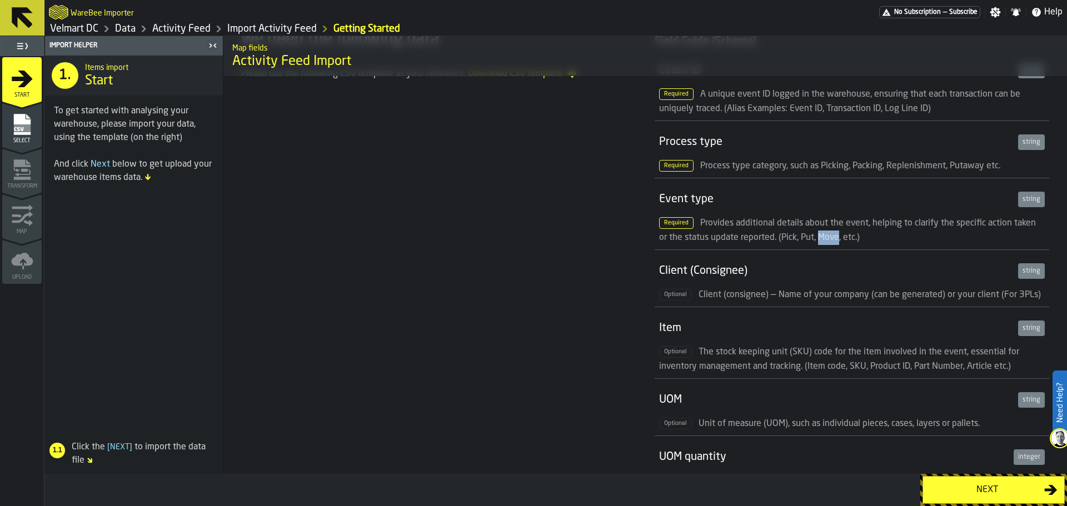
click at [822, 239] on span "Provides additional details about the event, helping to clarify the specific ac…" at bounding box center [847, 230] width 377 height 23
click at [783, 238] on span "Provides additional details about the event, helping to clarify the specific ac…" at bounding box center [847, 230] width 377 height 23
click at [831, 236] on span "Provides additional details about the event, helping to clarify the specific ac…" at bounding box center [847, 230] width 377 height 23
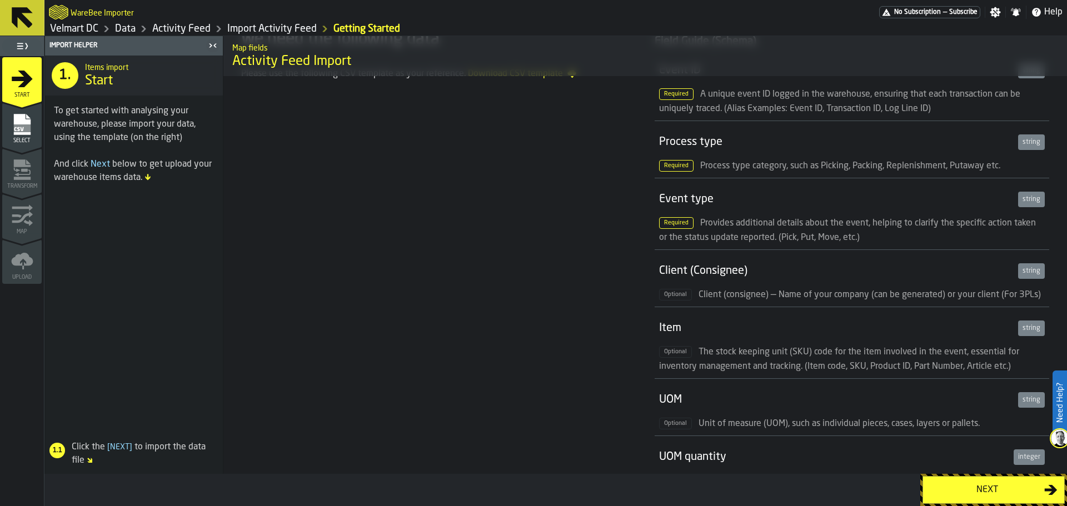
click at [788, 237] on span "Provides additional details about the event, helping to clarify the specific ac…" at bounding box center [847, 230] width 377 height 23
click at [832, 244] on div "Required Provides additional details about the event, helping to clarify the sp…" at bounding box center [852, 230] width 386 height 29
click at [788, 238] on span "Provides additional details about the event, helping to clarify the specific ac…" at bounding box center [847, 230] width 377 height 23
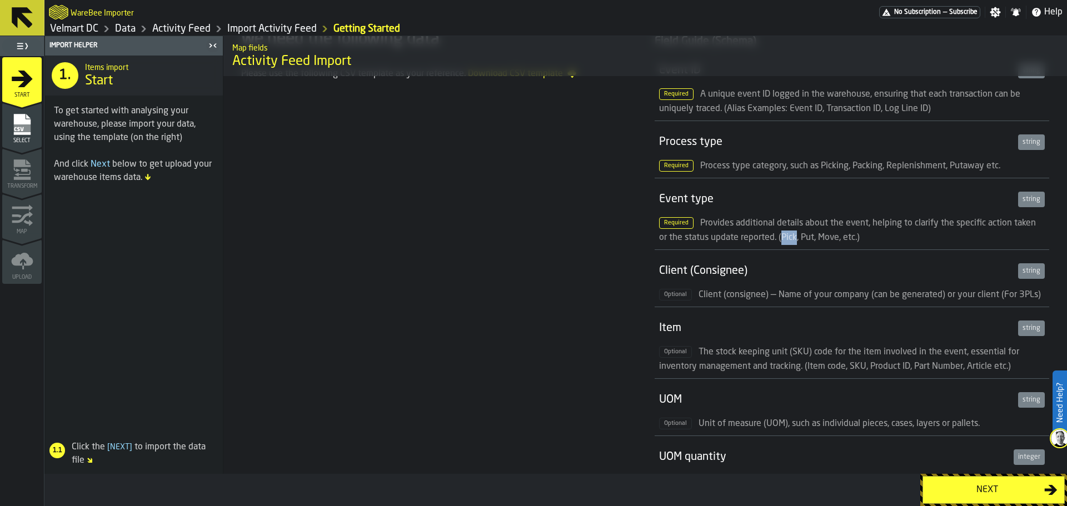
click at [788, 238] on span "Provides additional details about the event, helping to clarify the specific ac…" at bounding box center [847, 230] width 377 height 23
click at [832, 239] on span "Provides additional details about the event, helping to clarify the specific ac…" at bounding box center [847, 230] width 377 height 23
click at [787, 238] on span "Provides additional details about the event, helping to clarify the specific ac…" at bounding box center [847, 230] width 377 height 23
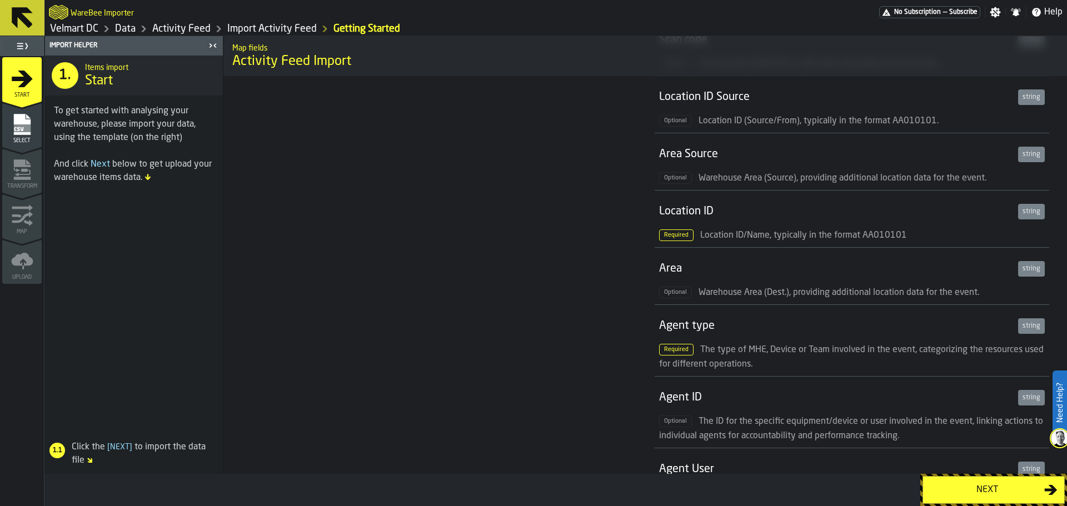
scroll to position [556, 0]
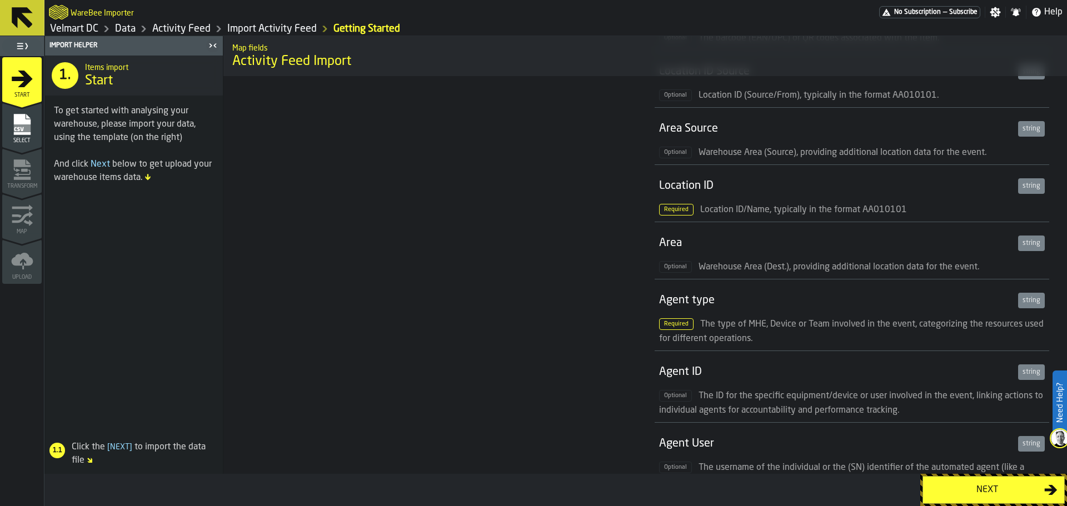
click at [675, 193] on div "Location ID" at bounding box center [836, 186] width 354 height 16
click at [674, 188] on div "Location ID" at bounding box center [836, 186] width 354 height 16
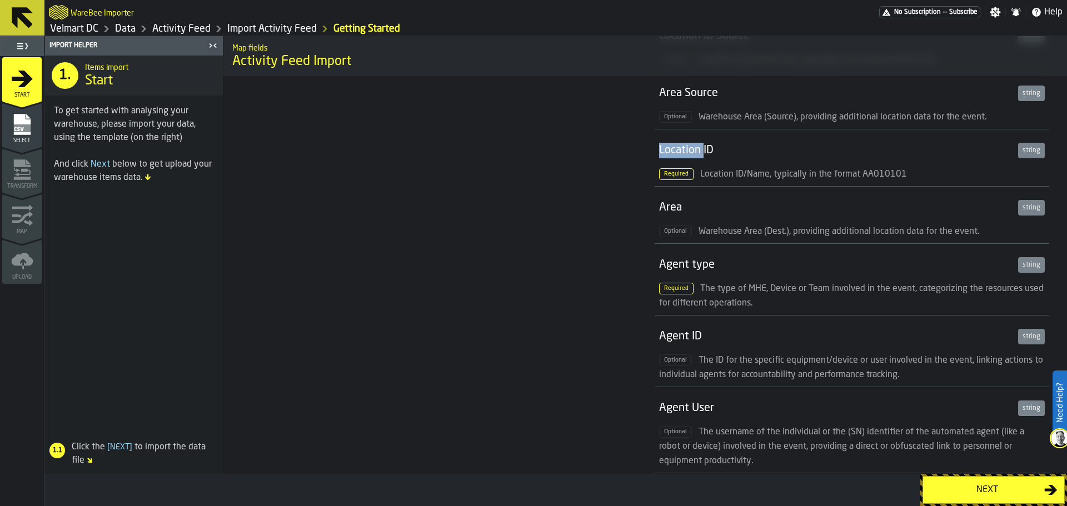
scroll to position [611, 0]
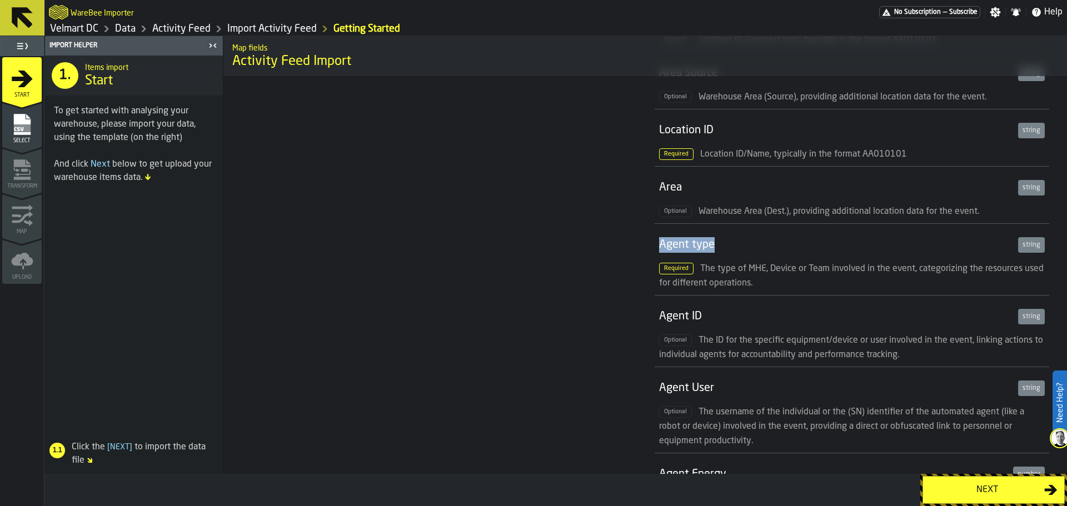
drag, startPoint x: 658, startPoint y: 246, endPoint x: 730, endPoint y: 248, distance: 72.3
click at [730, 248] on div "Agent type" at bounding box center [836, 245] width 354 height 16
drag, startPoint x: 663, startPoint y: 190, endPoint x: 681, endPoint y: 194, distance: 18.2
click at [673, 191] on div "Area" at bounding box center [836, 188] width 354 height 16
drag, startPoint x: 662, startPoint y: 247, endPoint x: 712, endPoint y: 248, distance: 50.0
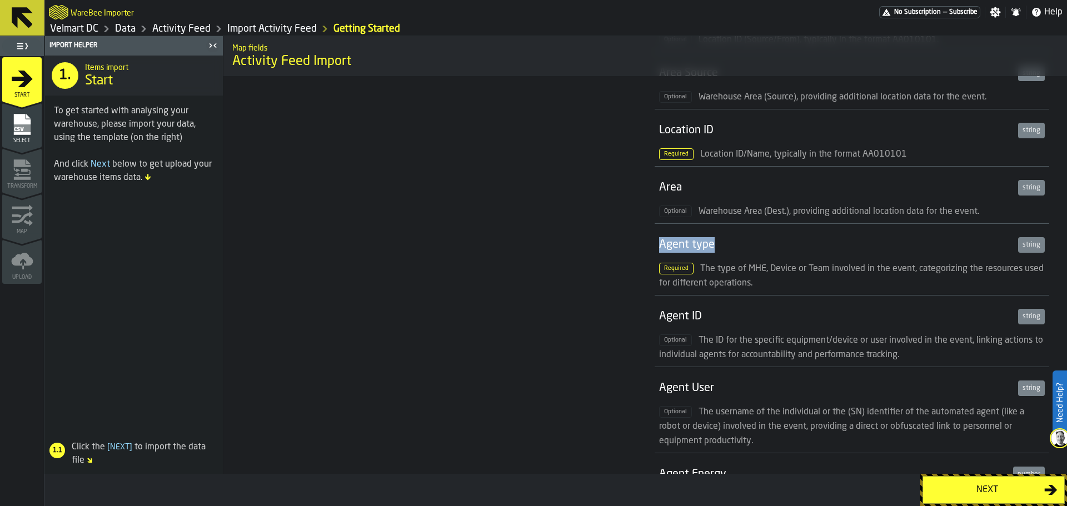
click at [711, 248] on div "Agent type" at bounding box center [836, 245] width 354 height 16
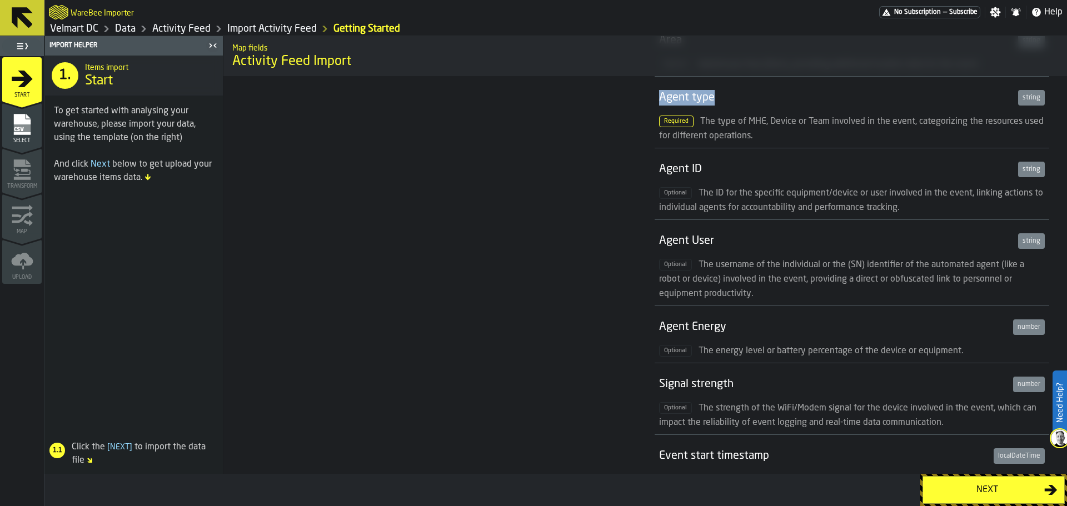
scroll to position [778, 0]
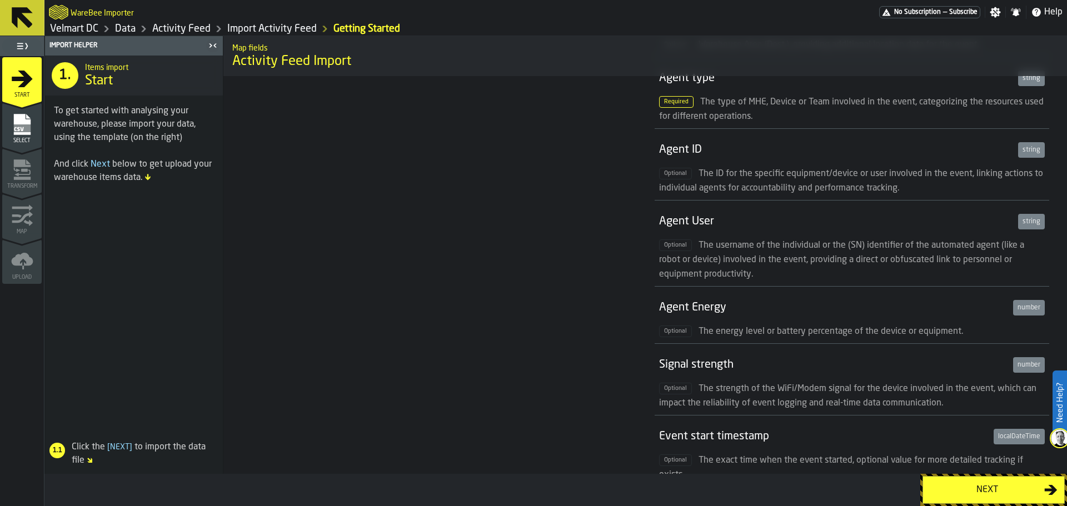
click at [670, 153] on div "Agent ID" at bounding box center [836, 150] width 354 height 16
click at [677, 219] on div "Agent User" at bounding box center [836, 222] width 354 height 16
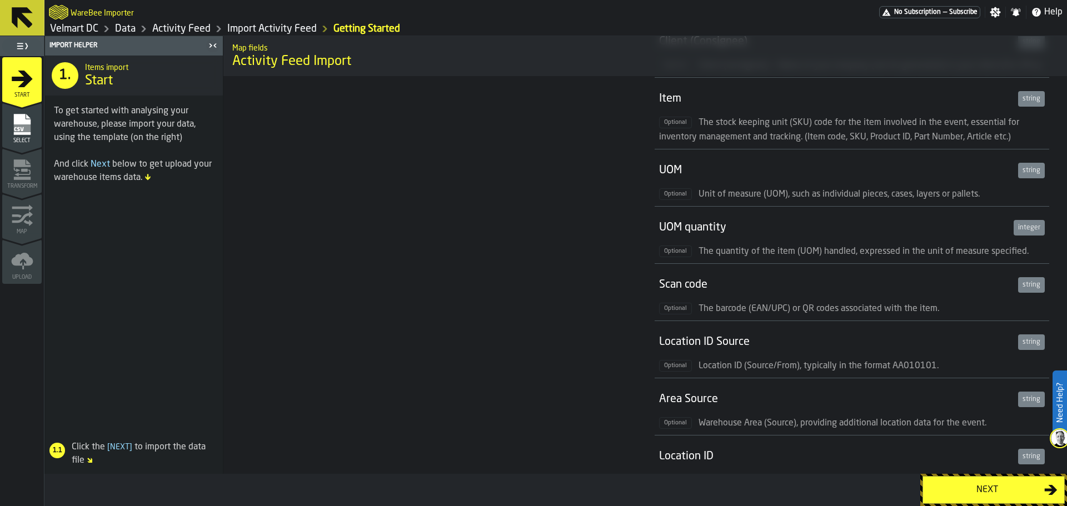
scroll to position [0, 0]
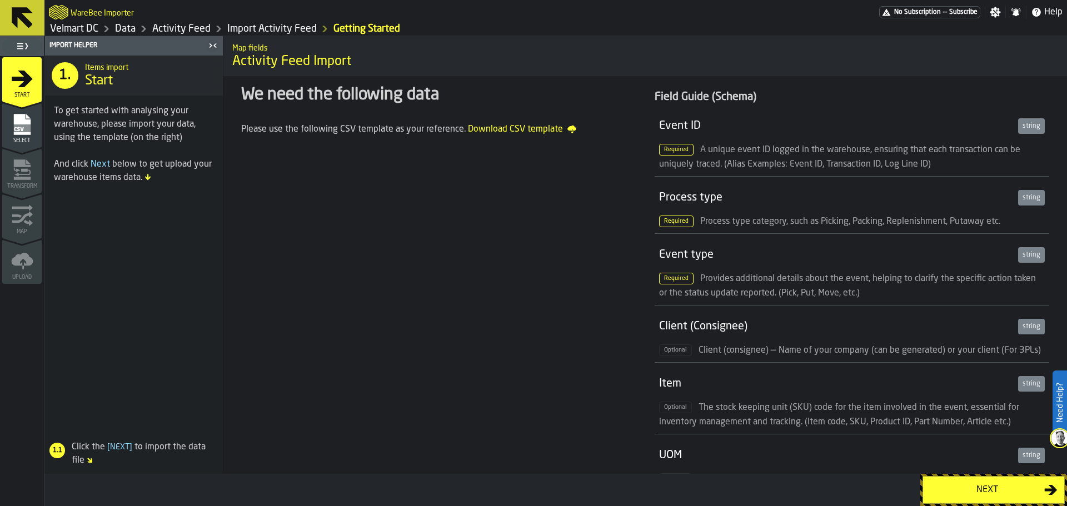
click at [86, 28] on link "Velmart DC" at bounding box center [74, 29] width 48 height 12
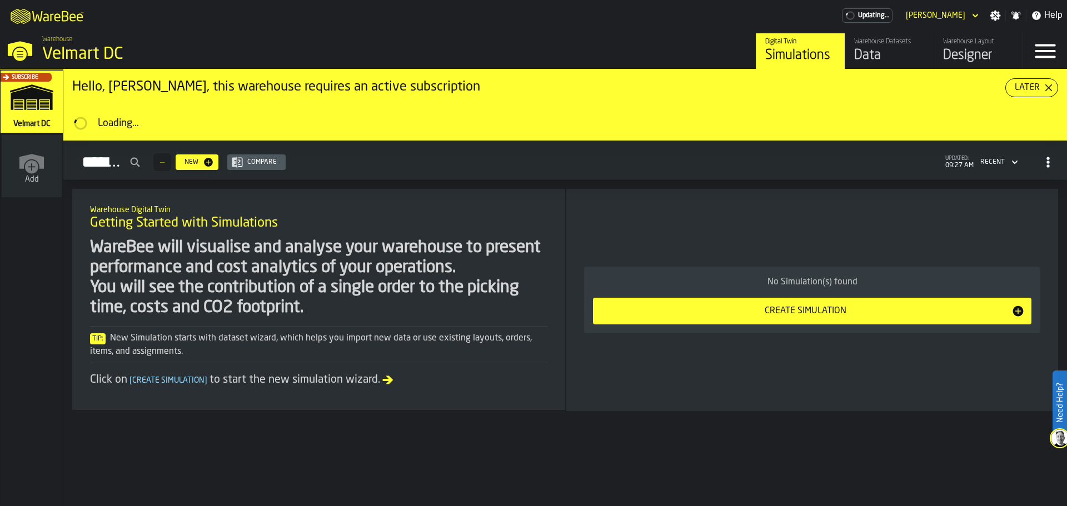
click at [979, 47] on div "Warehouse Layout Designer" at bounding box center [978, 51] width 71 height 27
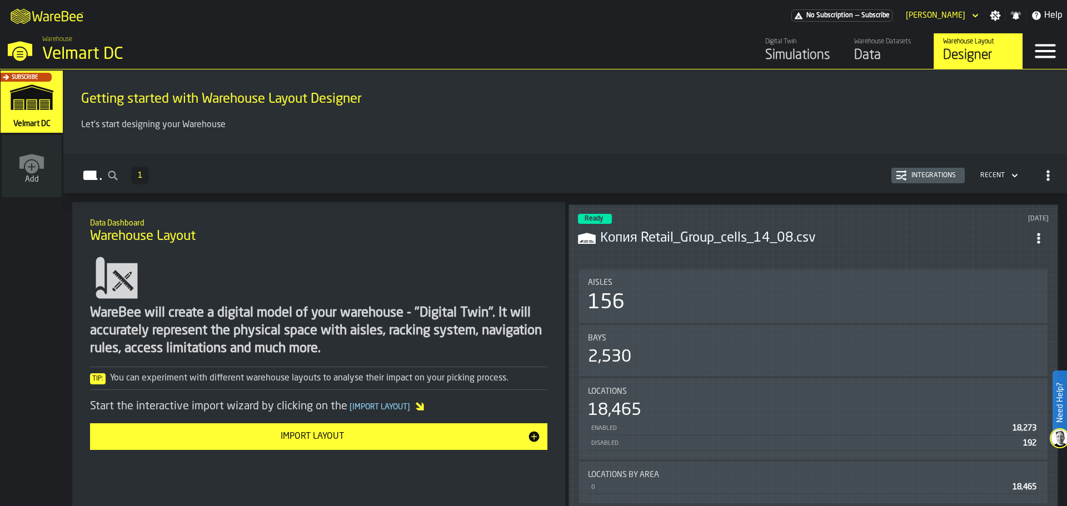
click at [794, 233] on h3 "Копия Retail_Group_cells_14_08.csv" at bounding box center [814, 238] width 428 height 18
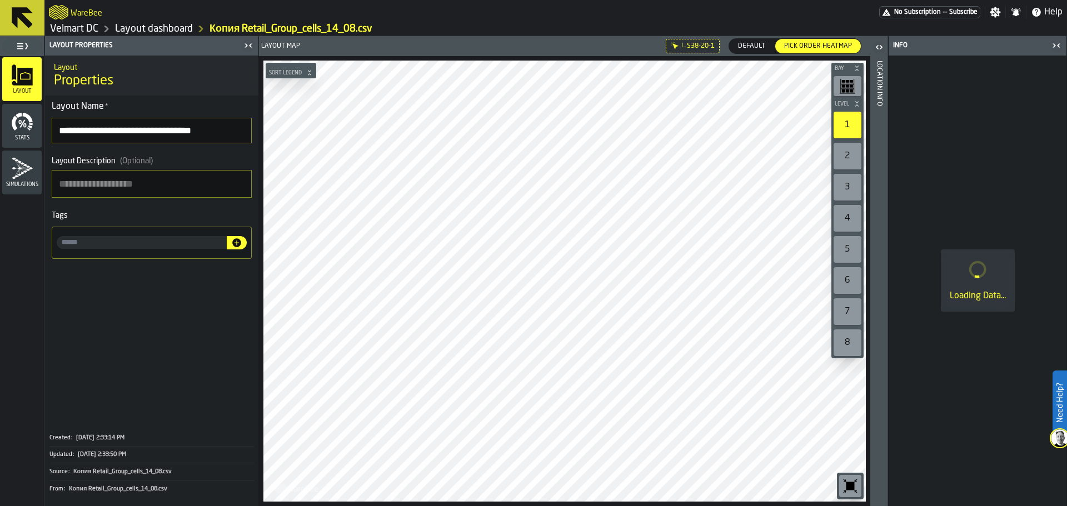
click at [878, 77] on div "Location Info" at bounding box center [879, 280] width 8 height 445
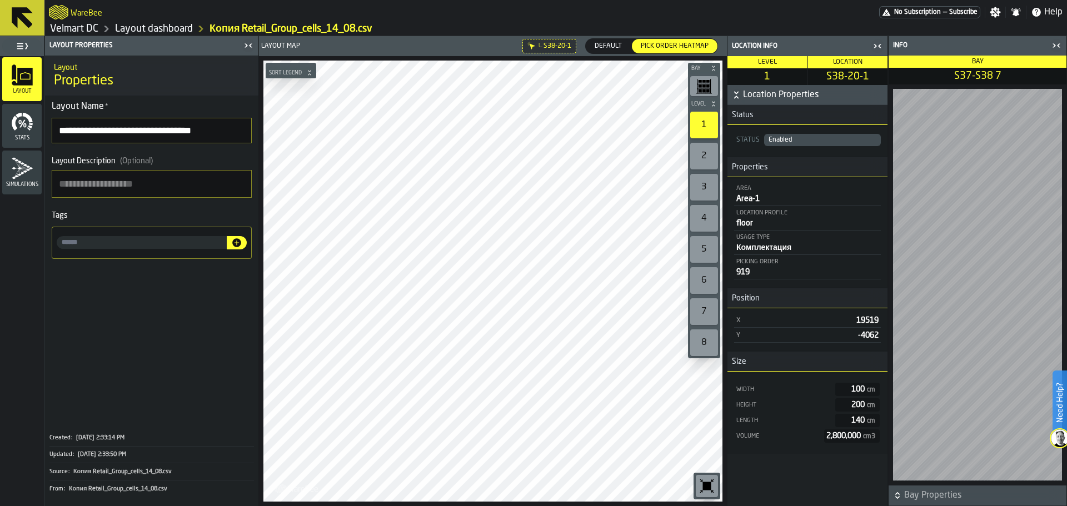
click at [1053, 44] on icon "button-toggle-Close me" at bounding box center [1053, 45] width 3 height 4
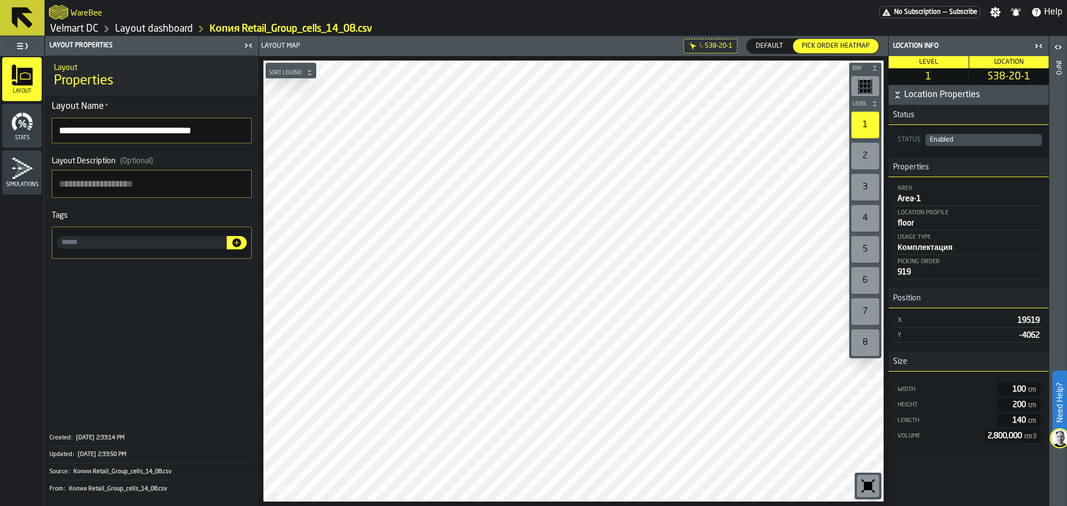
drag, startPoint x: 917, startPoint y: 272, endPoint x: 900, endPoint y: 275, distance: 17.5
click at [900, 274] on div "919" at bounding box center [968, 272] width 142 height 9
drag, startPoint x: 907, startPoint y: 276, endPoint x: 901, endPoint y: 275, distance: 5.6
click at [901, 275] on span "919" at bounding box center [903, 272] width 13 height 8
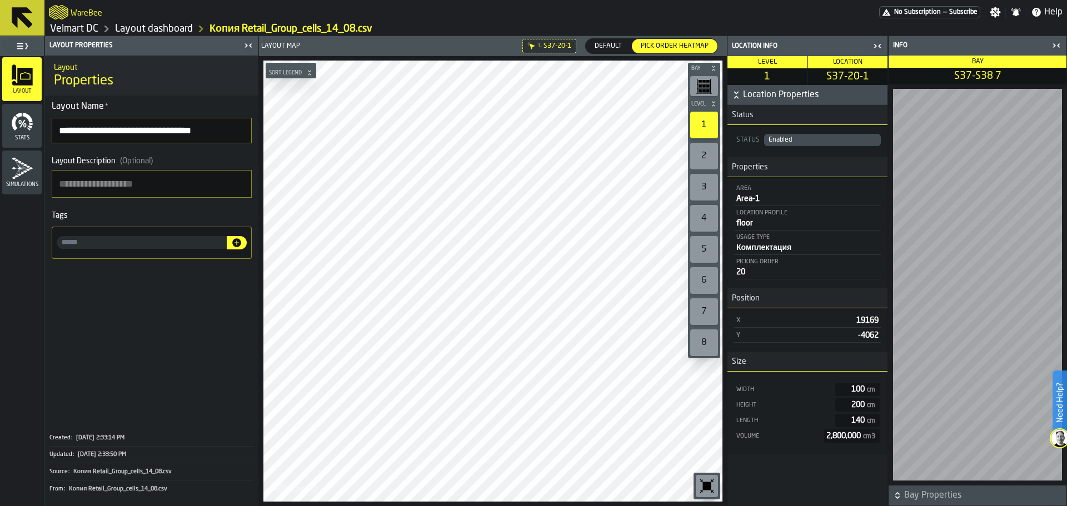
click at [1059, 42] on icon "button-toggle-Close me" at bounding box center [1056, 45] width 13 height 13
click at [1061, 42] on icon "button-toggle-Close me" at bounding box center [1056, 45] width 13 height 13
click at [1056, 47] on icon "button-toggle-Close me" at bounding box center [1056, 45] width 13 height 13
click at [1052, 44] on icon "button-toggle-Close me" at bounding box center [1056, 45] width 13 height 13
click at [371, 506] on html "**********" at bounding box center [533, 253] width 1067 height 506
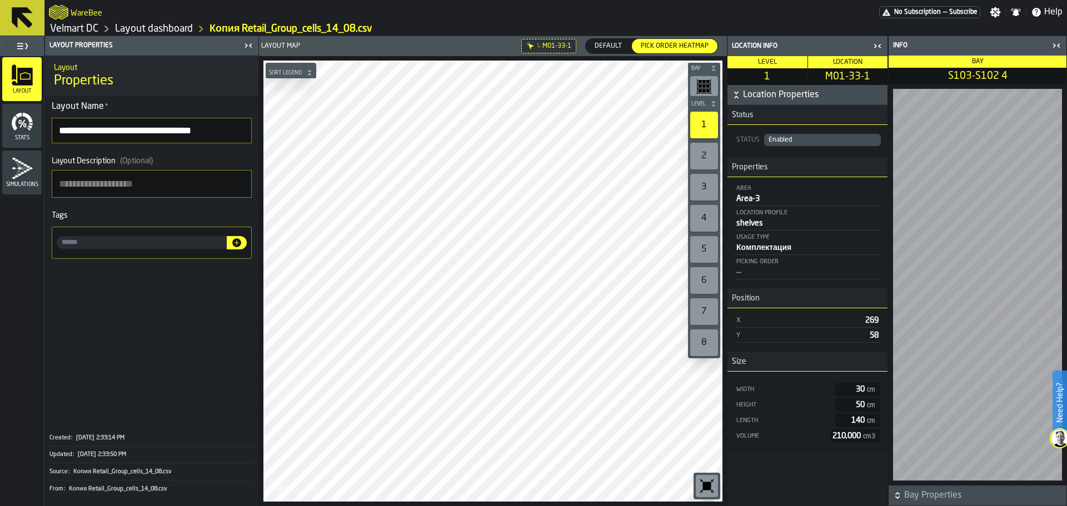
click at [367, 506] on html "**********" at bounding box center [533, 253] width 1067 height 506
click at [1058, 44] on icon "button-toggle-Close me" at bounding box center [1058, 45] width 3 height 4
click at [423, 13] on main "**********" at bounding box center [533, 253] width 1067 height 506
click at [1054, 49] on icon "button-toggle-Close me" at bounding box center [1056, 45] width 13 height 13
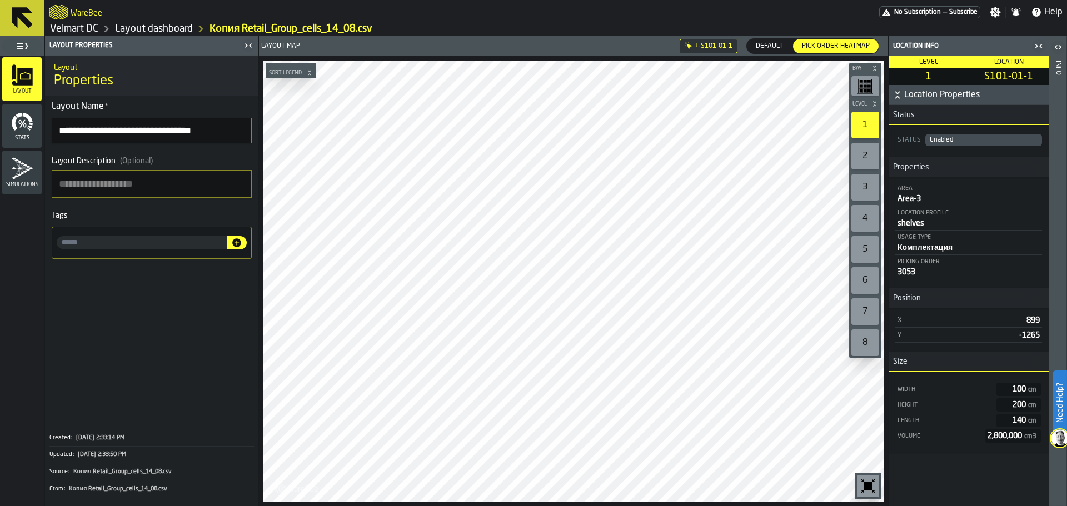
click at [660, 506] on html "**********" at bounding box center [533, 253] width 1067 height 506
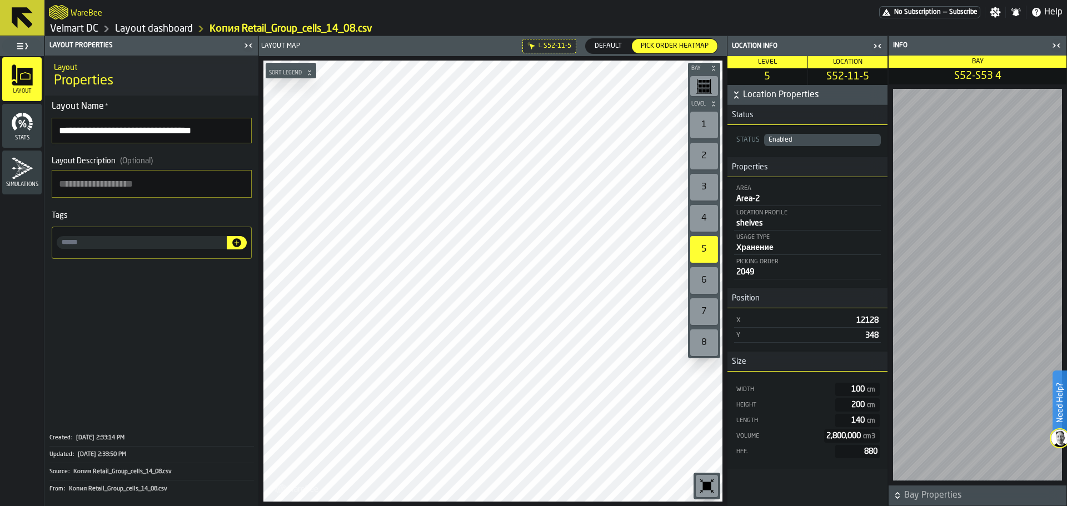
click at [707, 244] on div "5" at bounding box center [704, 249] width 28 height 27
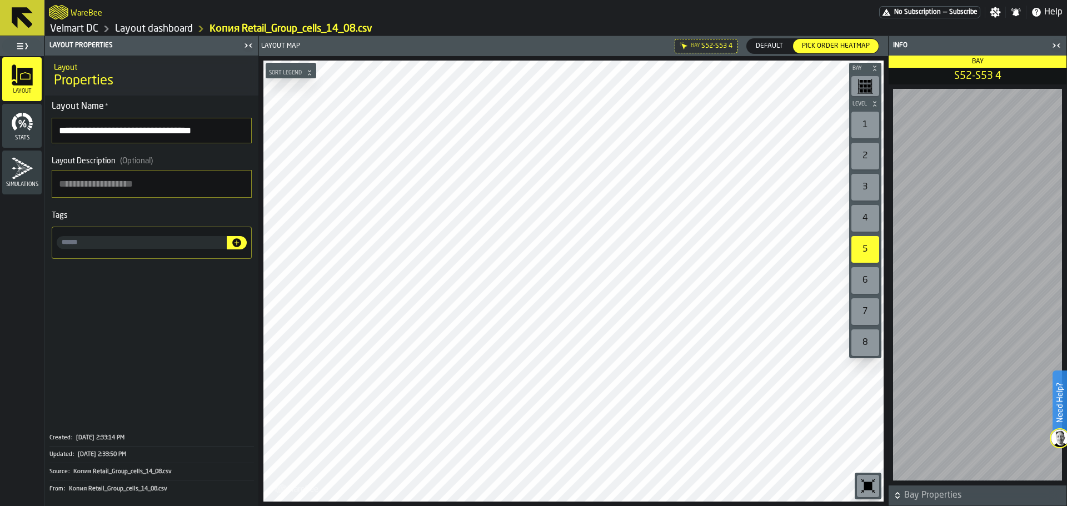
click at [855, 122] on div "1" at bounding box center [865, 125] width 28 height 27
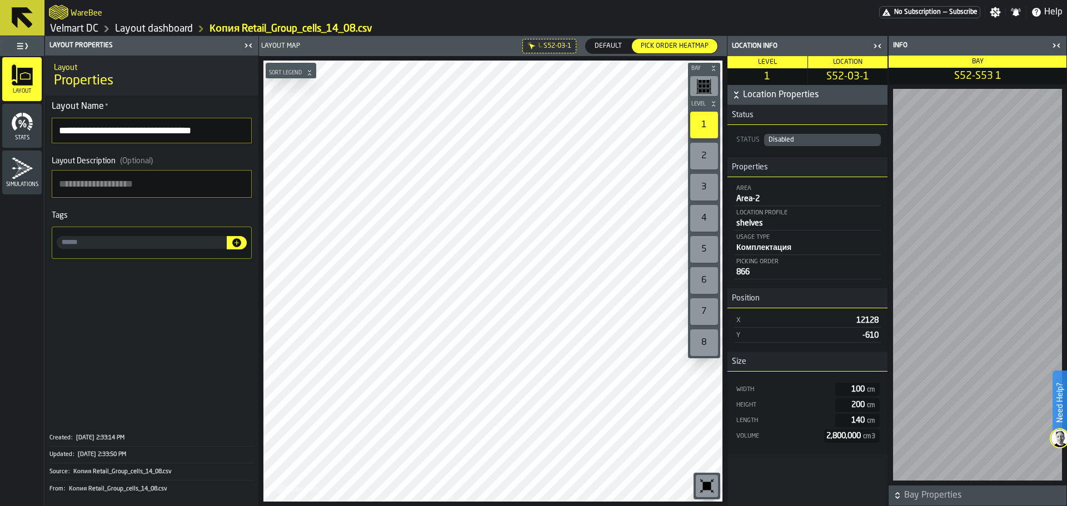
click at [1051, 43] on icon "button-toggle-Close me" at bounding box center [1056, 45] width 13 height 13
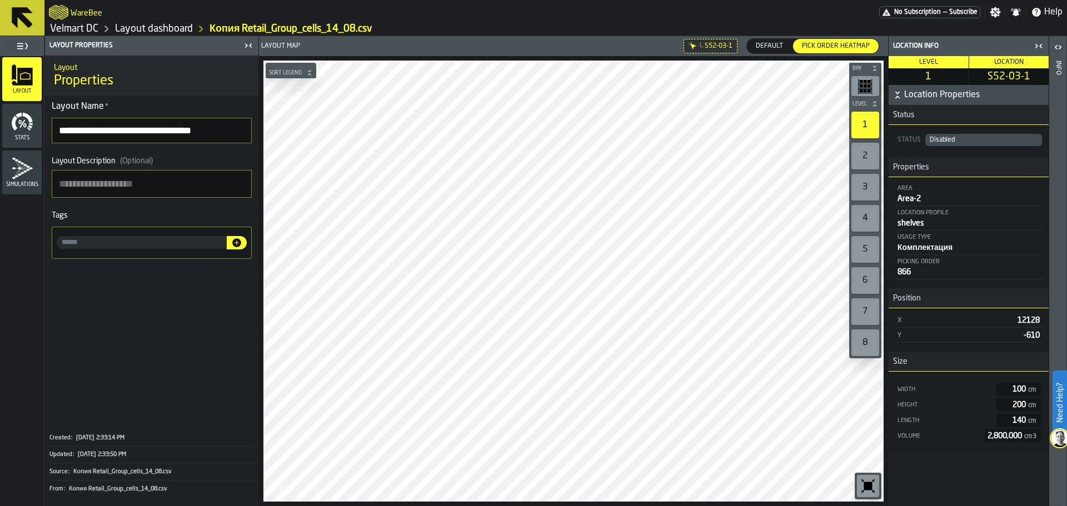
drag, startPoint x: 915, startPoint y: 275, endPoint x: 897, endPoint y: 275, distance: 17.2
click at [897, 275] on div "866" at bounding box center [968, 272] width 142 height 9
click at [1041, 47] on icon "button-toggle-Close me" at bounding box center [1040, 46] width 3 height 4
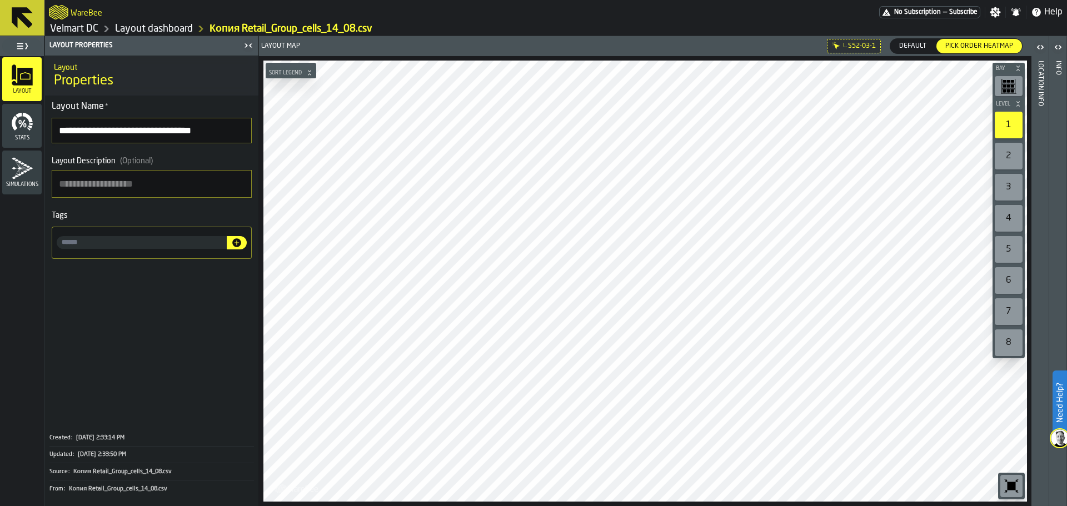
click at [1039, 48] on icon "button-toggle-Open" at bounding box center [1039, 47] width 13 height 13
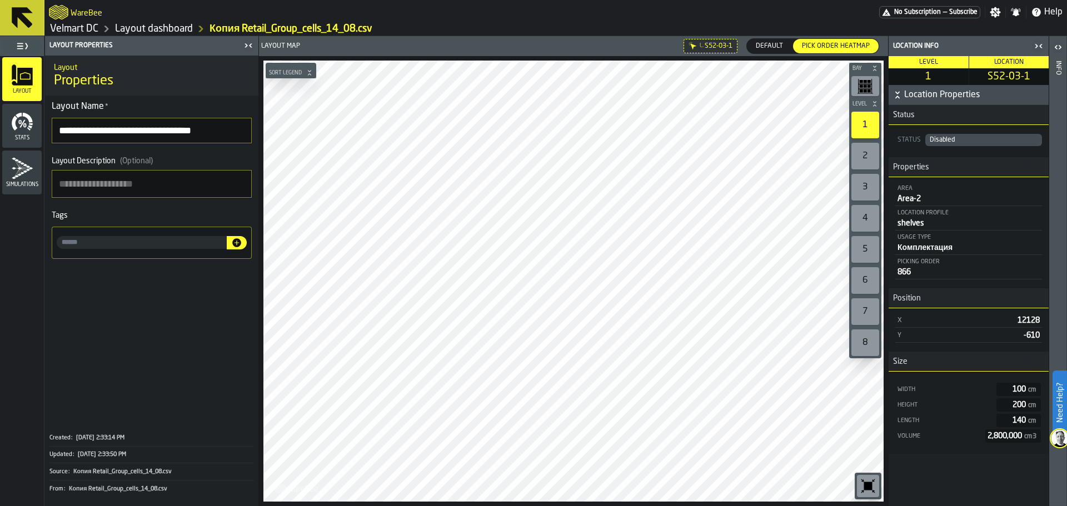
click at [1061, 44] on icon "button-toggle-Open" at bounding box center [1057, 47] width 13 height 13
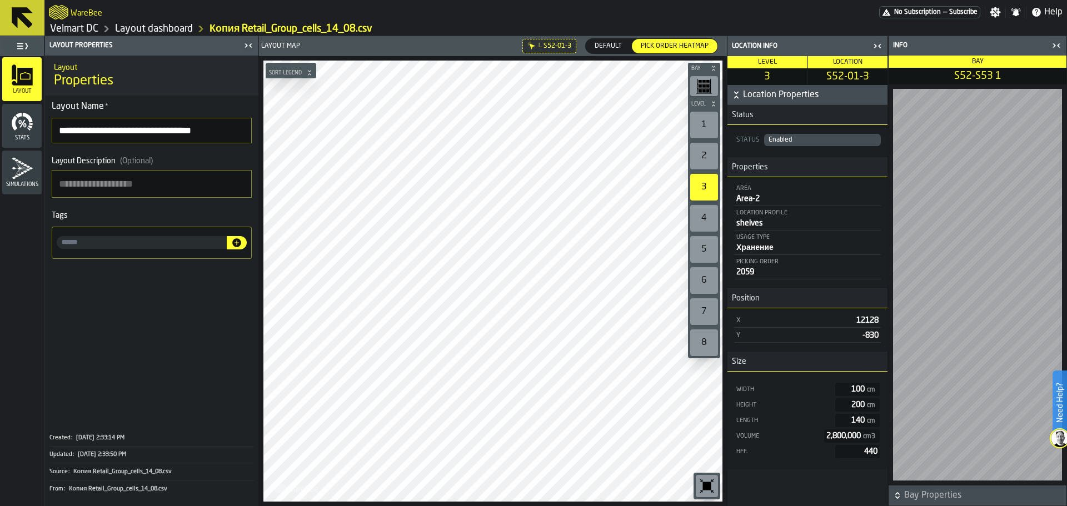
click at [752, 274] on span "2059" at bounding box center [745, 272] width 18 height 8
drag, startPoint x: 770, startPoint y: 276, endPoint x: 763, endPoint y: 276, distance: 7.2
click at [771, 276] on div "2059" at bounding box center [807, 272] width 142 height 9
click at [705, 82] on rect "button-toolbar-undefined" at bounding box center [703, 81] width 3 height 3
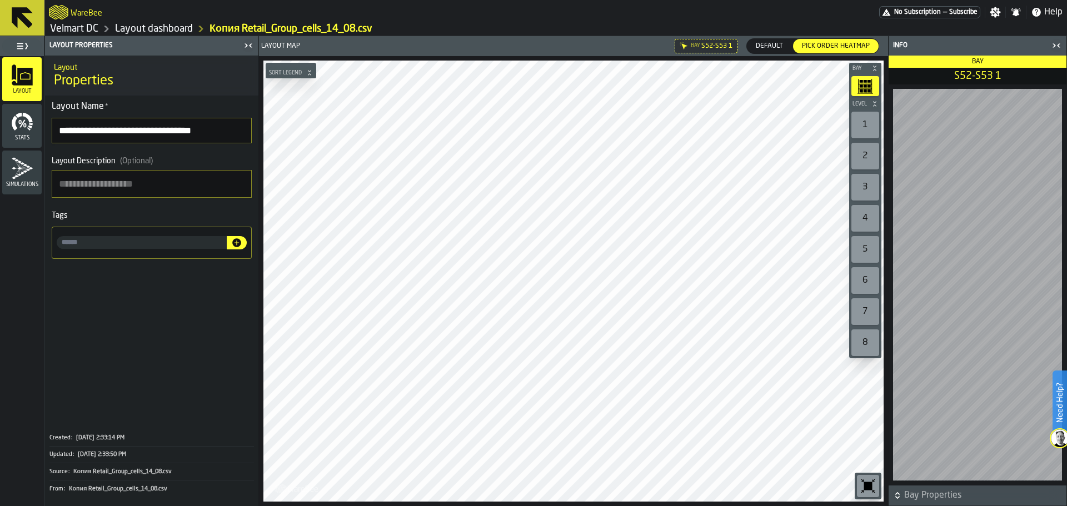
click at [866, 128] on div "1" at bounding box center [865, 125] width 28 height 27
click at [762, 0] on html "**********" at bounding box center [533, 253] width 1067 height 506
click at [216, 243] on main "**********" at bounding box center [533, 271] width 1067 height 470
click at [164, 336] on main "**********" at bounding box center [533, 271] width 1067 height 470
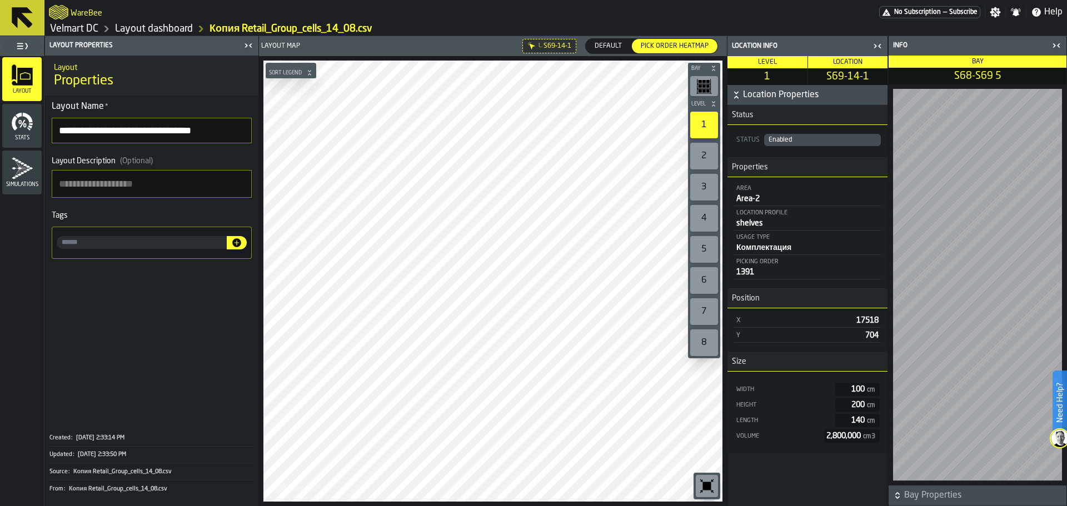
click at [394, 42] on div "Layout Map L. S69-14-1 Default Default Pick Order heatmap Pick Order heatmap Ba…" at bounding box center [493, 271] width 468 height 470
click at [694, 340] on div "Aisle Access aisle (Top) Bay Level 1 2 3 4 5 6 7 8 M A K I N G W A R E H O U S …" at bounding box center [493, 281] width 468 height 450
click at [206, 227] on main "**********" at bounding box center [533, 271] width 1067 height 470
drag, startPoint x: 758, startPoint y: 274, endPoint x: 738, endPoint y: 274, distance: 20.6
click at [738, 274] on span "99999" at bounding box center [747, 272] width 22 height 8
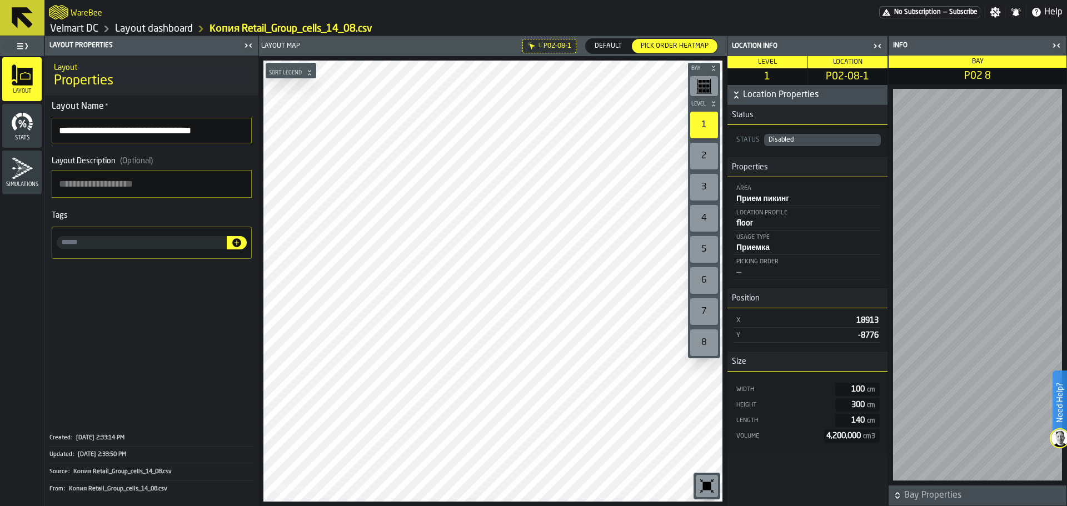
click at [882, 50] on icon "button-toggle-Close me" at bounding box center [877, 45] width 13 height 13
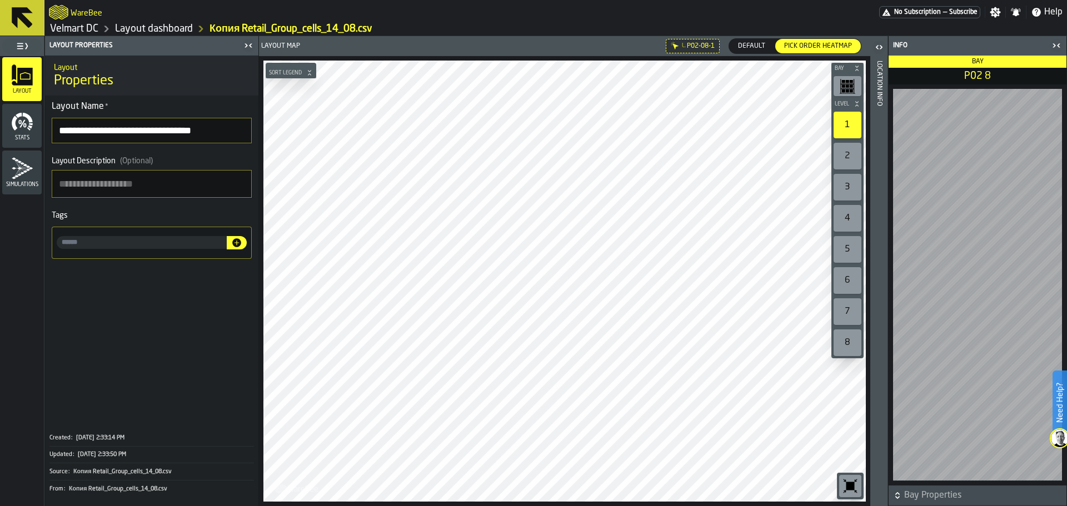
click at [1051, 44] on icon "button-toggle-Close me" at bounding box center [1056, 45] width 13 height 13
click at [877, 53] on icon "button-toggle-Open" at bounding box center [878, 47] width 13 height 13
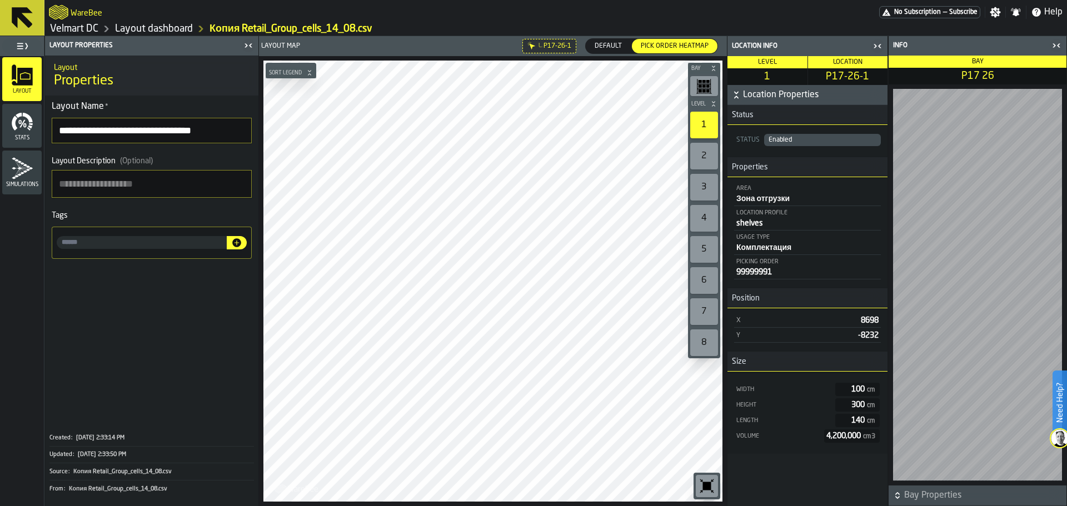
drag, startPoint x: 770, startPoint y: 273, endPoint x: 815, endPoint y: 232, distance: 61.3
click at [707, 279] on main "**********" at bounding box center [533, 271] width 1067 height 470
click at [1053, 50] on icon "button-toggle-Close me" at bounding box center [1056, 45] width 13 height 13
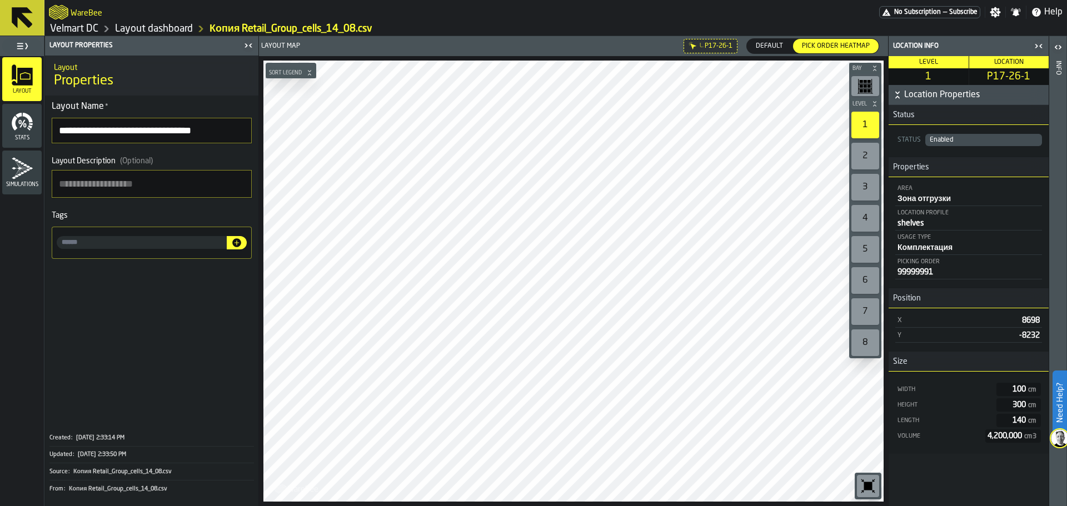
click at [560, 54] on div "Layout Map L. P17-26-1 Default Default Pick Order heatmap Pick Order heatmap Ai…" at bounding box center [573, 271] width 629 height 470
click at [257, 407] on main "**********" at bounding box center [533, 271] width 1067 height 470
click at [167, 207] on main "**********" at bounding box center [533, 271] width 1067 height 470
click at [717, 506] on html "**********" at bounding box center [533, 253] width 1067 height 506
click at [202, 206] on main "**********" at bounding box center [533, 271] width 1067 height 470
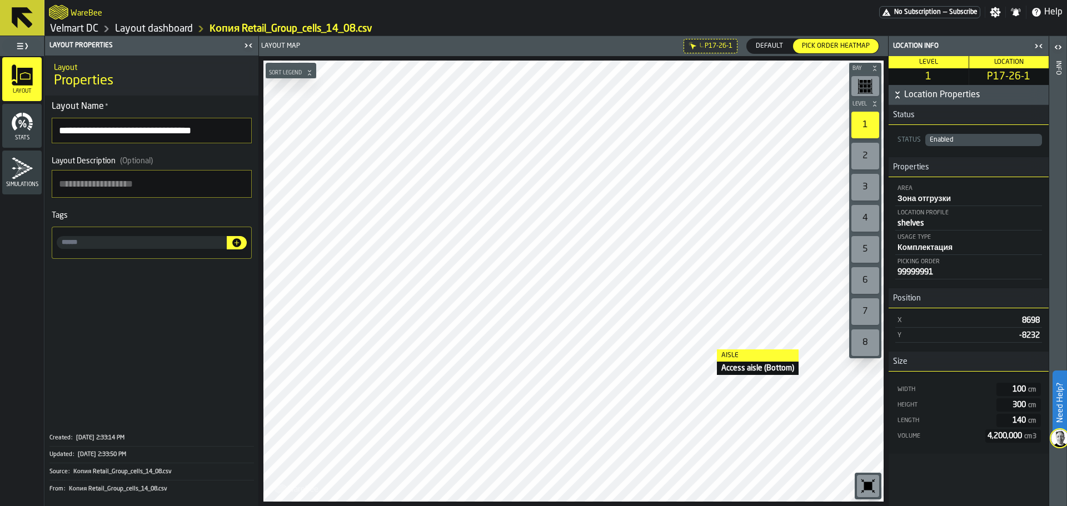
click at [905, 353] on main "**********" at bounding box center [533, 271] width 1067 height 470
click at [753, 506] on html "**********" at bounding box center [533, 253] width 1067 height 506
click at [498, 455] on div at bounding box center [573, 281] width 620 height 441
click at [836, 356] on div at bounding box center [573, 281] width 620 height 441
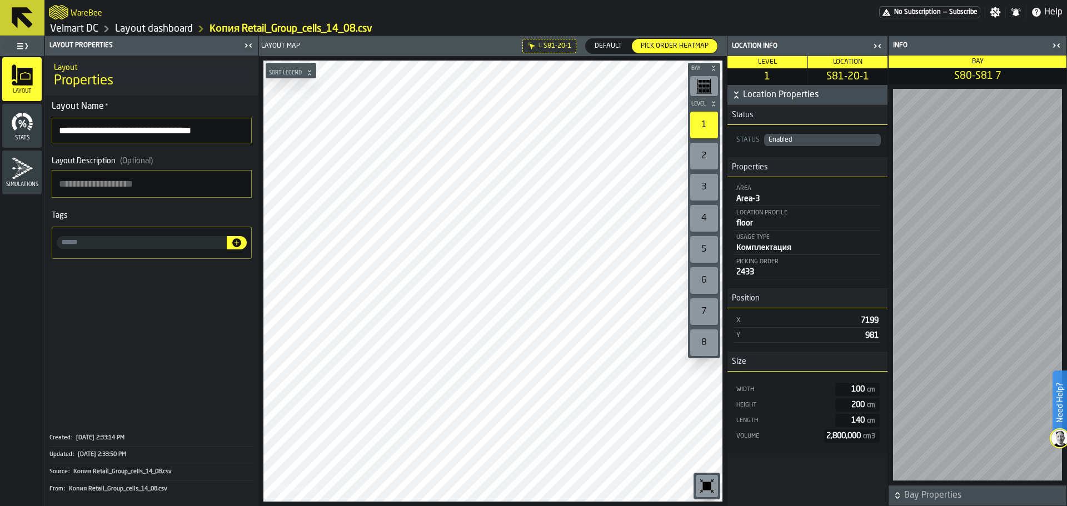
click at [873, 51] on icon "button-toggle-Close me" at bounding box center [877, 45] width 13 height 13
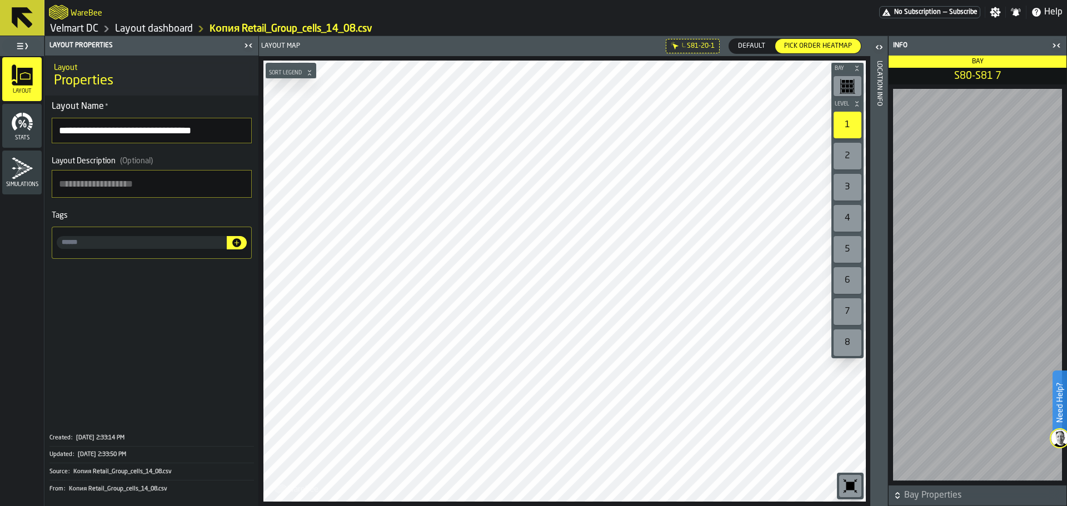
click at [1056, 44] on icon "button-toggle-Close me" at bounding box center [1056, 45] width 13 height 13
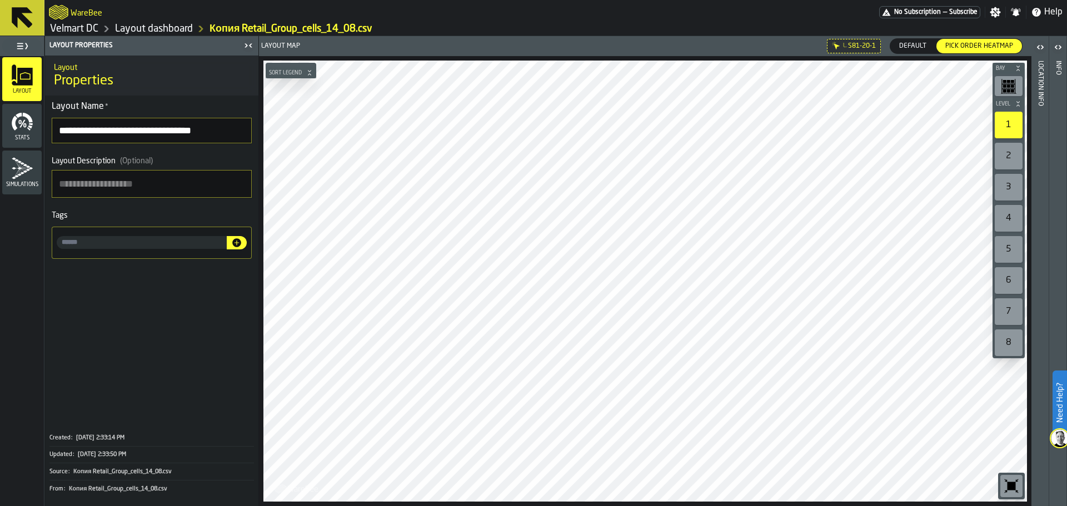
click at [618, 0] on html "**********" at bounding box center [533, 253] width 1067 height 506
click at [209, 311] on main "**********" at bounding box center [533, 271] width 1067 height 470
click at [531, 44] on div "Layout Map L. S81-20-1 Default Default Pick Order heatmap Pick Order heatmap Lo…" at bounding box center [645, 271] width 772 height 470
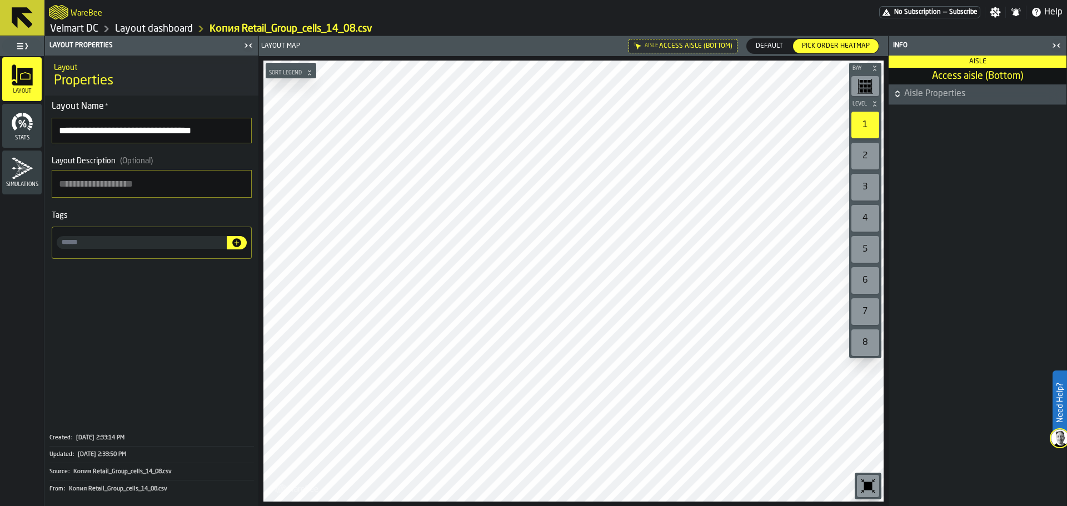
click at [855, 263] on div "Bay Level 1 2 3 4 5 6 7 8 M A K I N G W A R E H O U S E S M O R E EF F I C I E …" at bounding box center [573, 281] width 629 height 450
click at [78, 28] on link "Velmart DC" at bounding box center [74, 29] width 48 height 12
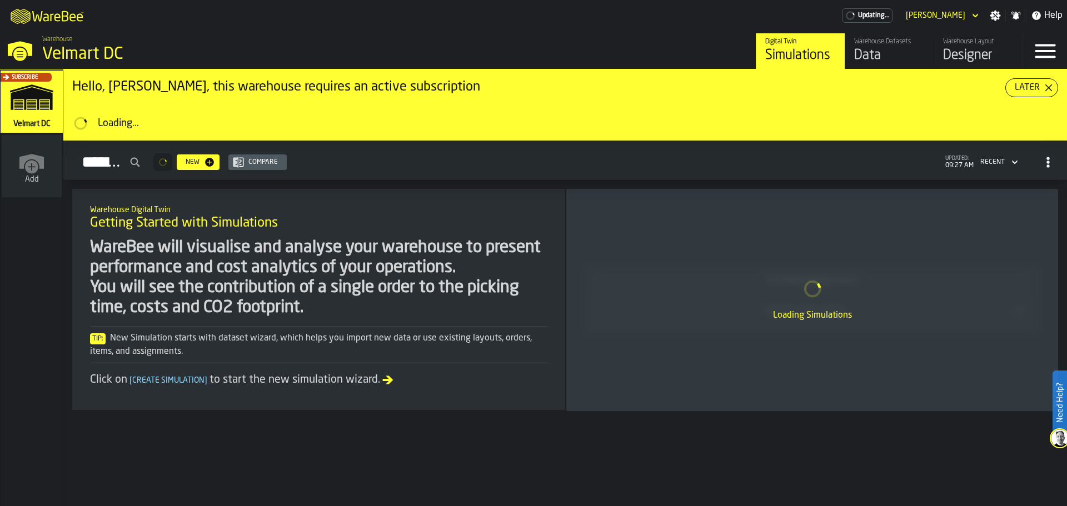
click at [868, 52] on div "Data" at bounding box center [889, 56] width 71 height 18
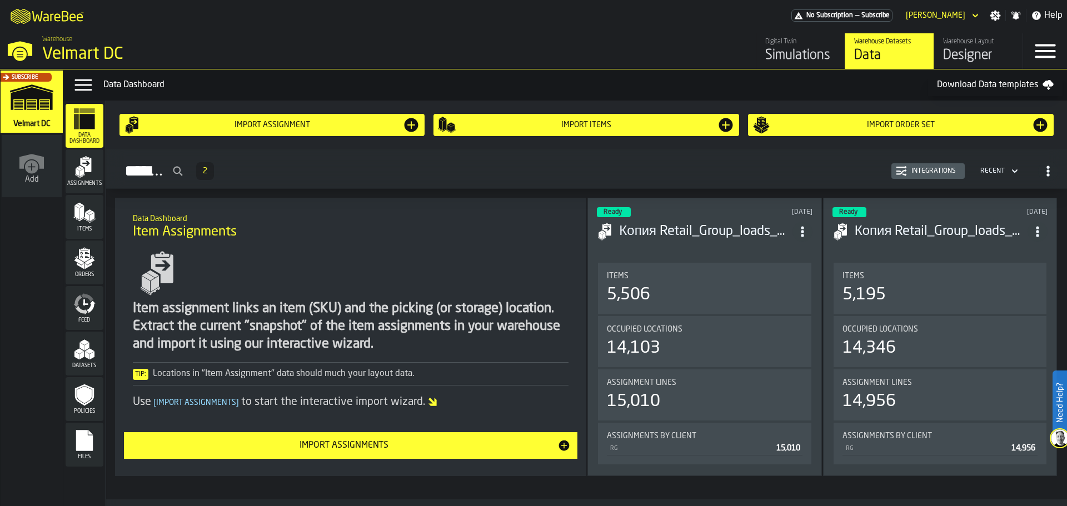
click at [86, 313] on icon "menu Feed" at bounding box center [81, 310] width 13 height 9
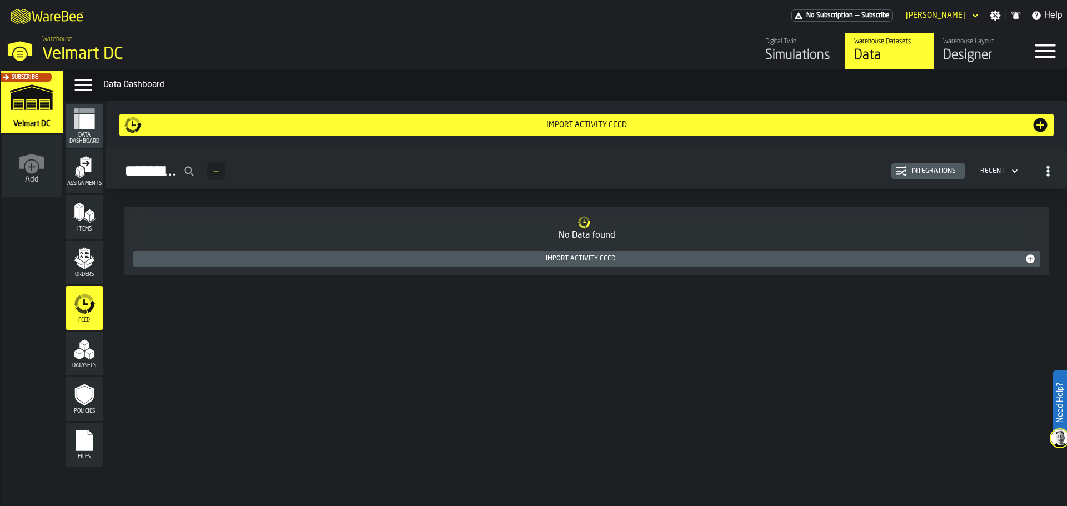
click at [955, 62] on div "Designer" at bounding box center [978, 56] width 71 height 18
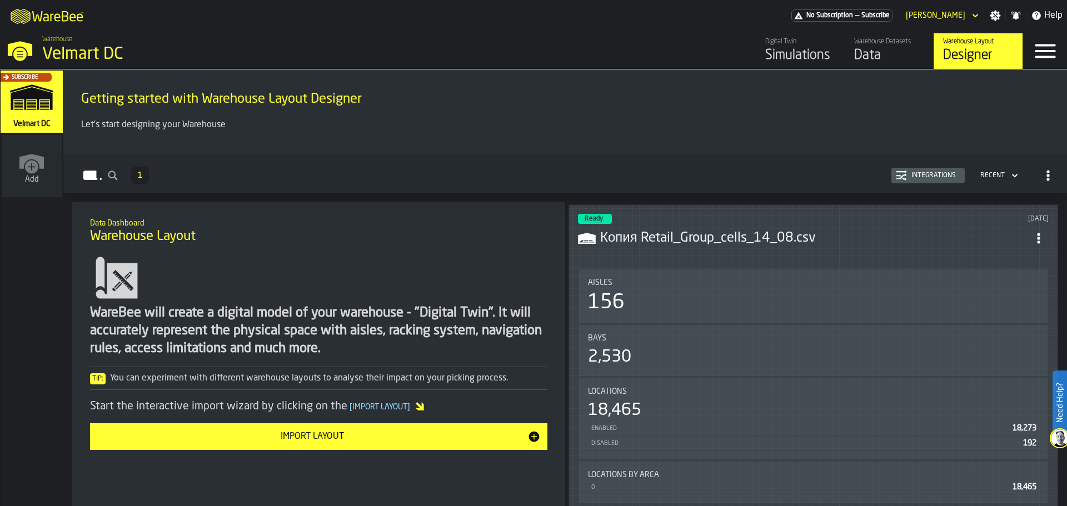
click at [623, 251] on header "Ready [DATE] Копия Retail_Group_cells_14_08.csv" at bounding box center [813, 236] width 471 height 44
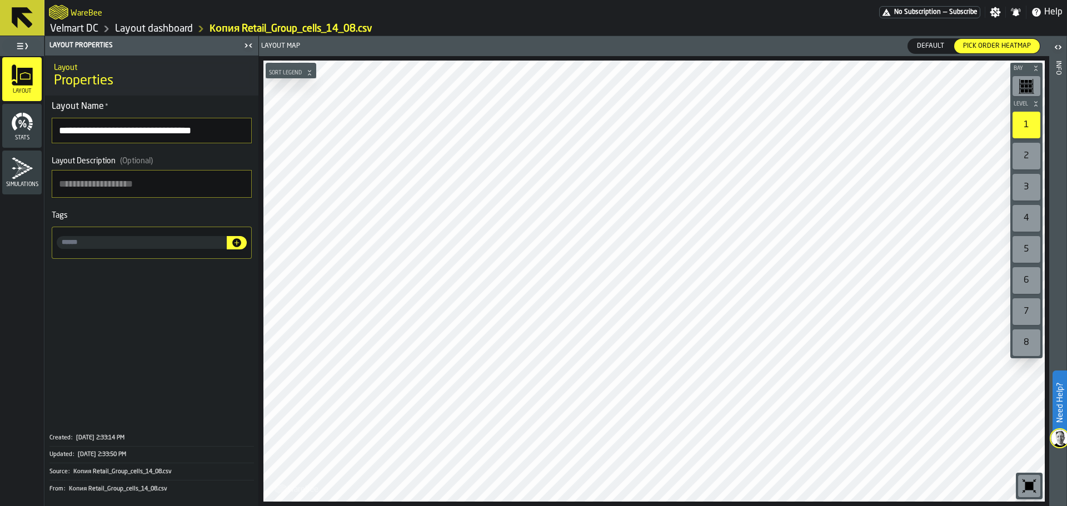
click at [727, 506] on html "**********" at bounding box center [533, 253] width 1067 height 506
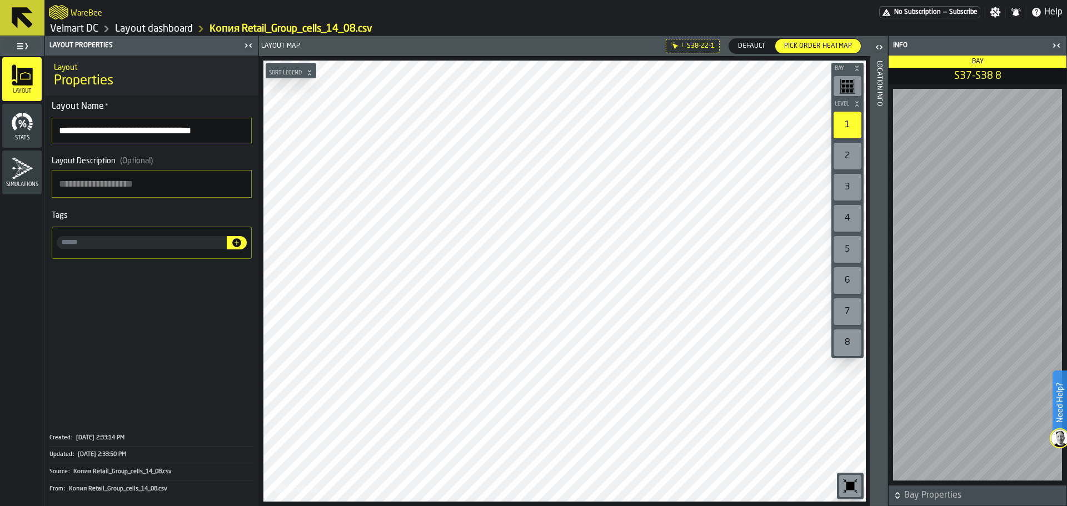
click at [845, 149] on div "2" at bounding box center [847, 156] width 28 height 27
click at [846, 85] on rect "button-toolbar-undefined" at bounding box center [847, 86] width 3 height 3
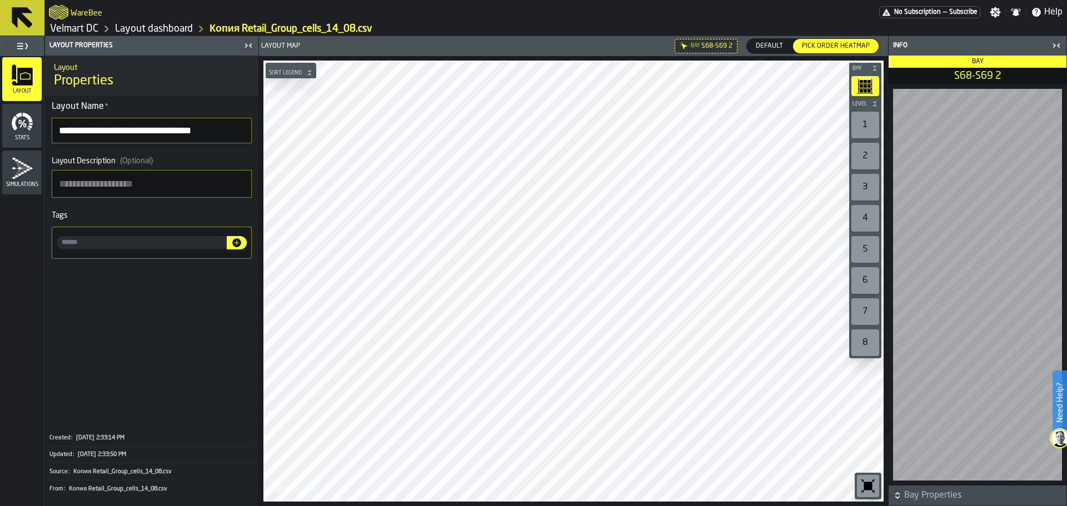
click at [768, 44] on span "Default" at bounding box center [769, 46] width 36 height 10
click at [827, 50] on span "Pick Order heatmap" at bounding box center [835, 46] width 77 height 10
click at [859, 128] on div "1" at bounding box center [865, 125] width 28 height 27
click at [866, 156] on div "2" at bounding box center [865, 156] width 28 height 27
click at [867, 187] on div "3" at bounding box center [865, 187] width 28 height 27
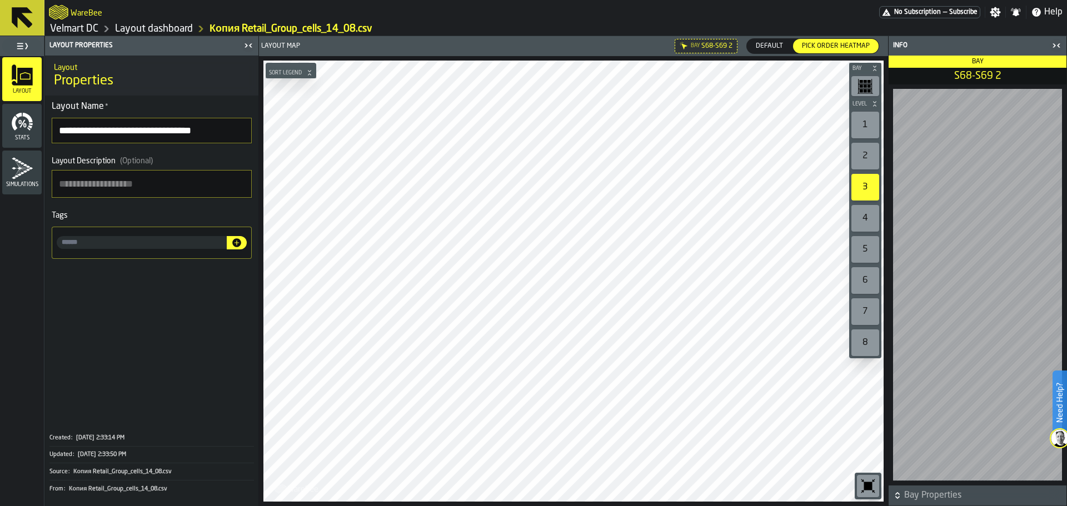
click at [866, 221] on div "4" at bounding box center [865, 218] width 28 height 27
click at [867, 256] on div "5" at bounding box center [865, 249] width 28 height 27
click at [864, 287] on div "6" at bounding box center [865, 280] width 28 height 27
click at [868, 321] on div "7" at bounding box center [865, 311] width 28 height 27
click at [861, 152] on div "2" at bounding box center [865, 156] width 28 height 27
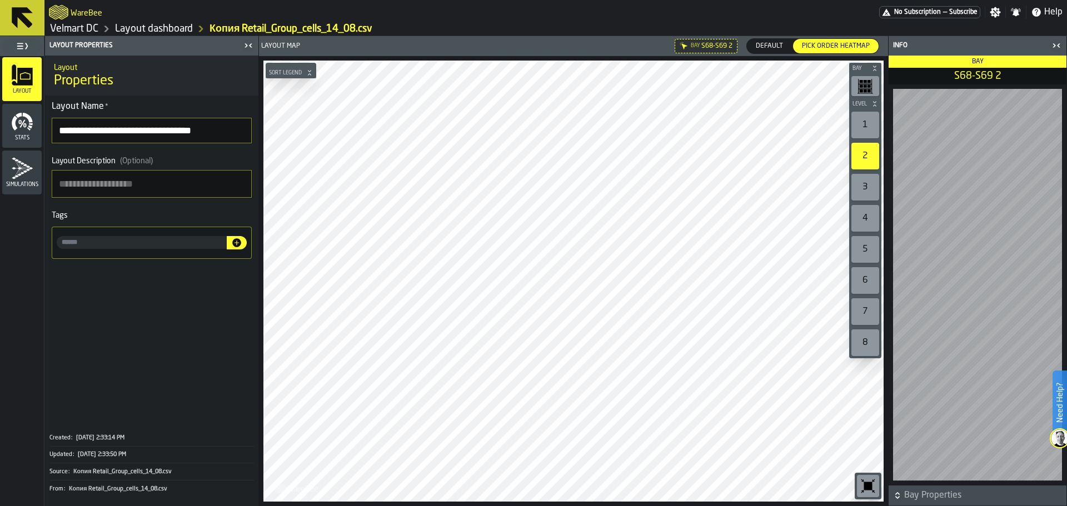
click at [869, 126] on div "1" at bounding box center [865, 125] width 28 height 27
